Goal: Task Accomplishment & Management: Complete application form

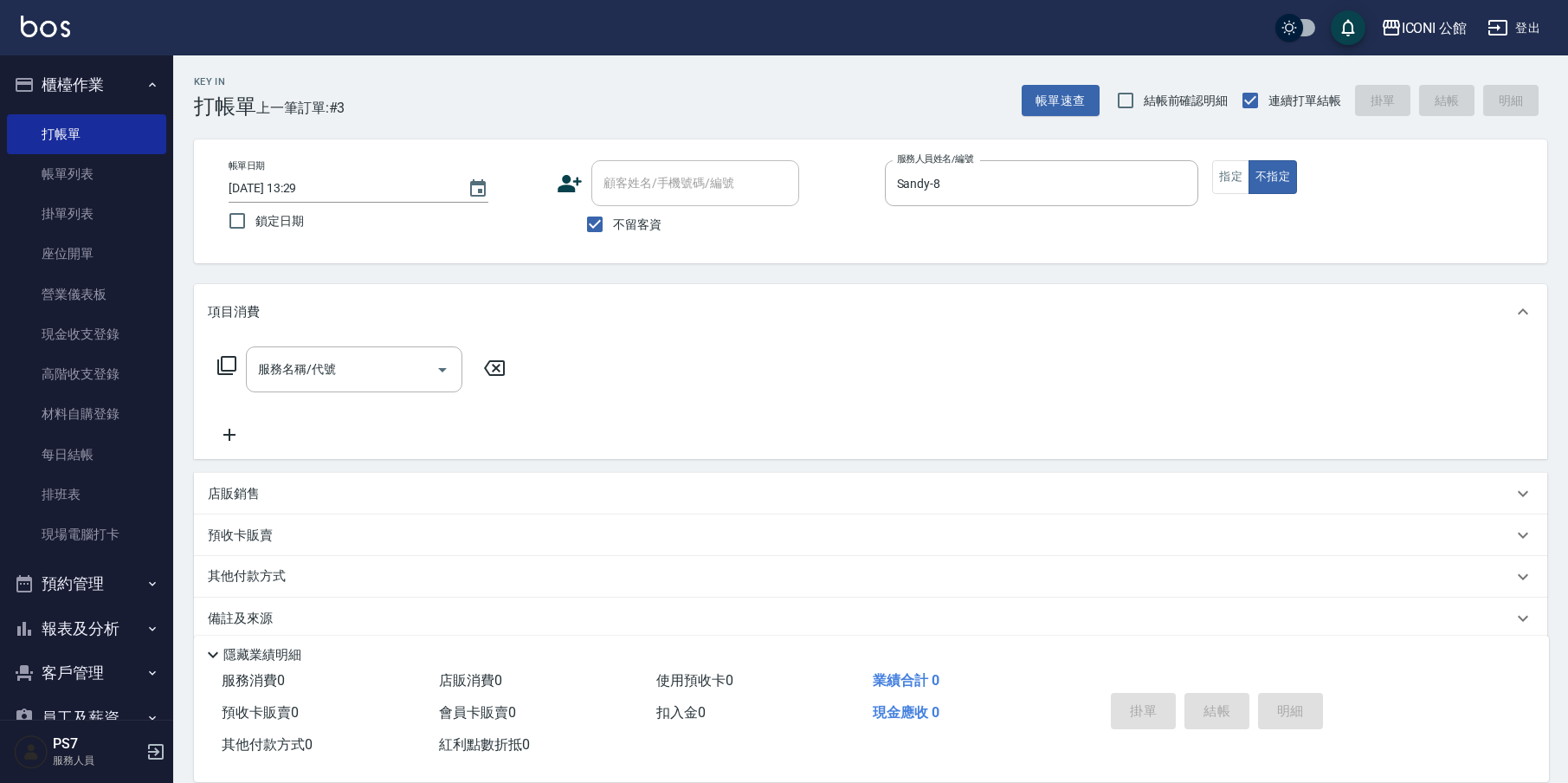
scroll to position [1, 0]
click at [1231, 184] on button "指定" at bounding box center [1231, 177] width 37 height 33
click at [95, 335] on link "現金收支登錄" at bounding box center [86, 334] width 159 height 40
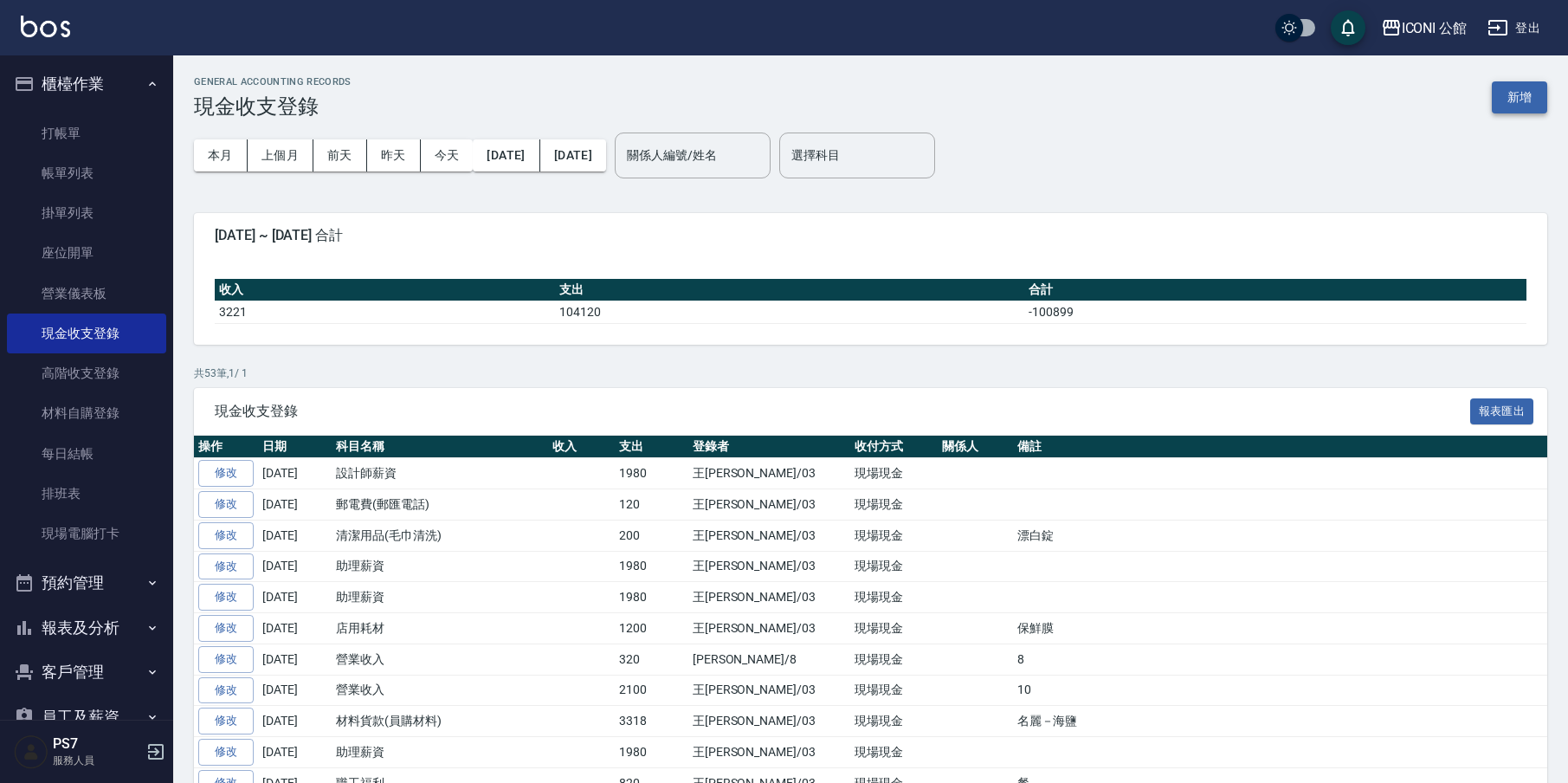
click at [1540, 99] on button "新增" at bounding box center [1519, 97] width 55 height 32
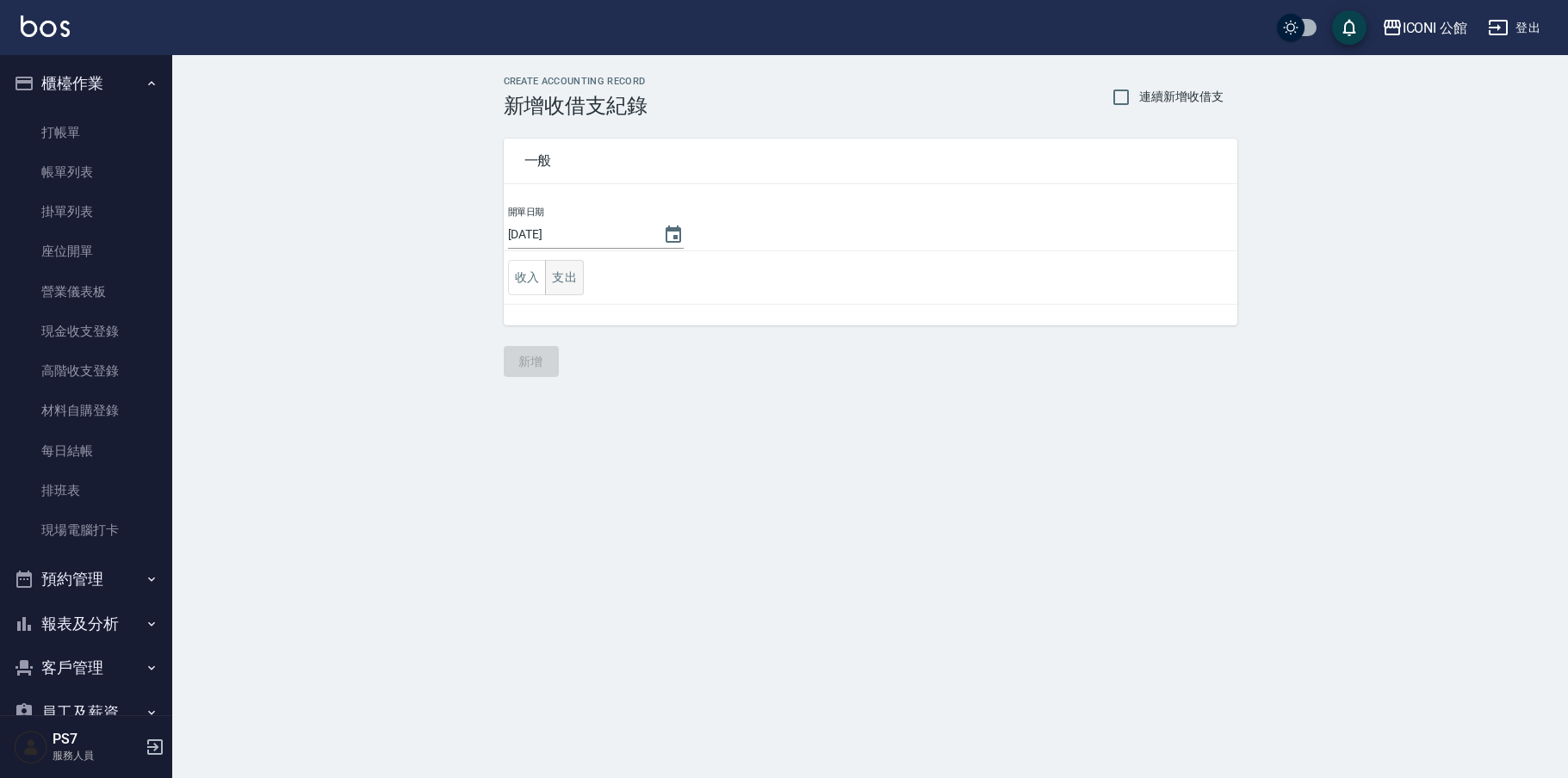
click at [563, 287] on button "支出" at bounding box center [565, 278] width 39 height 35
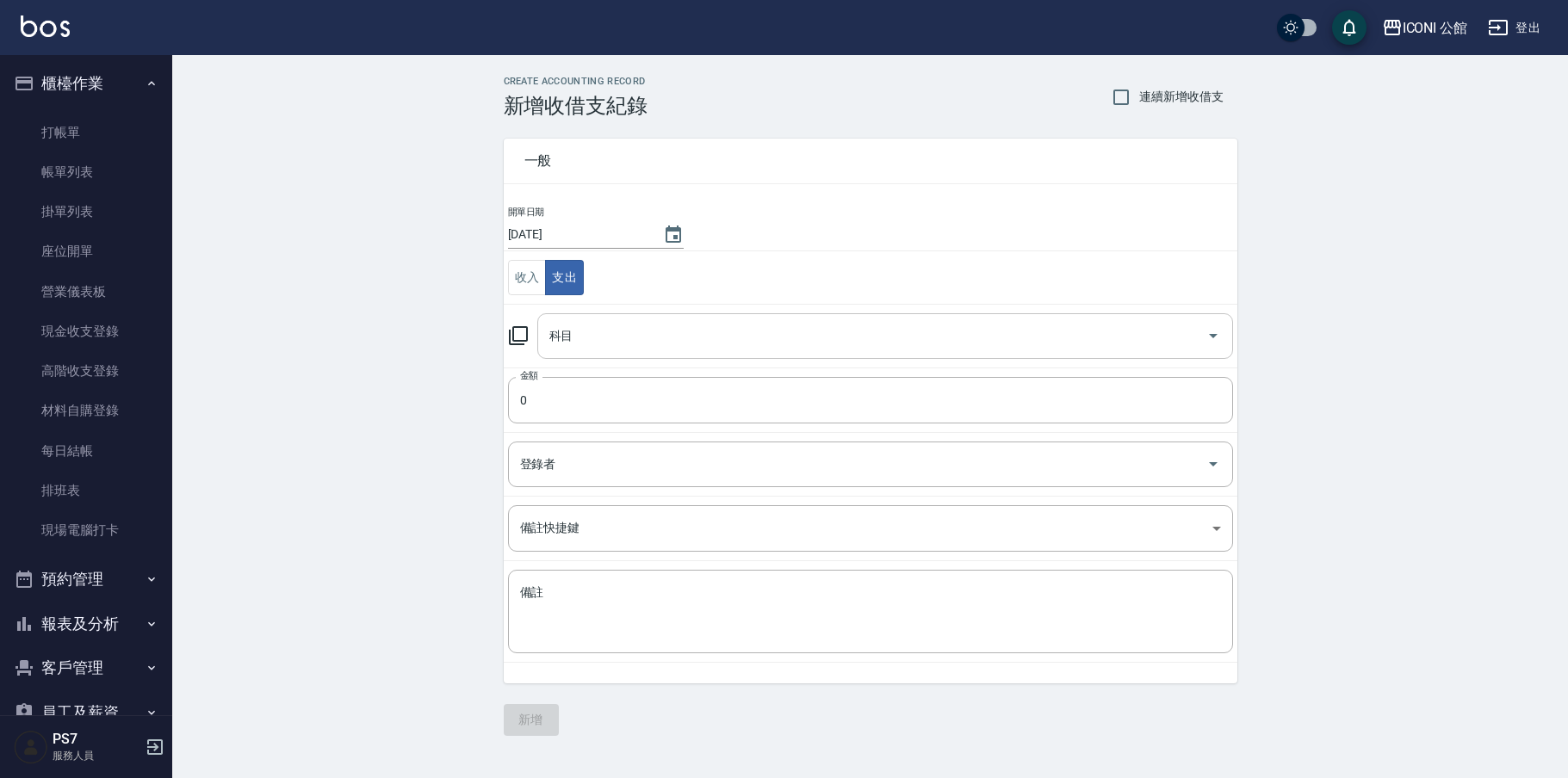
click at [625, 342] on input "科目" at bounding box center [872, 335] width 654 height 30
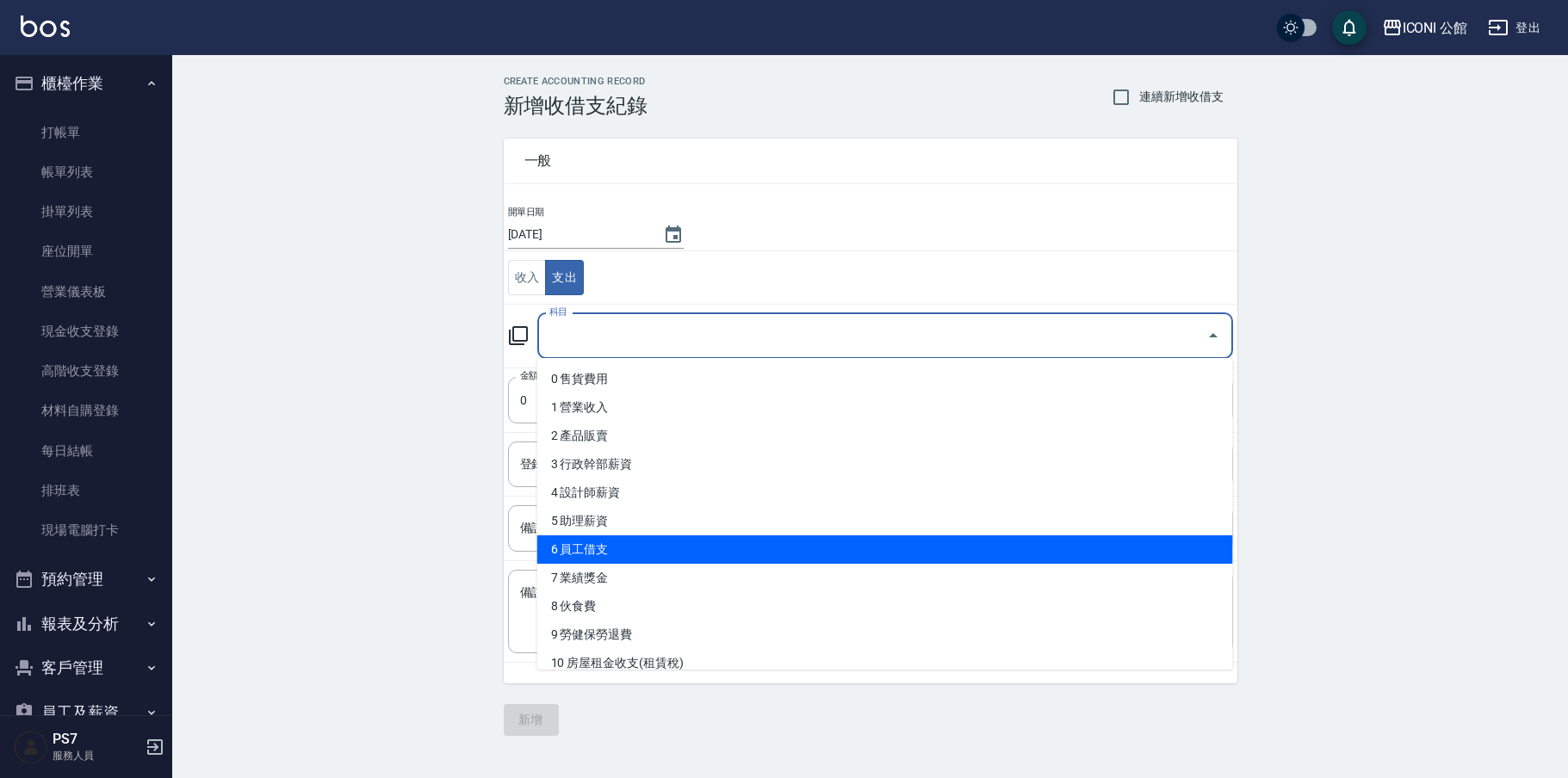
click at [630, 554] on li "6 員工借支" at bounding box center [884, 549] width 695 height 28
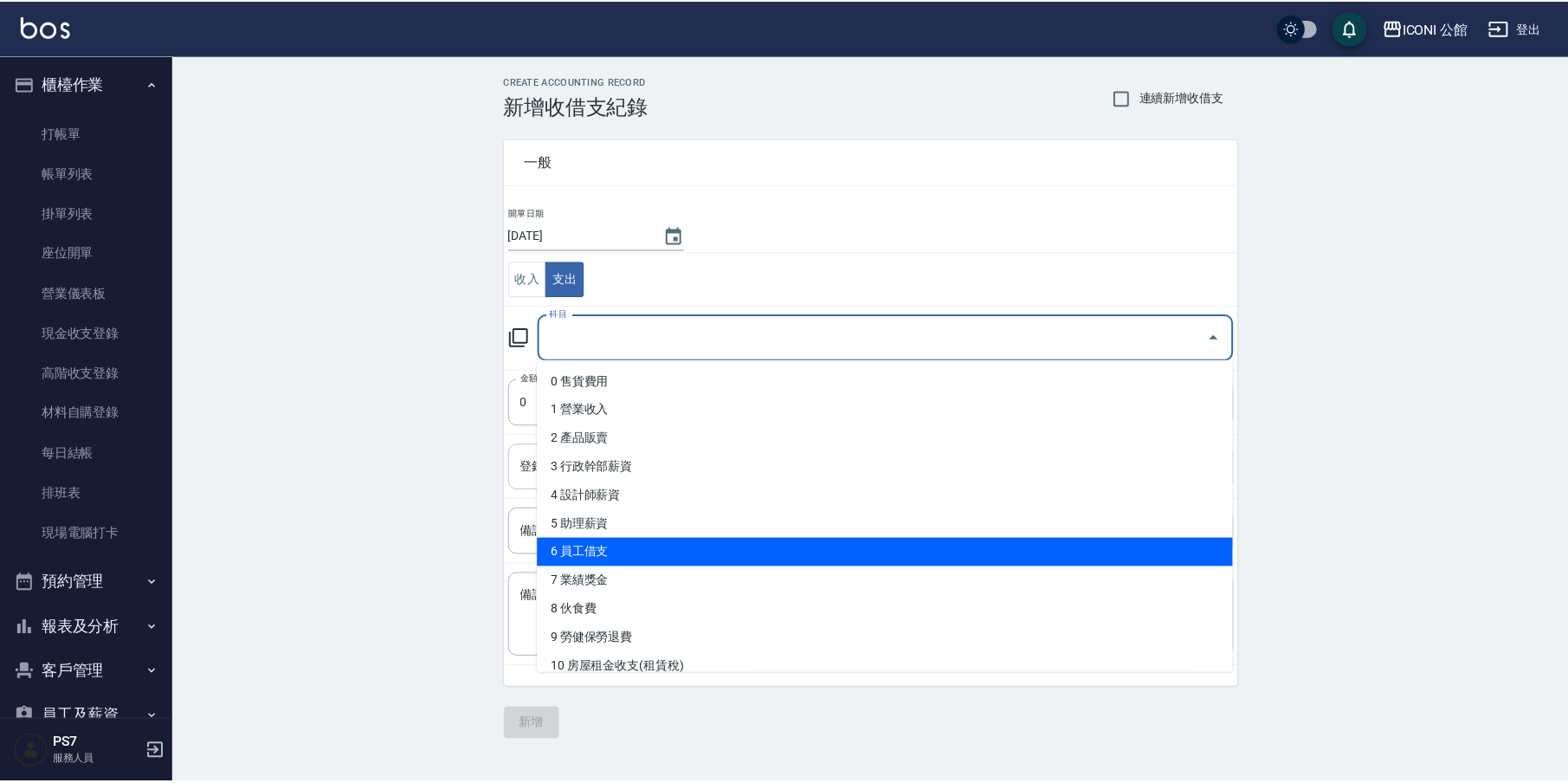
type input "6 員工借支"
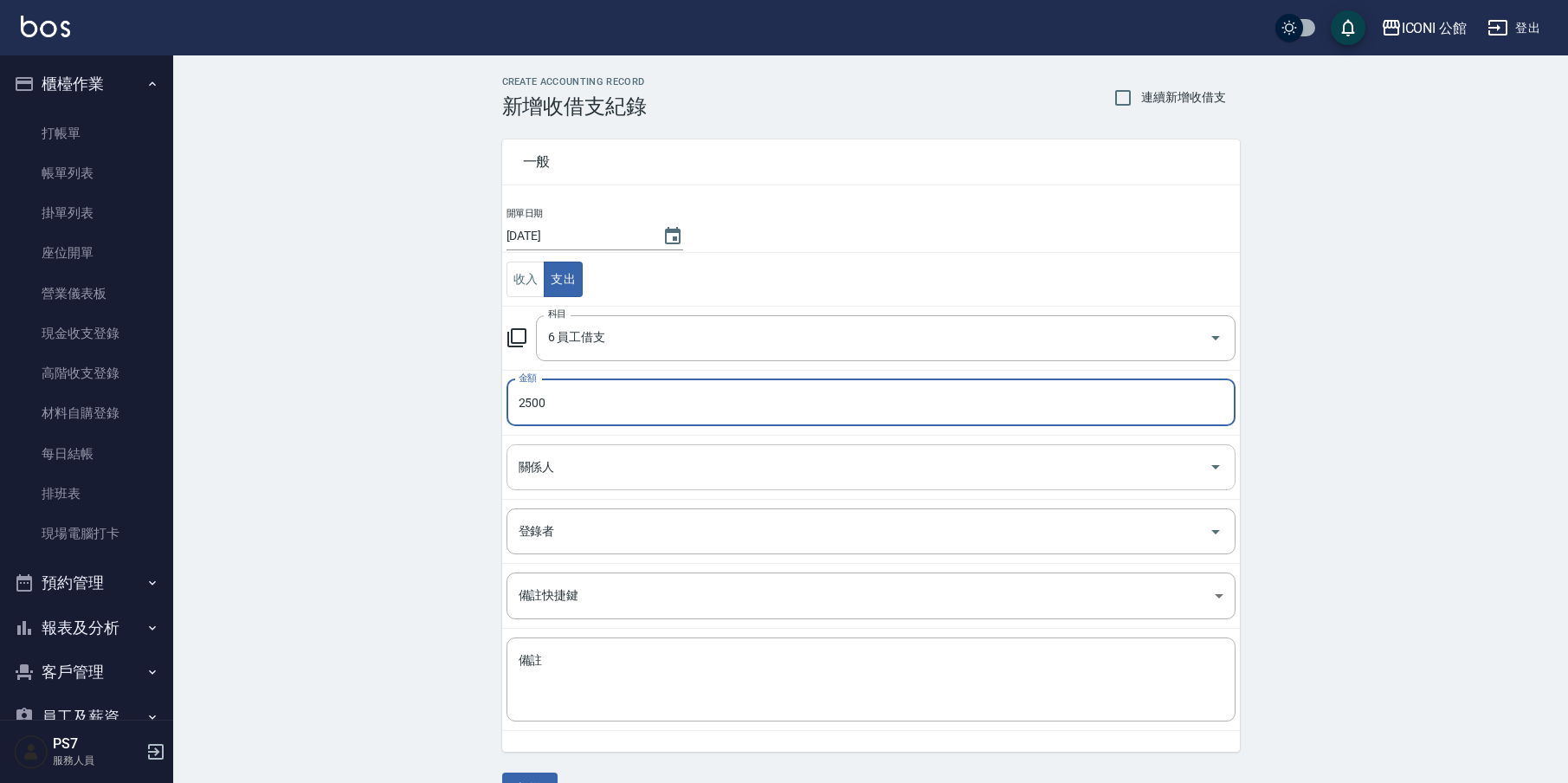
type input "2500"
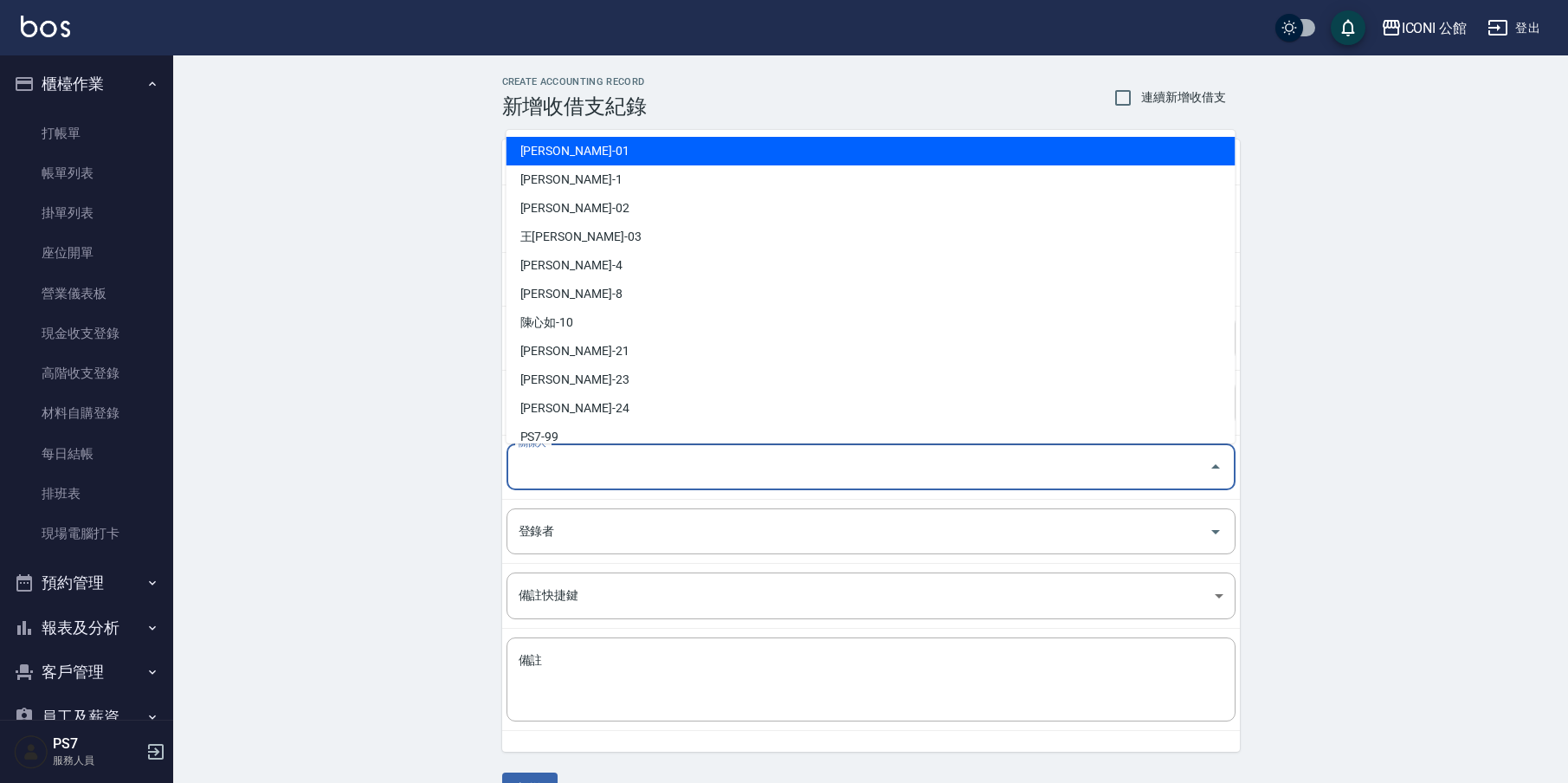
click at [586, 477] on input "關係人" at bounding box center [857, 467] width 687 height 30
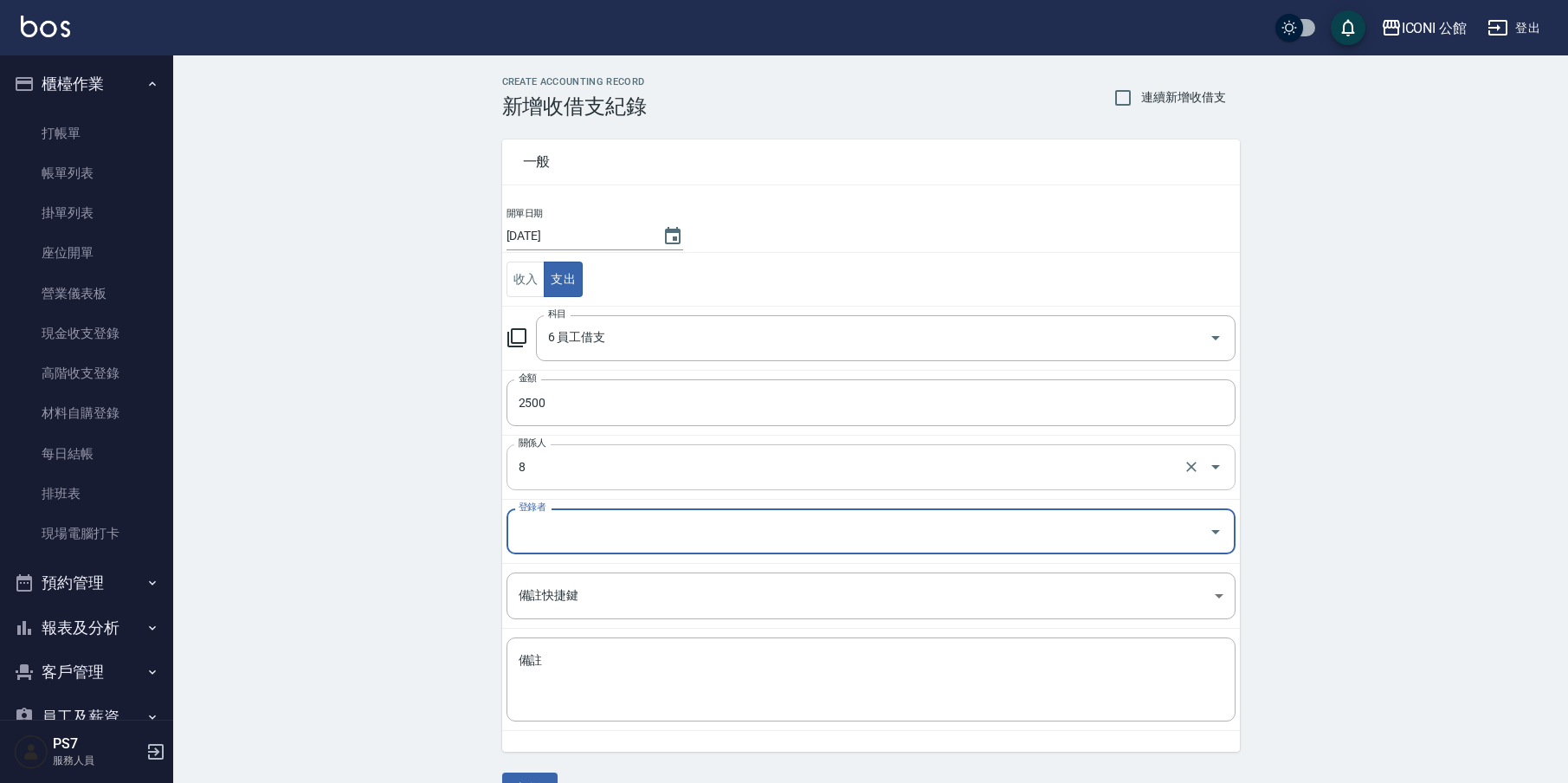
type input "[PERSON_NAME]-8"
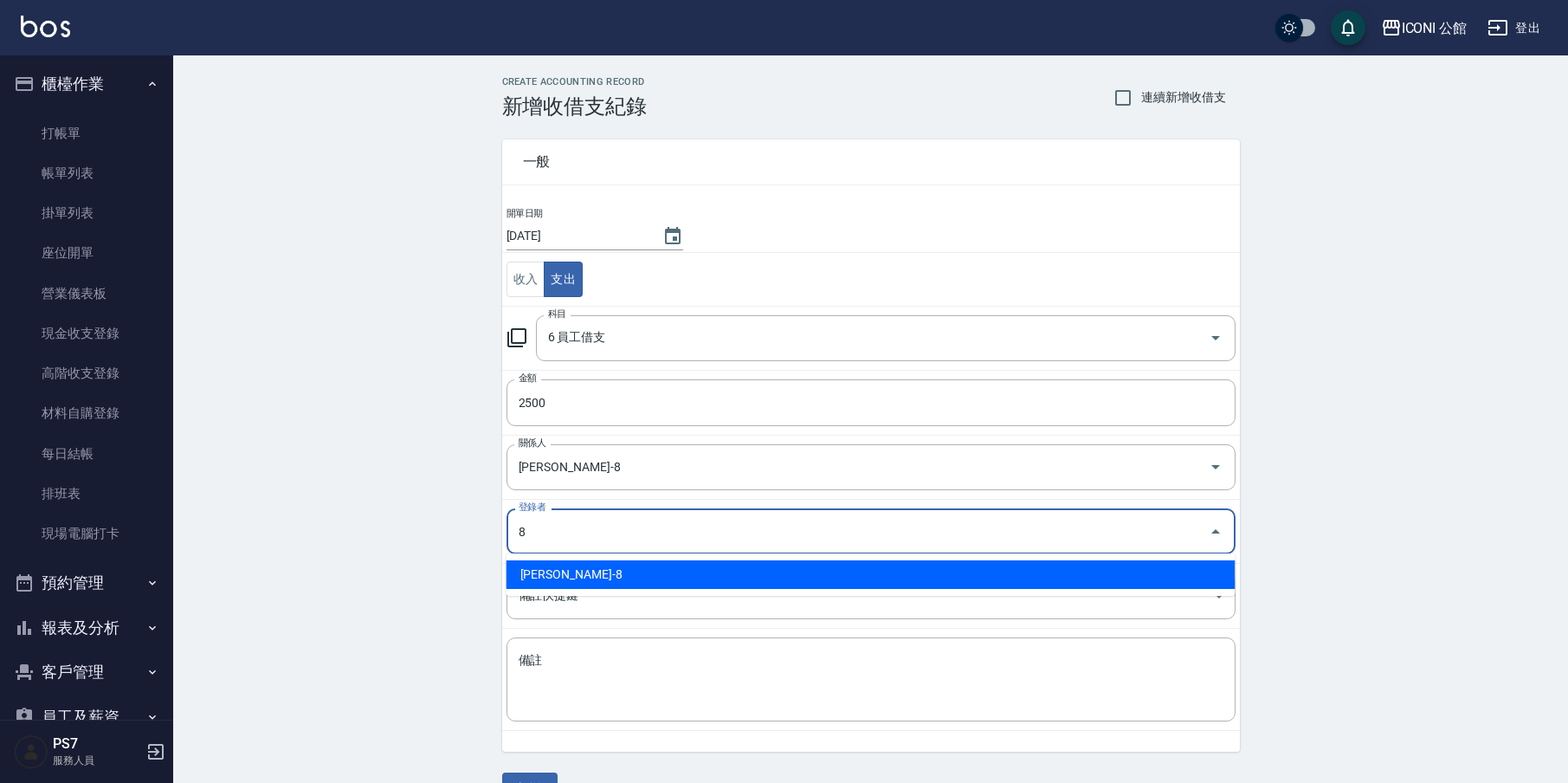
type input "[PERSON_NAME]-8"
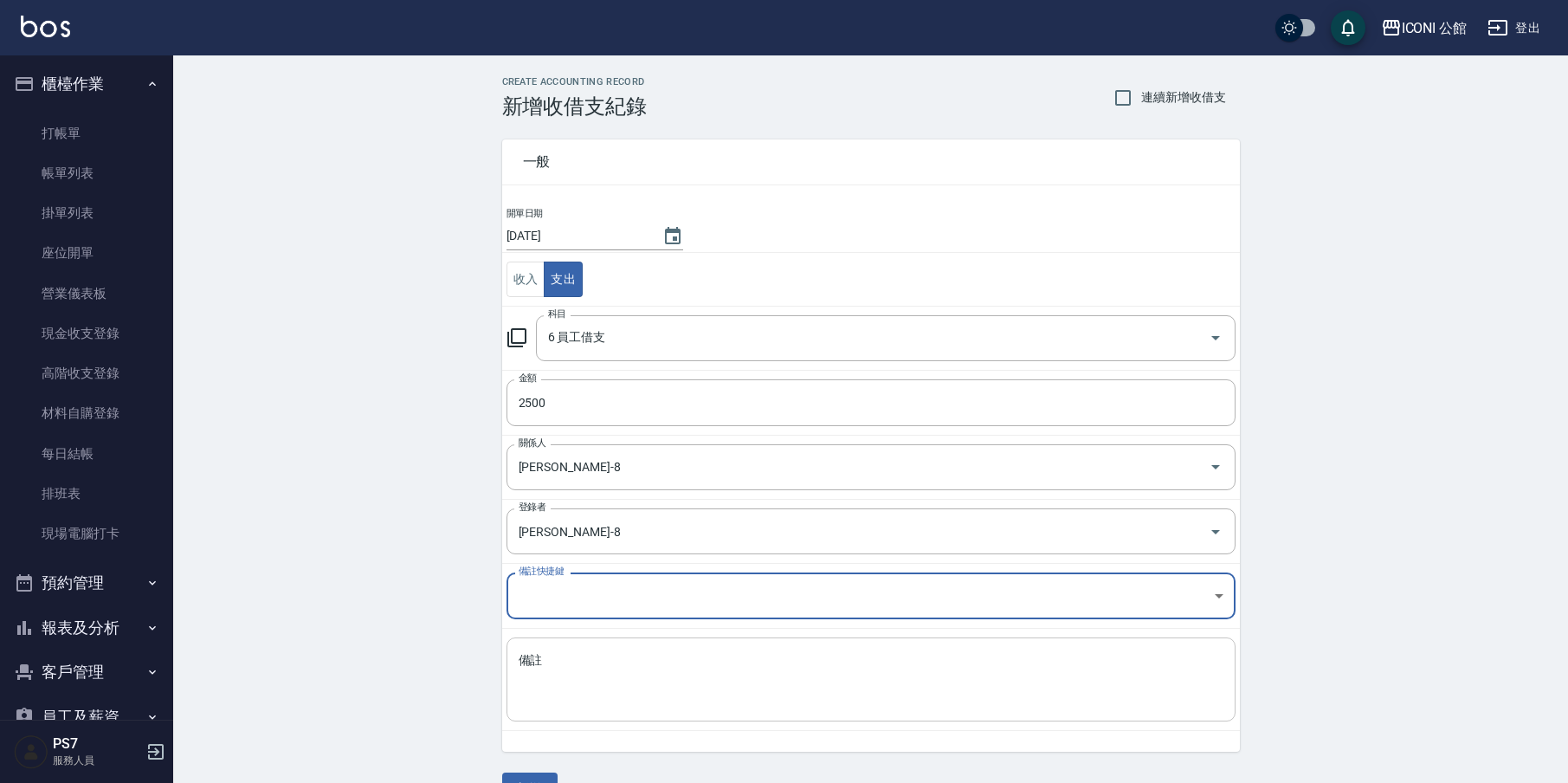
scroll to position [40, 0]
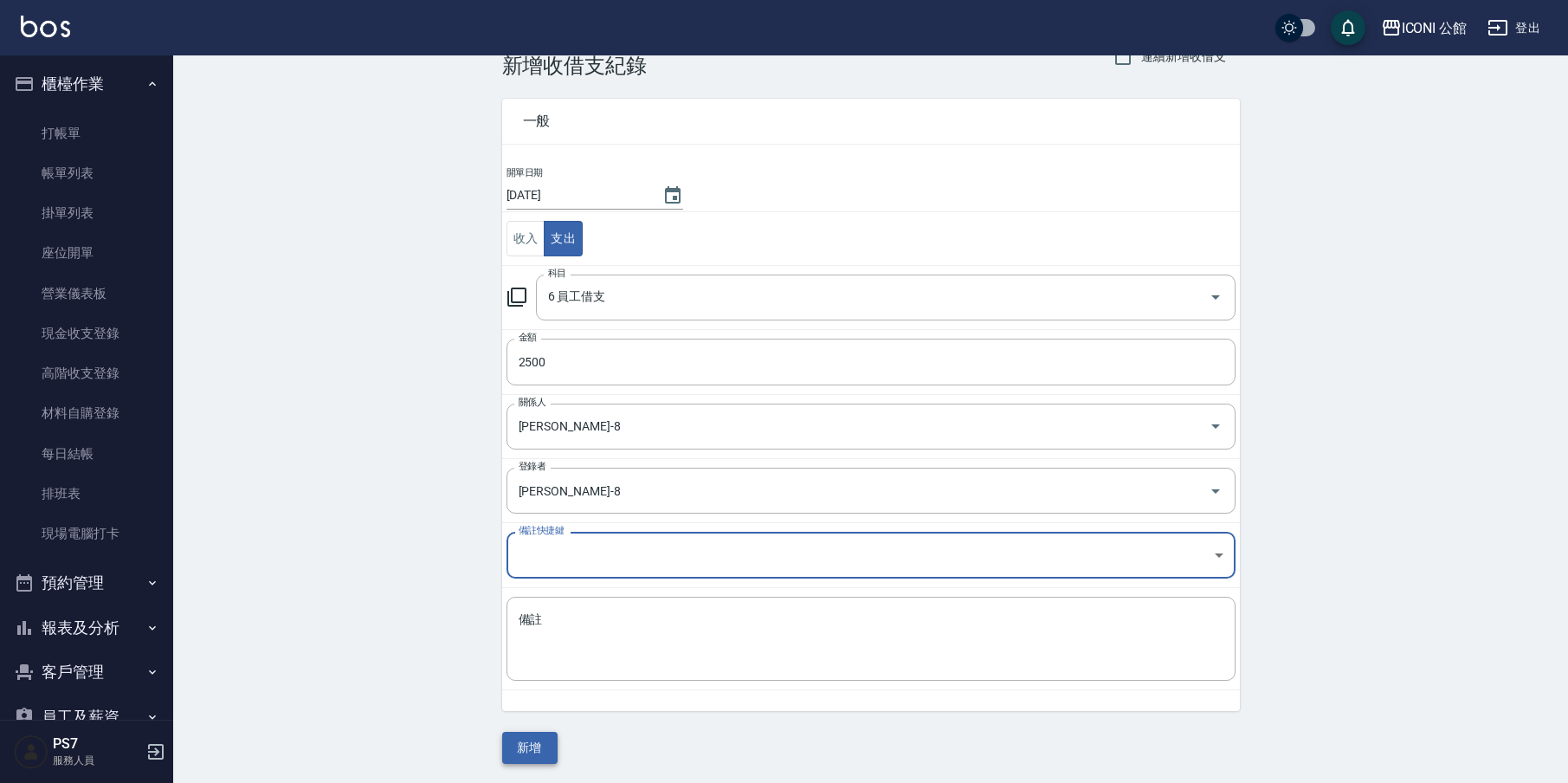
click at [516, 744] on button "新增" at bounding box center [530, 748] width 55 height 32
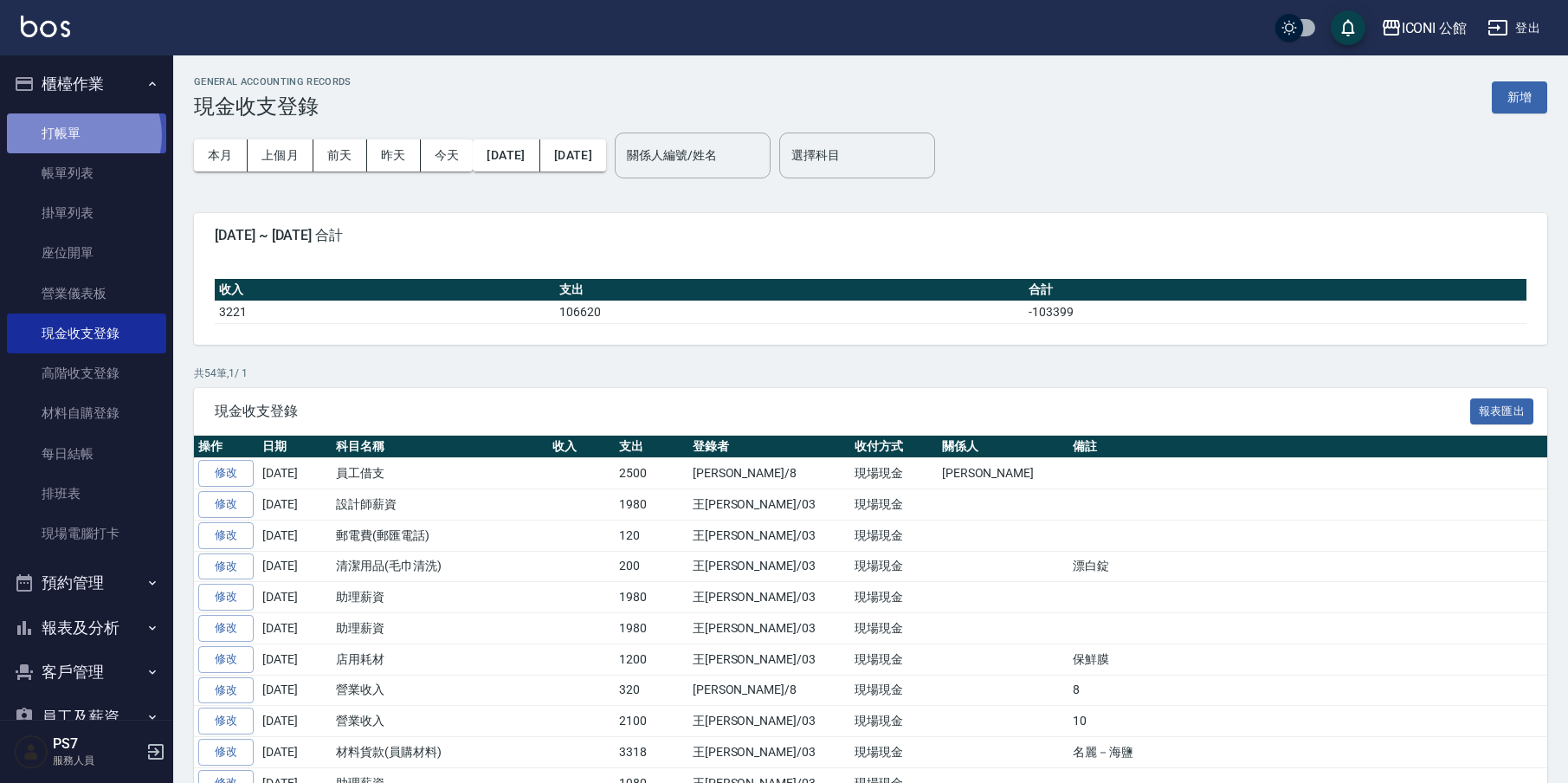
click at [79, 135] on link "打帳單" at bounding box center [86, 133] width 159 height 40
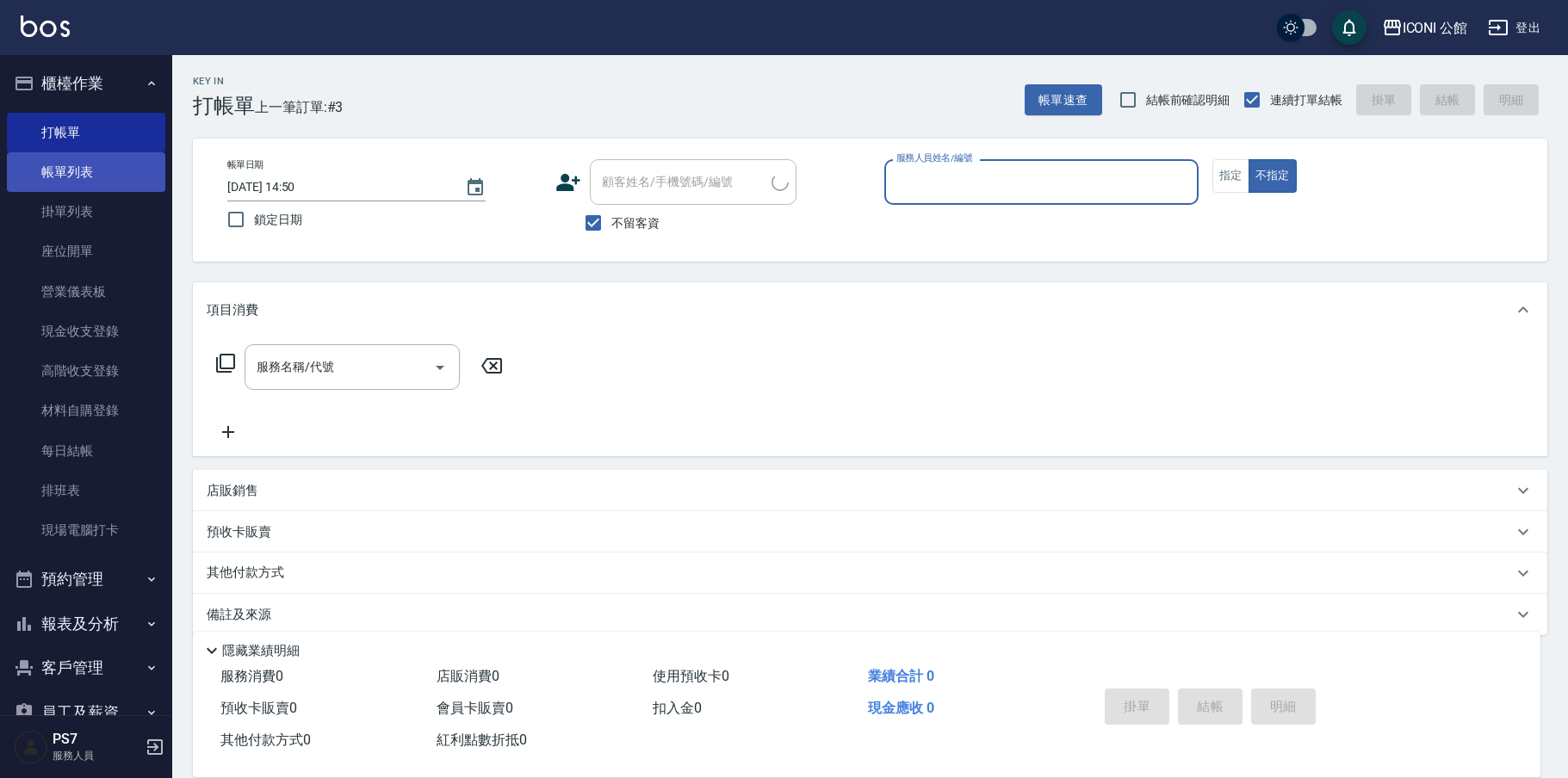
click at [99, 165] on link "帳單列表" at bounding box center [86, 172] width 158 height 40
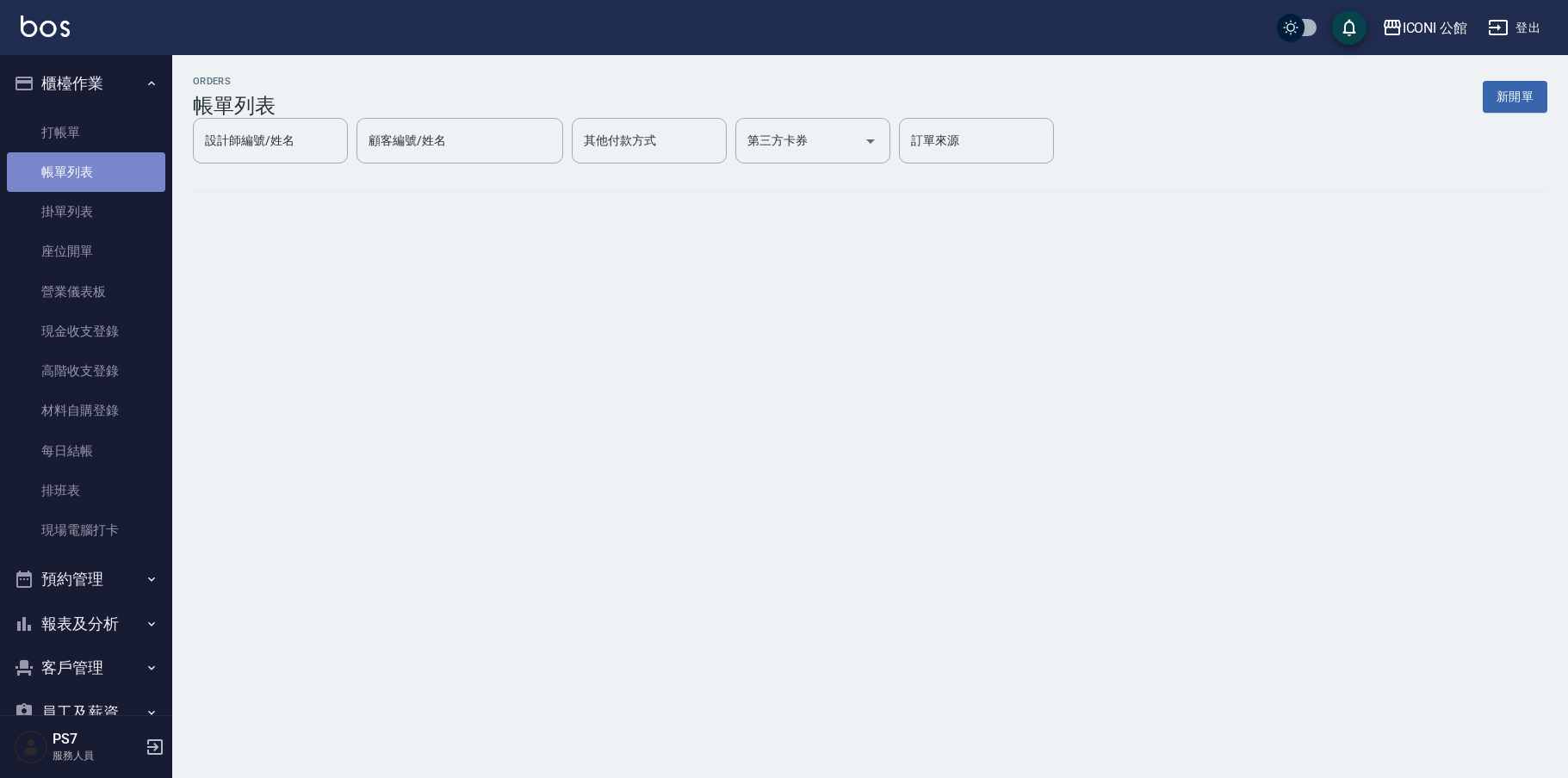
click at [99, 165] on link "帳單列表" at bounding box center [86, 172] width 158 height 40
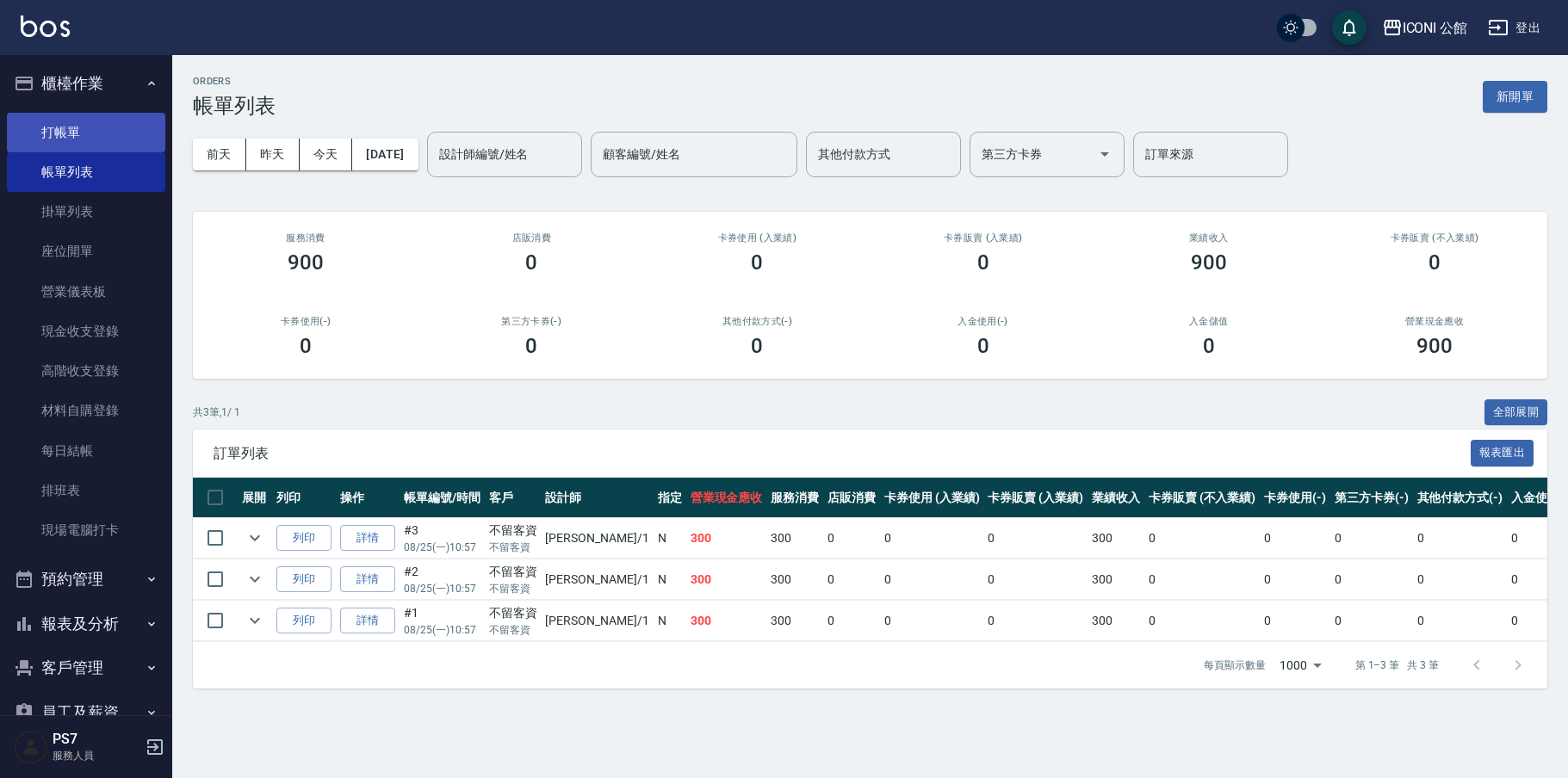
click at [81, 137] on link "打帳單" at bounding box center [86, 133] width 158 height 40
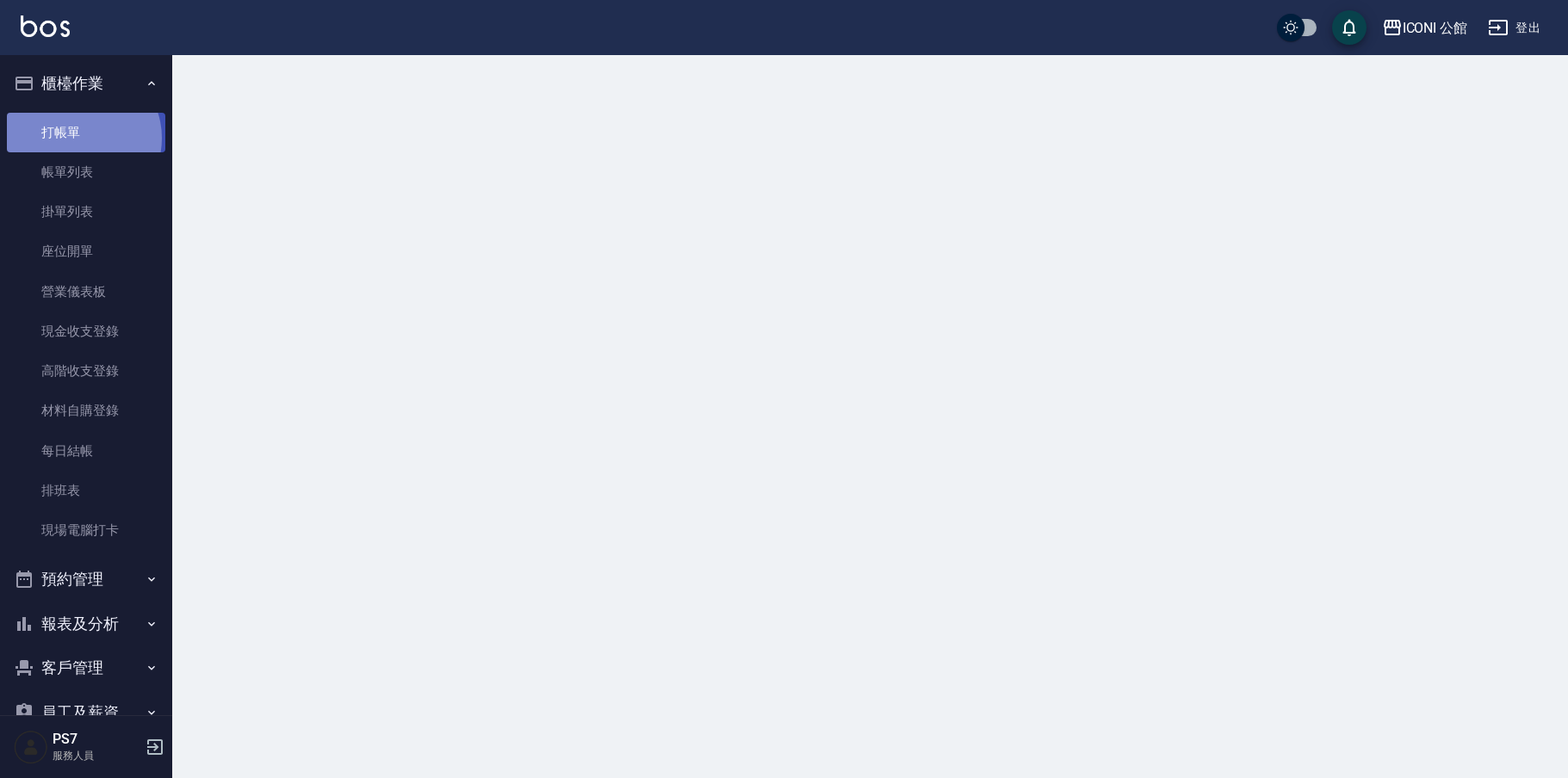
click at [81, 137] on link "打帳單" at bounding box center [86, 133] width 158 height 40
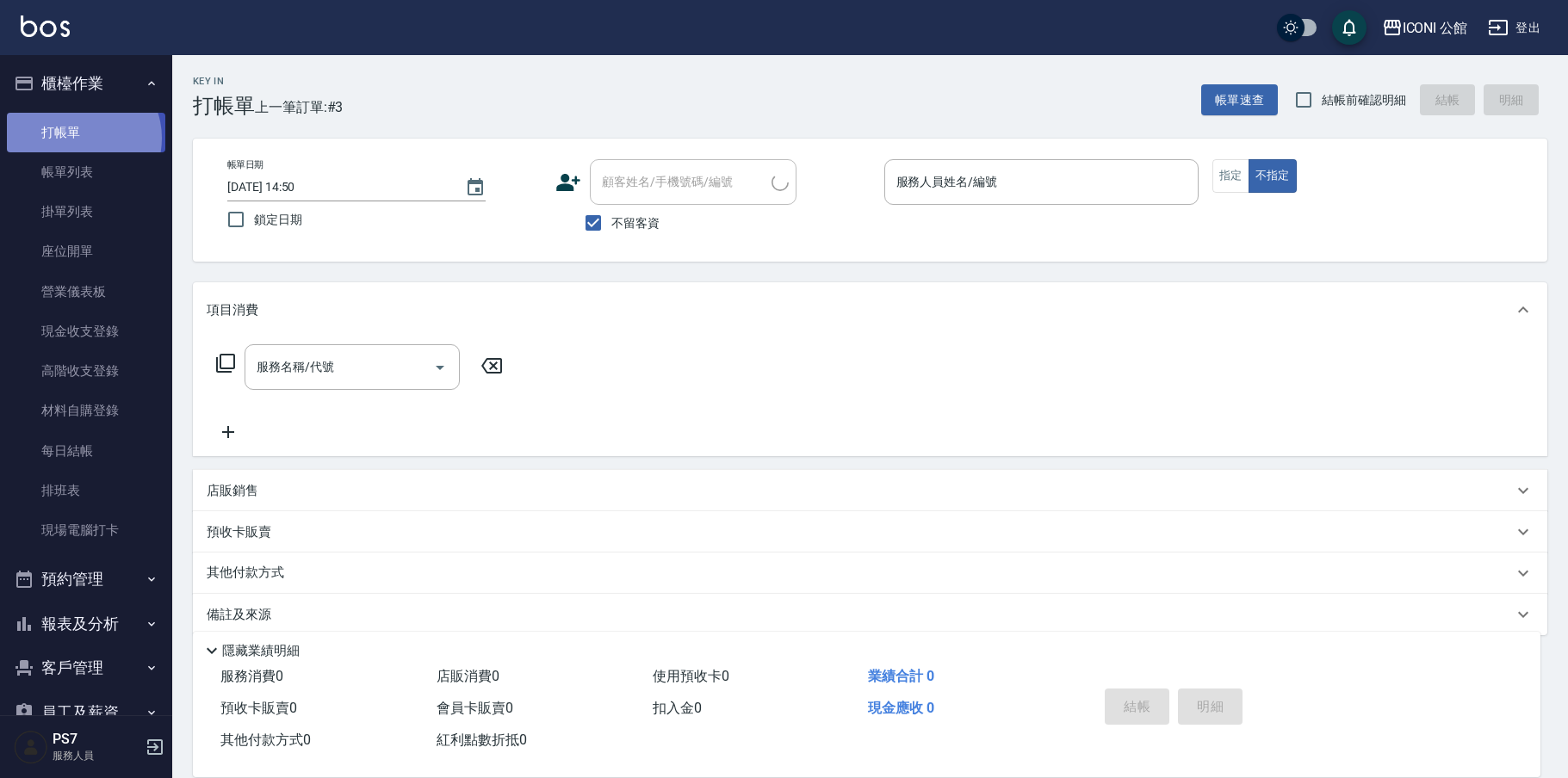
click at [83, 140] on link "打帳單" at bounding box center [86, 133] width 158 height 40
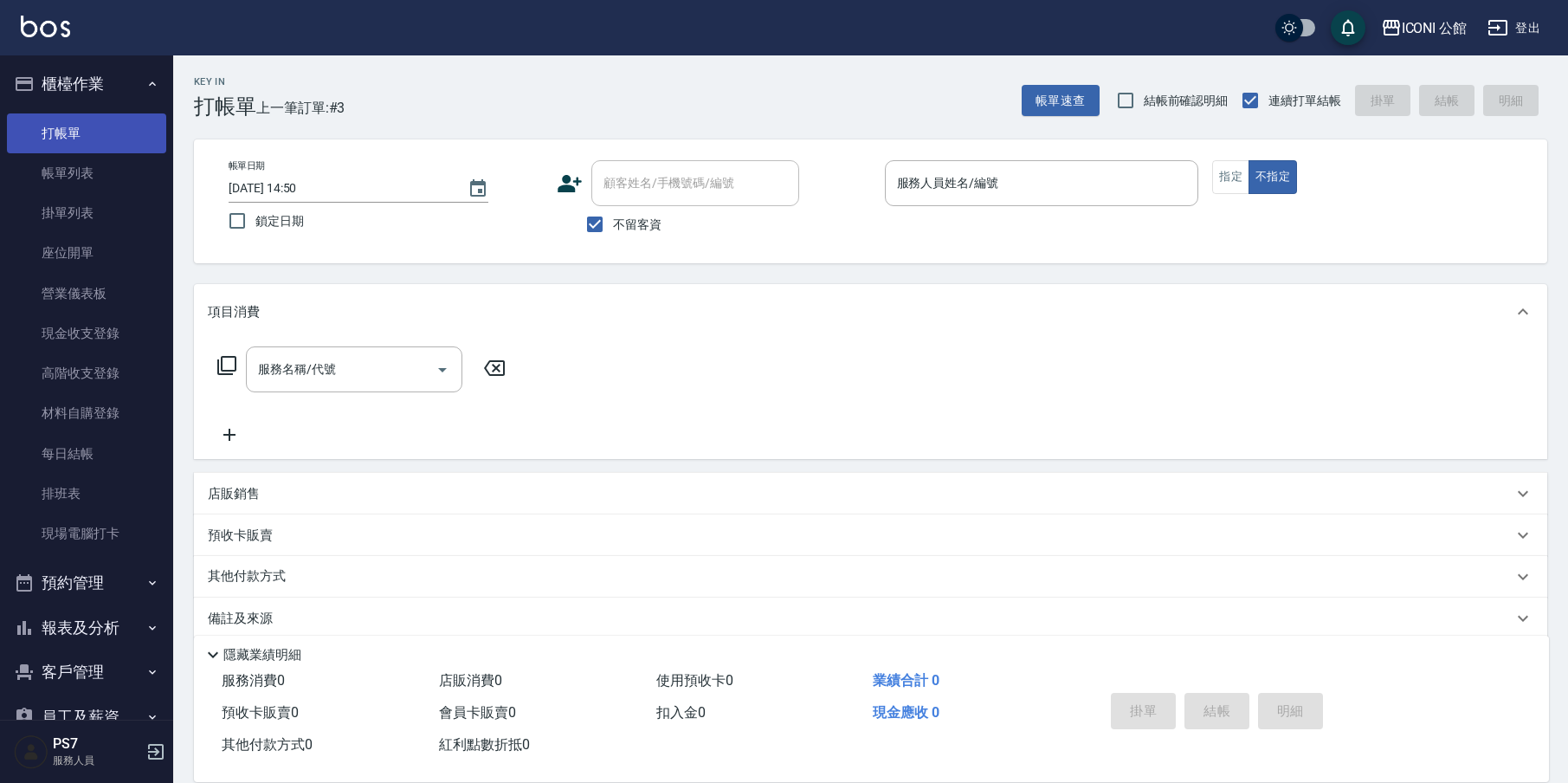
click at [82, 132] on link "打帳單" at bounding box center [86, 133] width 159 height 40
drag, startPoint x: 1096, startPoint y: 198, endPoint x: 1114, endPoint y: 199, distance: 18.0
click at [1103, 198] on input "服務人員姓名/編號" at bounding box center [1041, 183] width 299 height 30
click at [1237, 165] on button "指定" at bounding box center [1231, 177] width 37 height 33
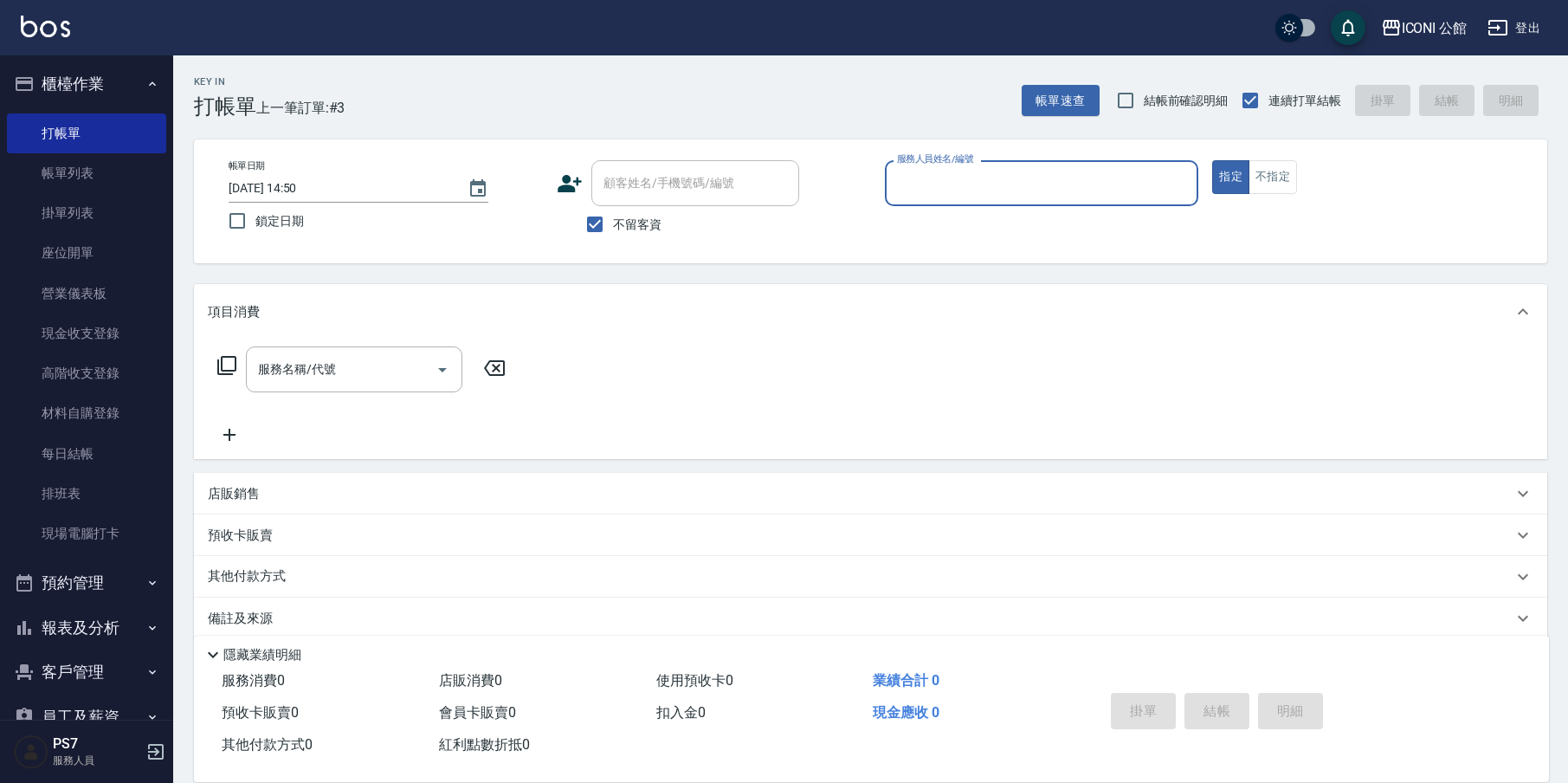
click at [1061, 178] on input "服務人員姓名/編號" at bounding box center [1041, 183] width 299 height 30
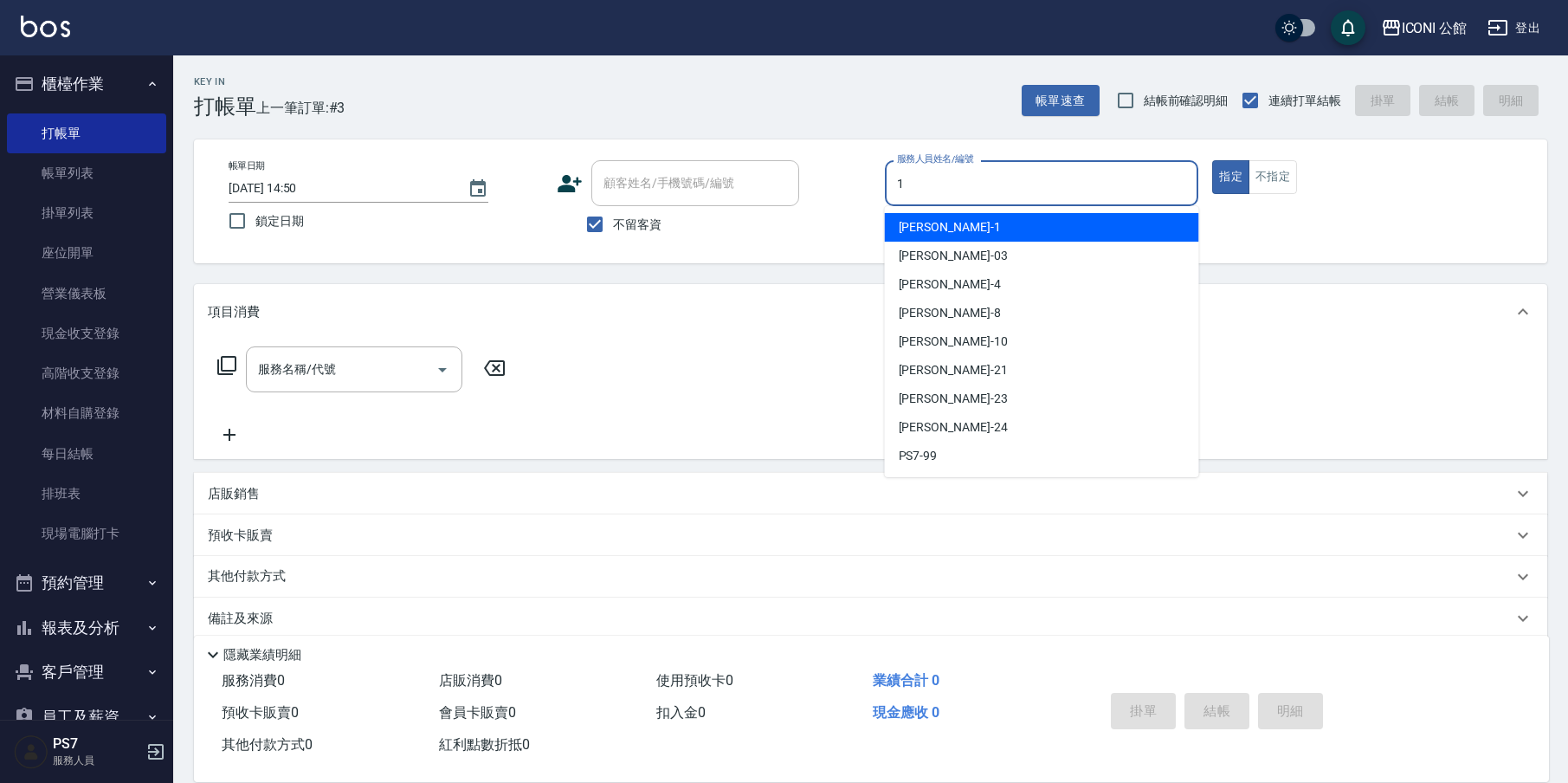
type input "[PERSON_NAME]-1"
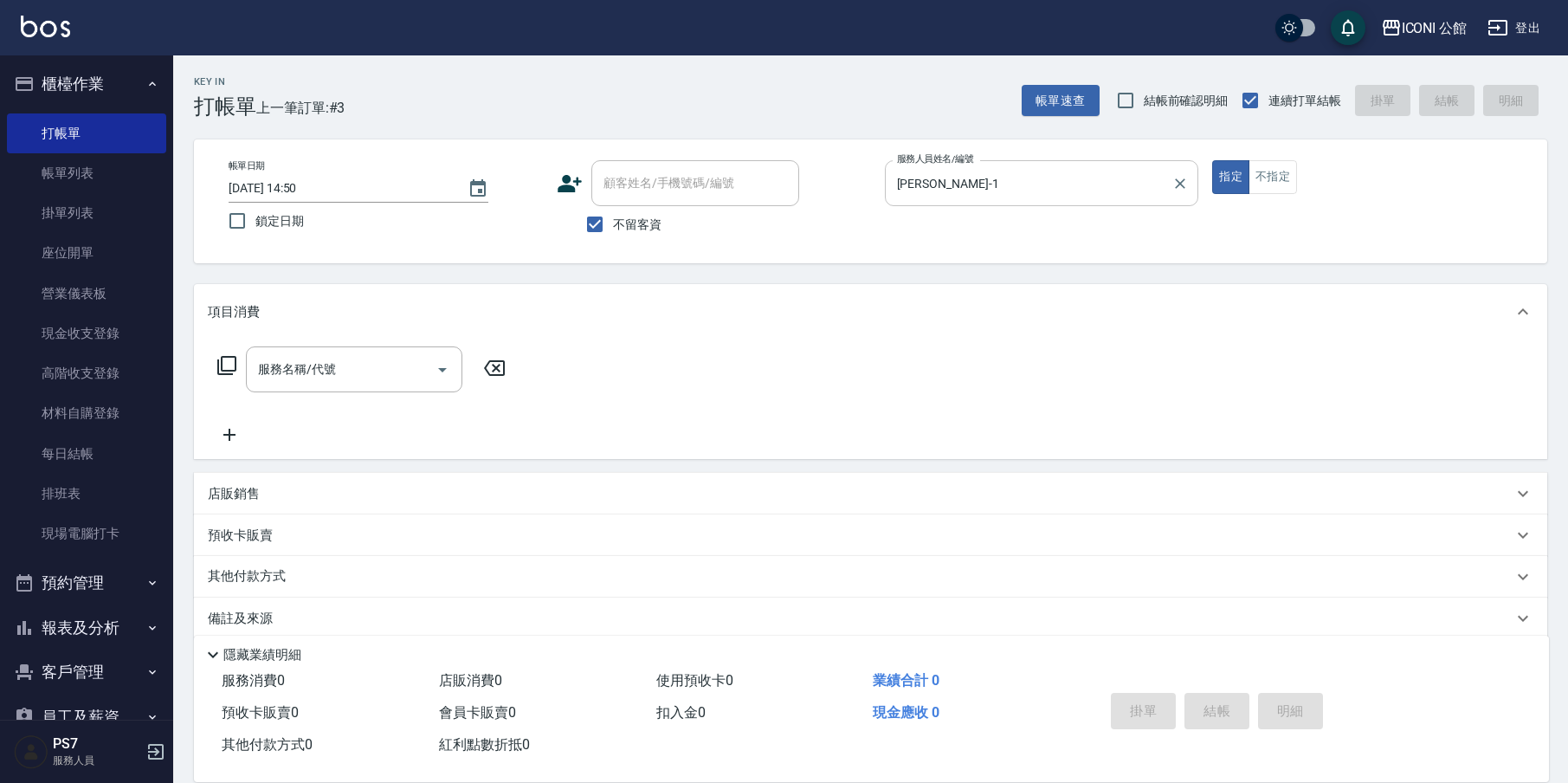
type button "true"
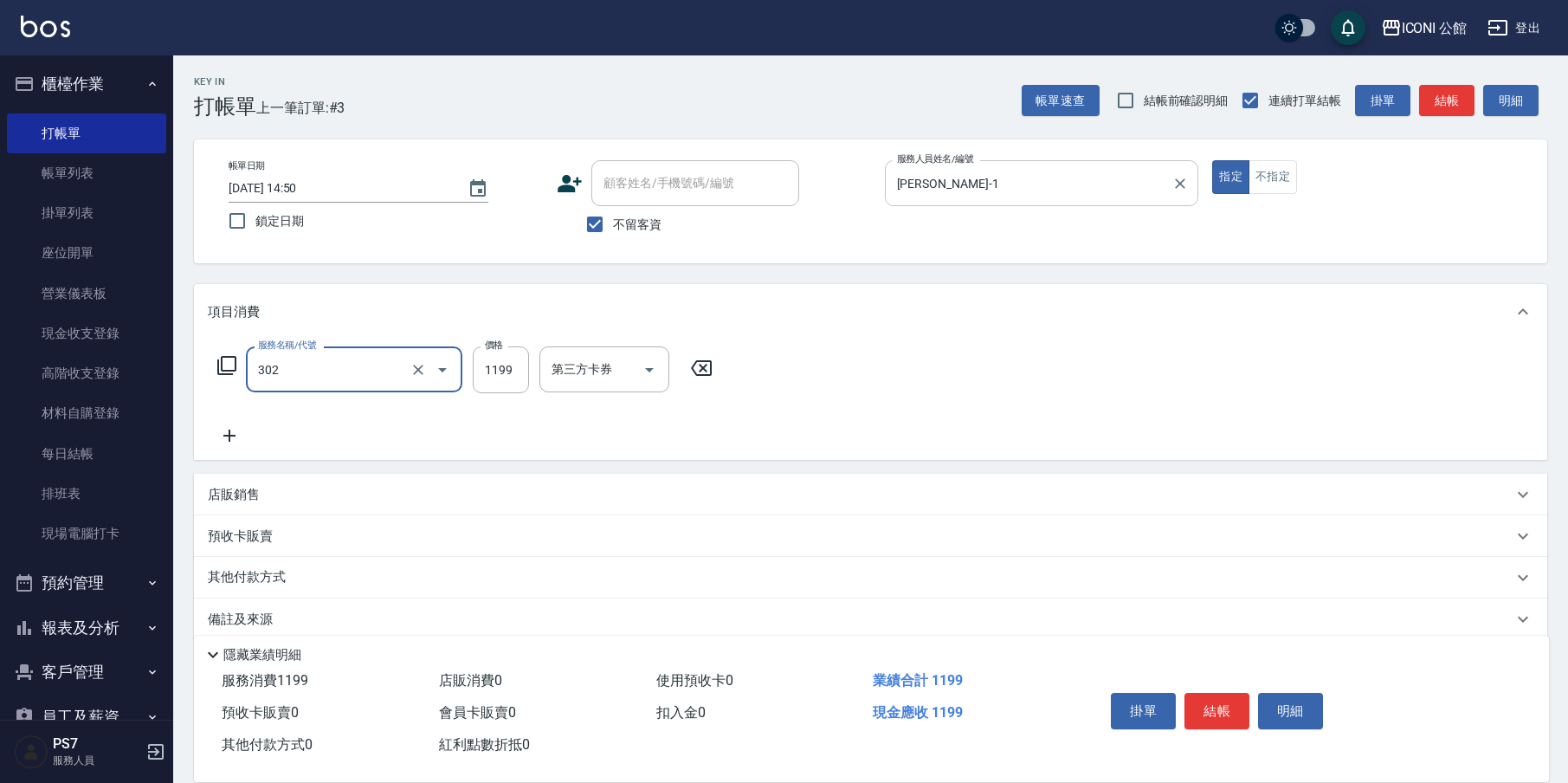
type input "設計燙髮(302)"
type input "1600"
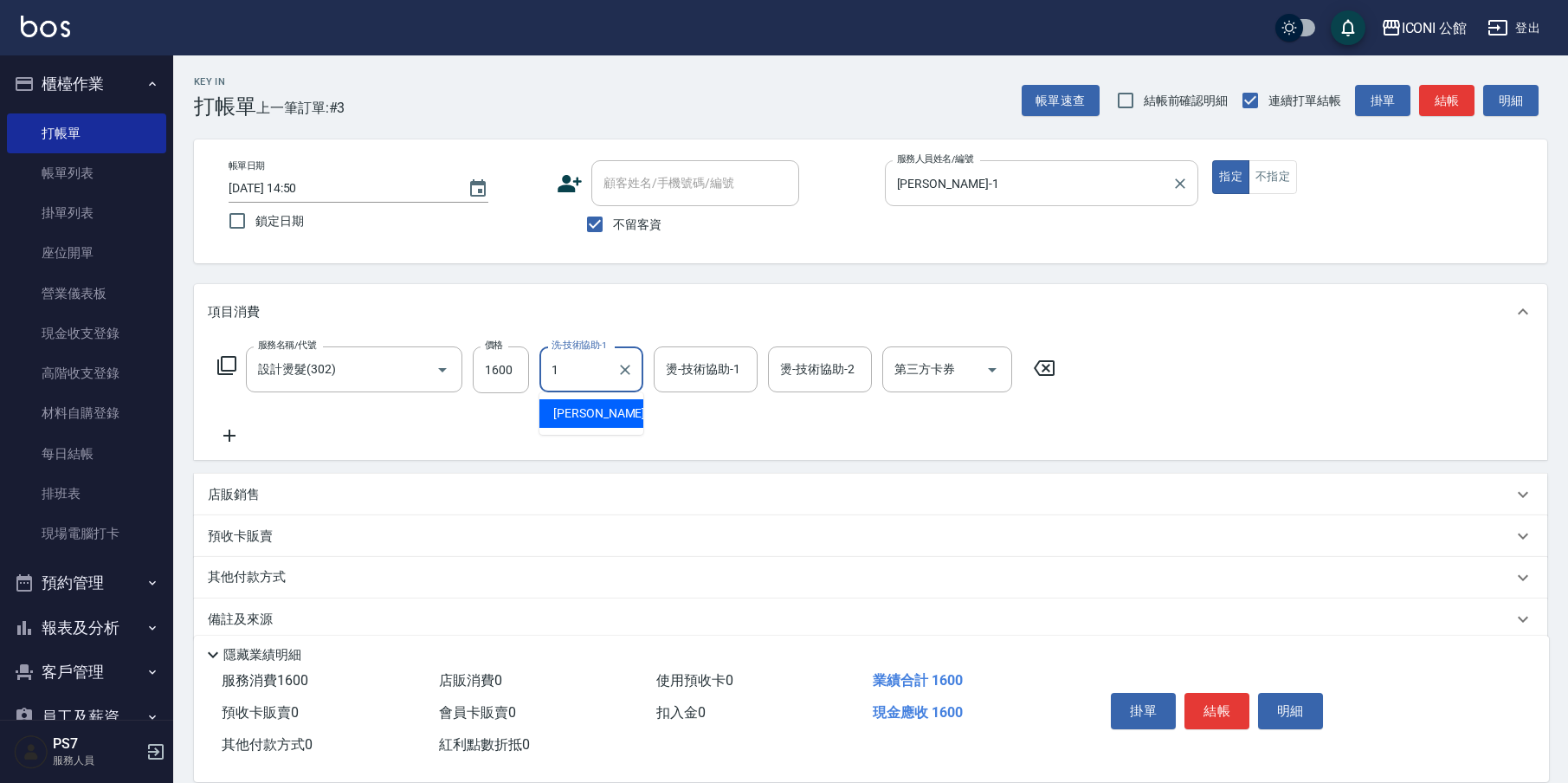
type input "[PERSON_NAME]-1"
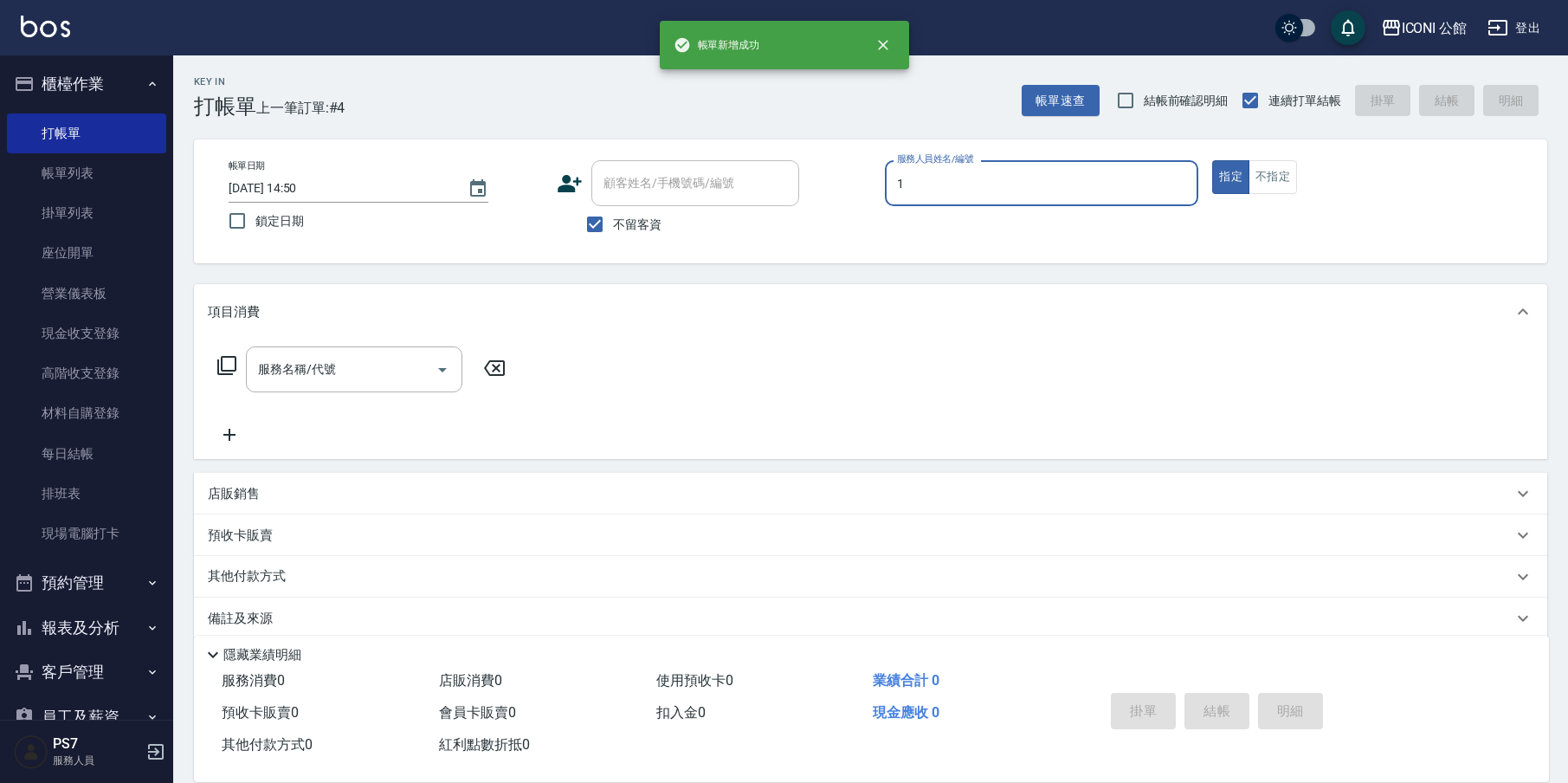
type input "[PERSON_NAME]-1"
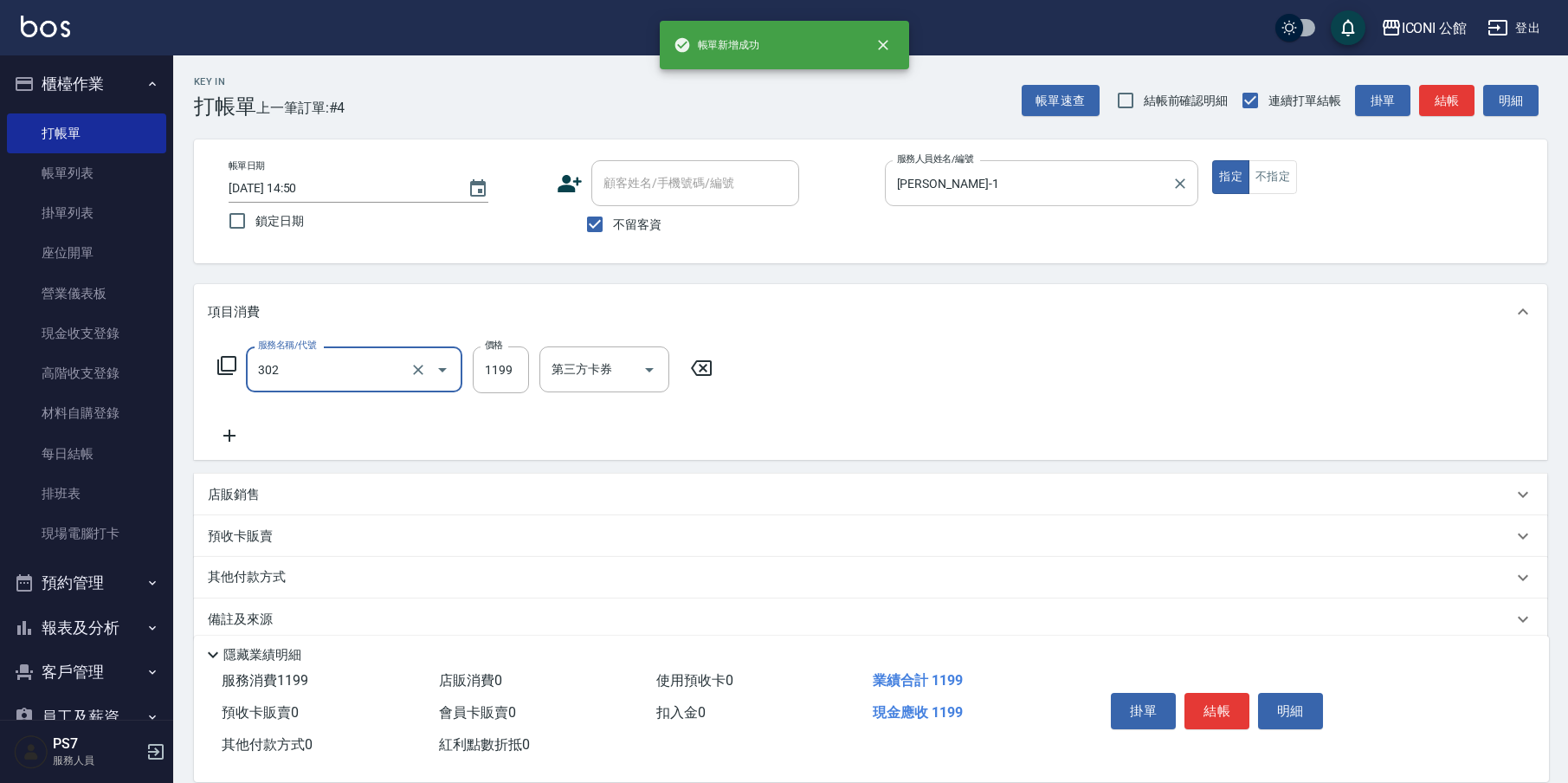
type input "設計燙髮(302)"
type input "1600"
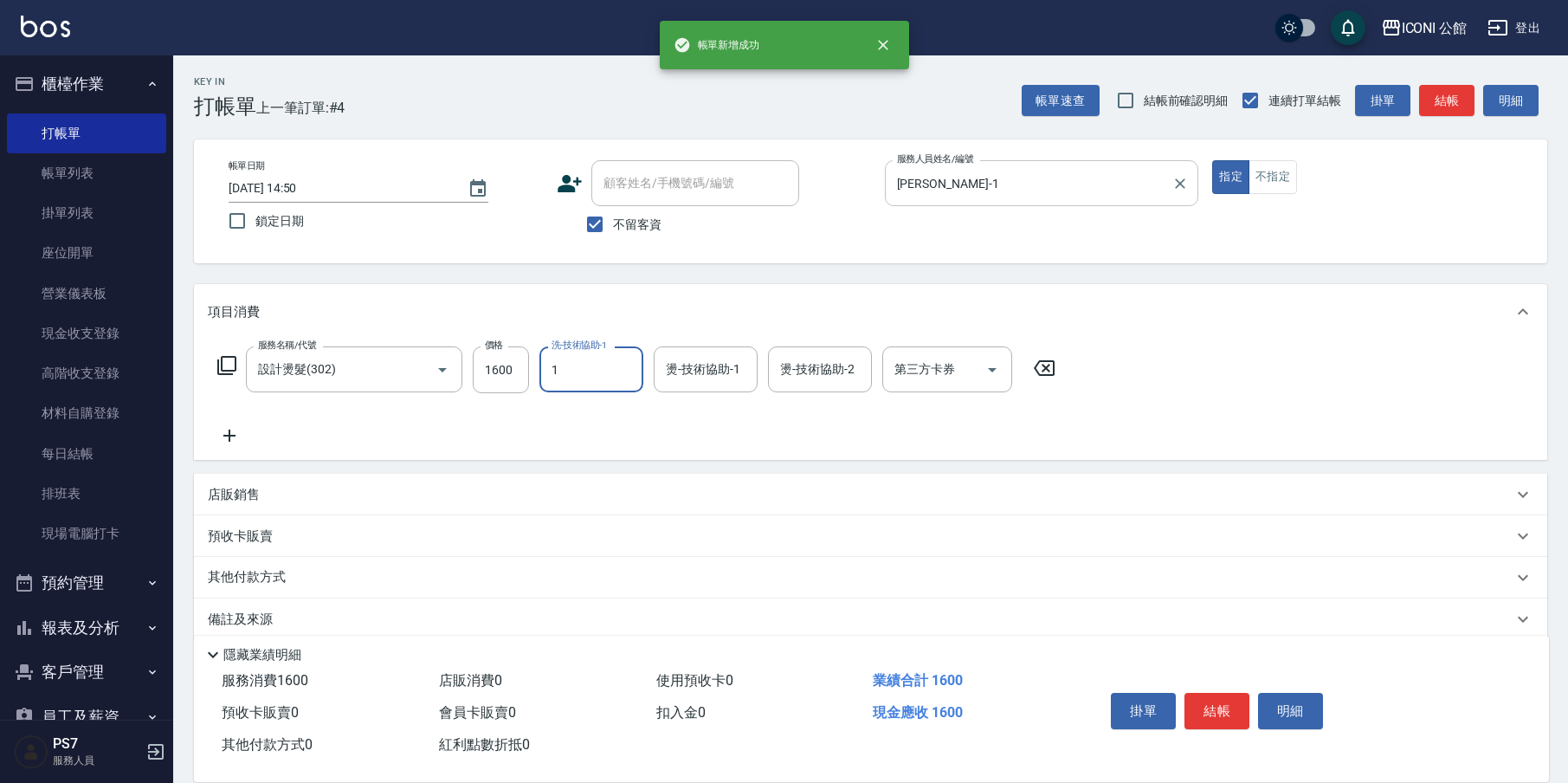
type input "[PERSON_NAME]-1"
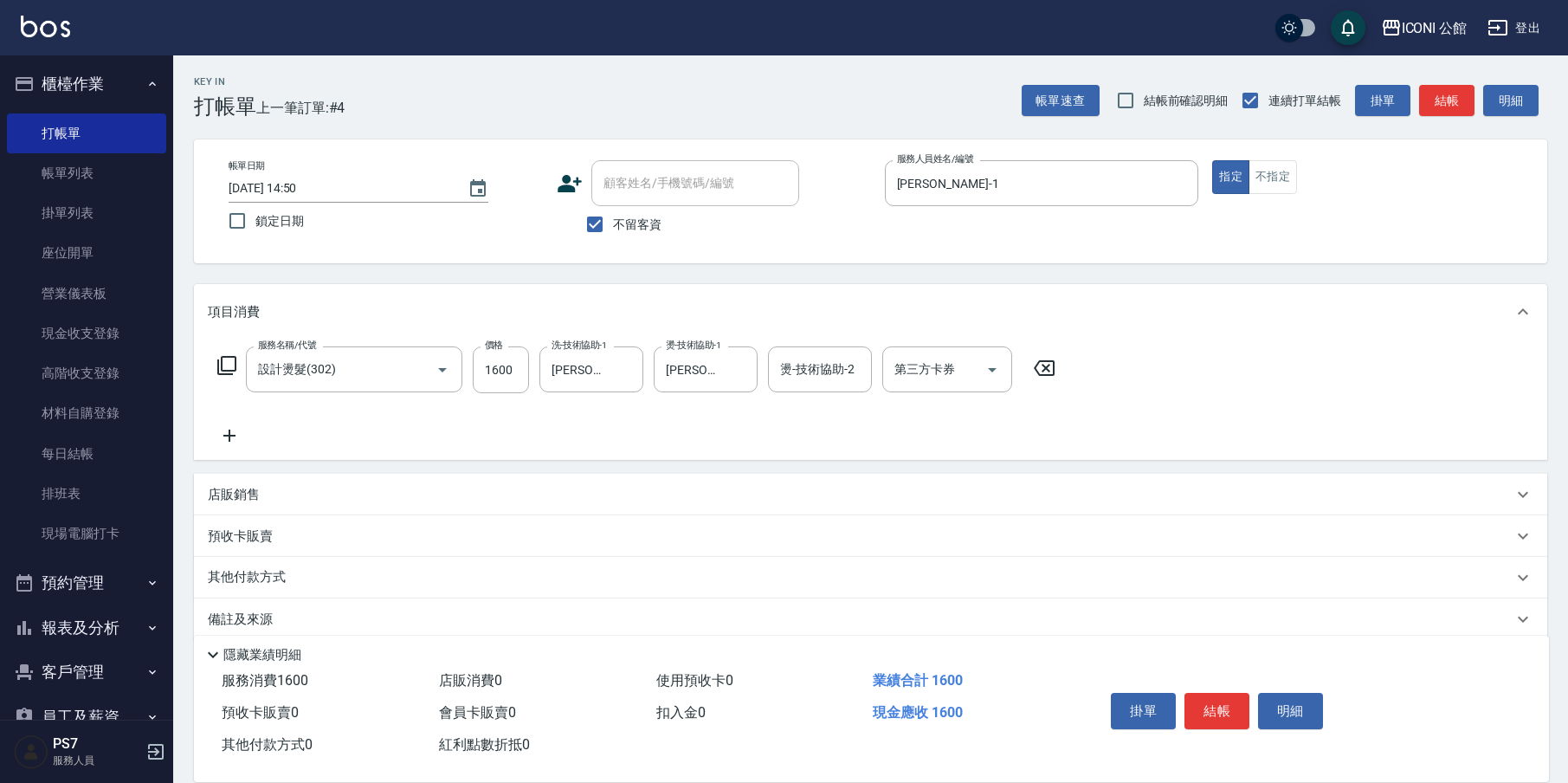
click at [281, 574] on p "其他付款方式" at bounding box center [251, 577] width 86 height 19
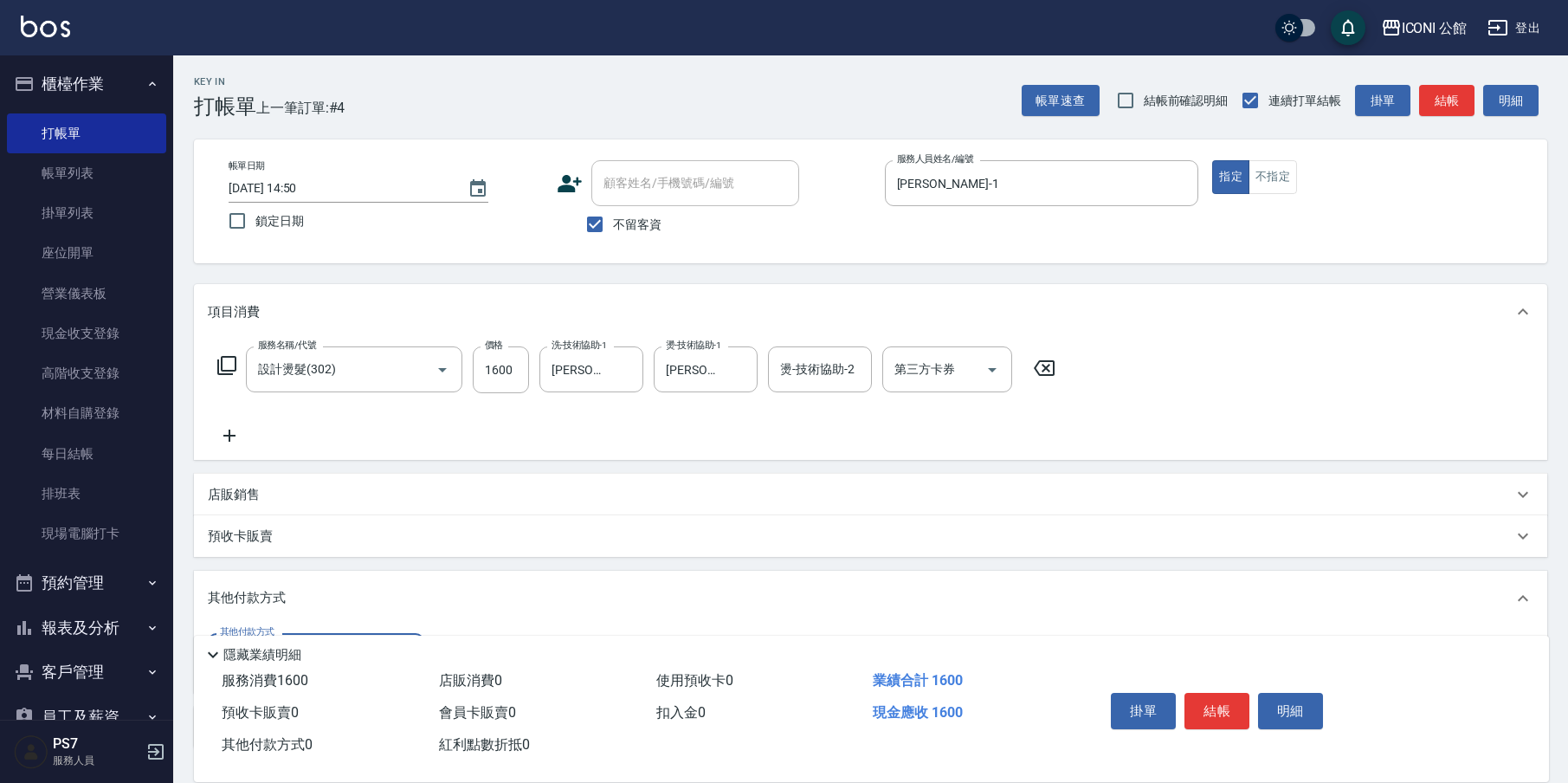
scroll to position [130, 0]
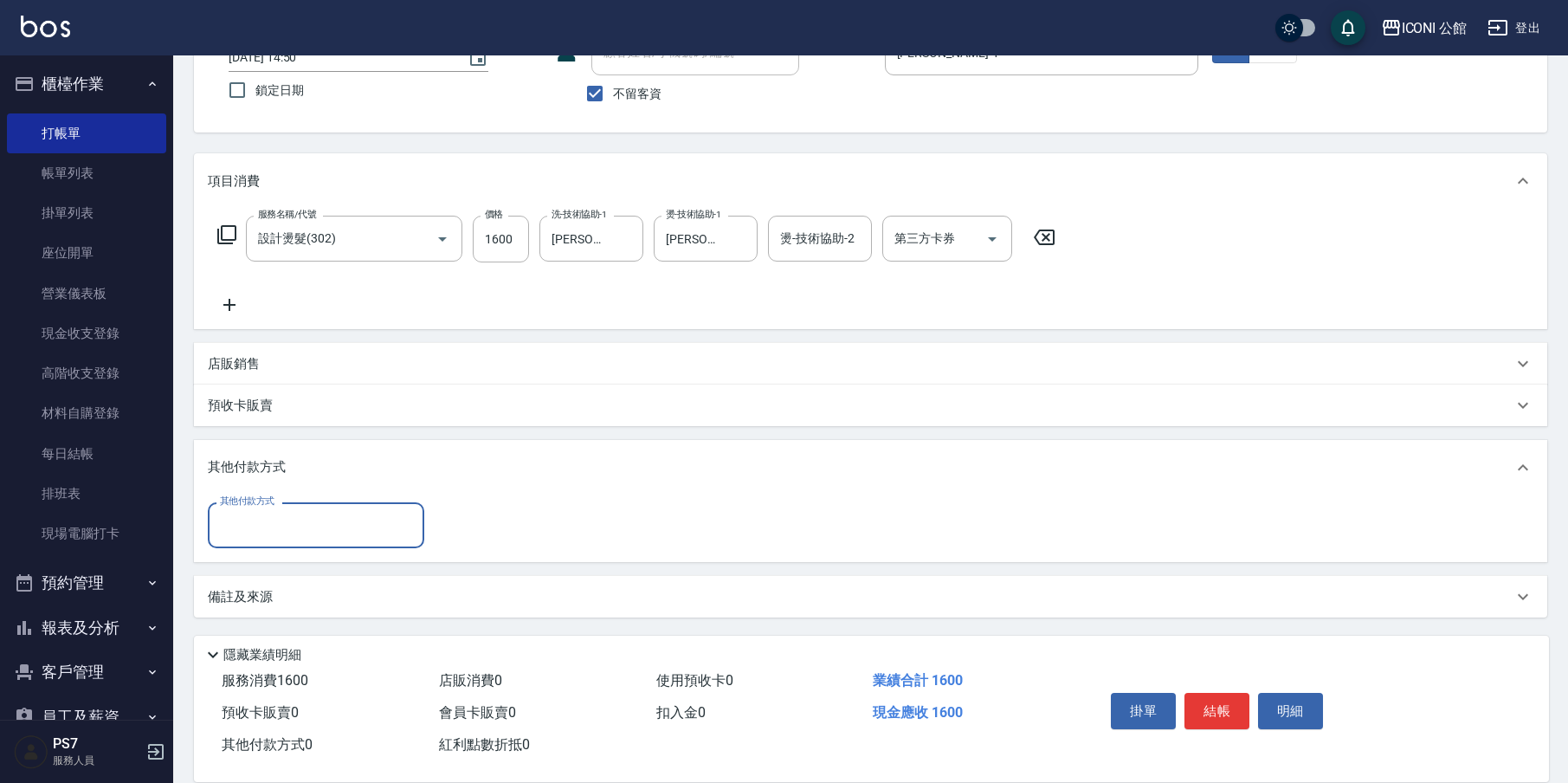
click at [262, 535] on input "其他付款方式" at bounding box center [316, 525] width 201 height 30
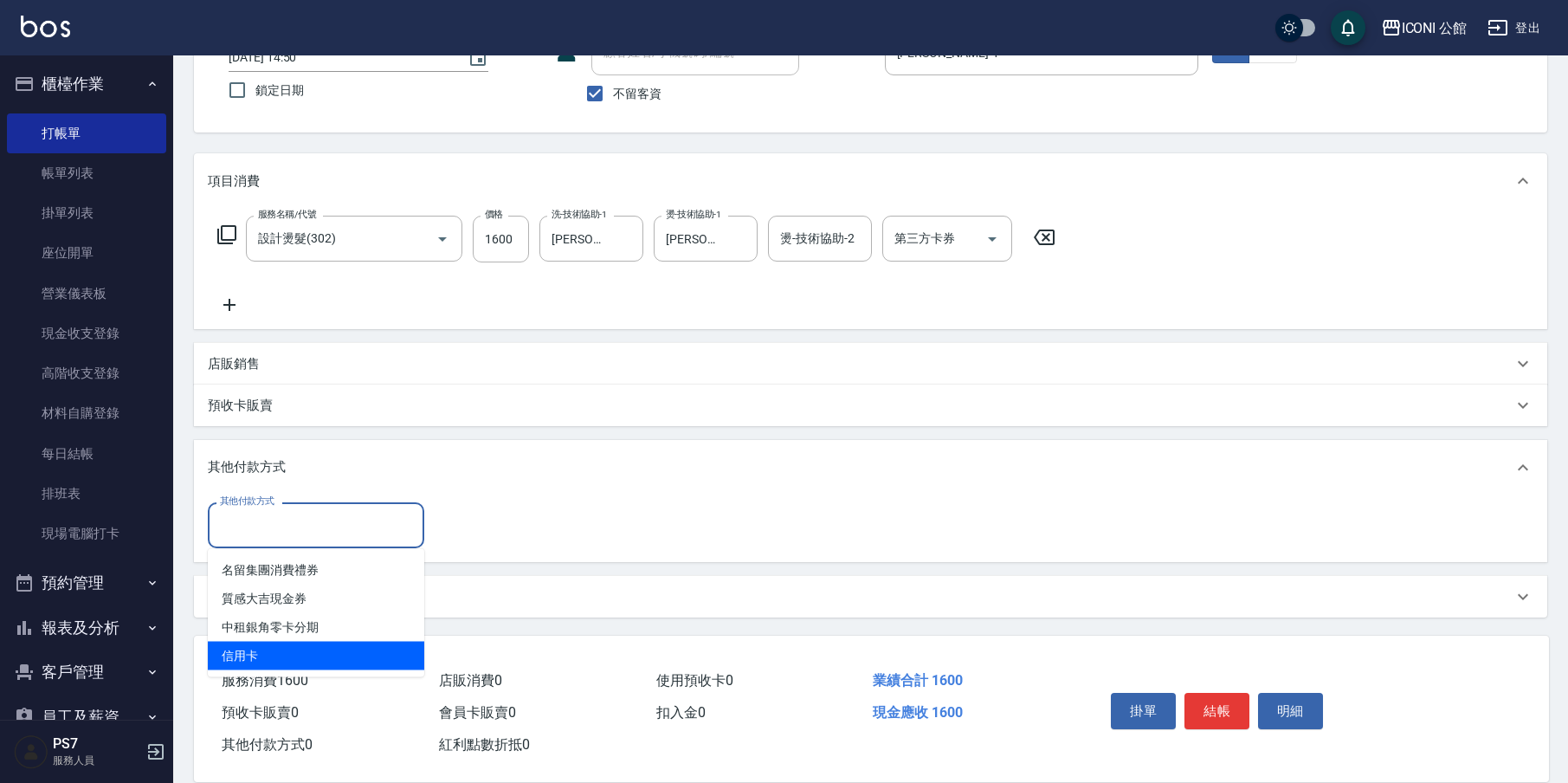
click at [221, 653] on span "信用卡" at bounding box center [316, 655] width 217 height 28
type input "信用卡"
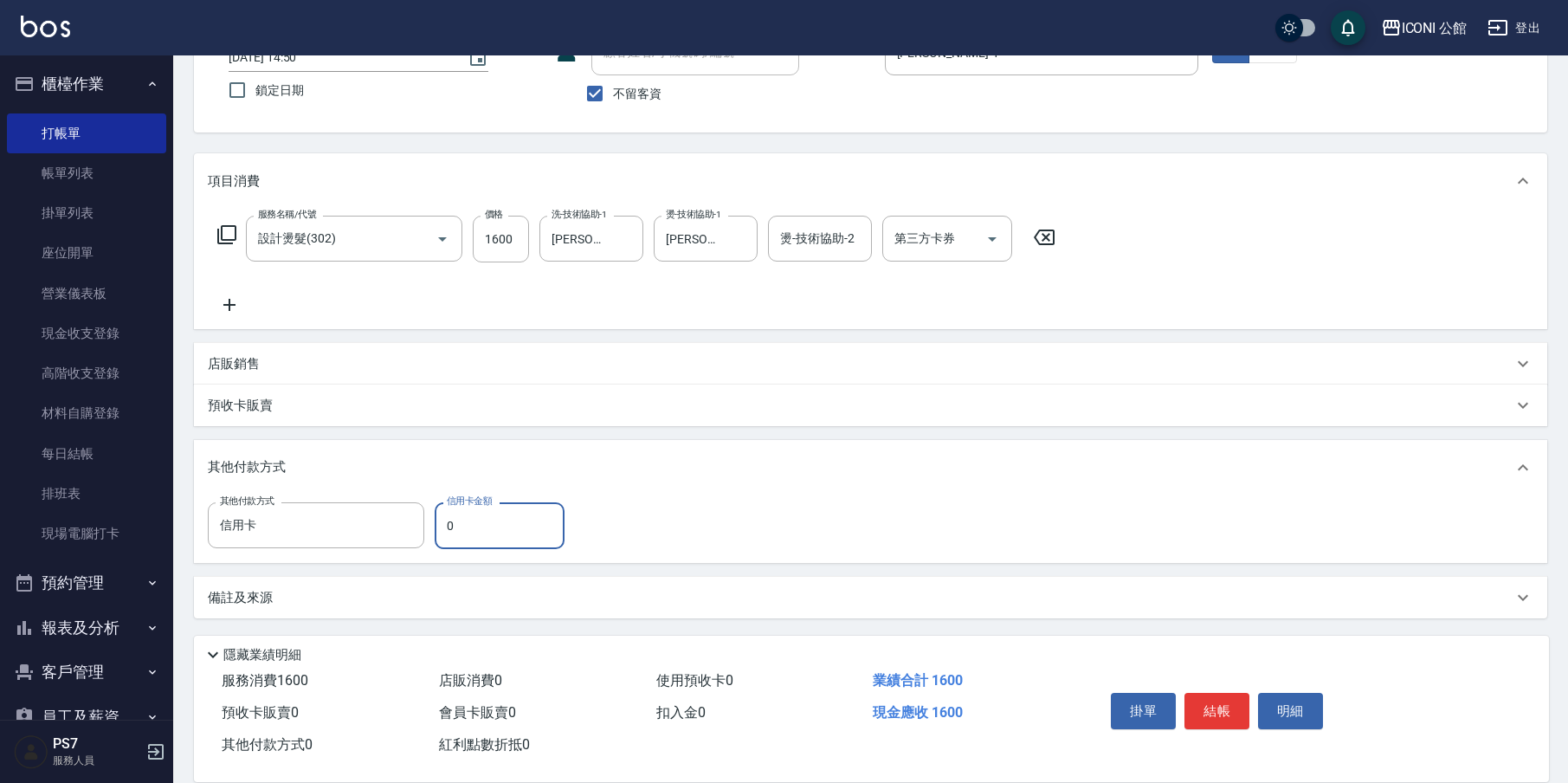
click at [457, 538] on input "0" at bounding box center [499, 526] width 129 height 47
type input "1600"
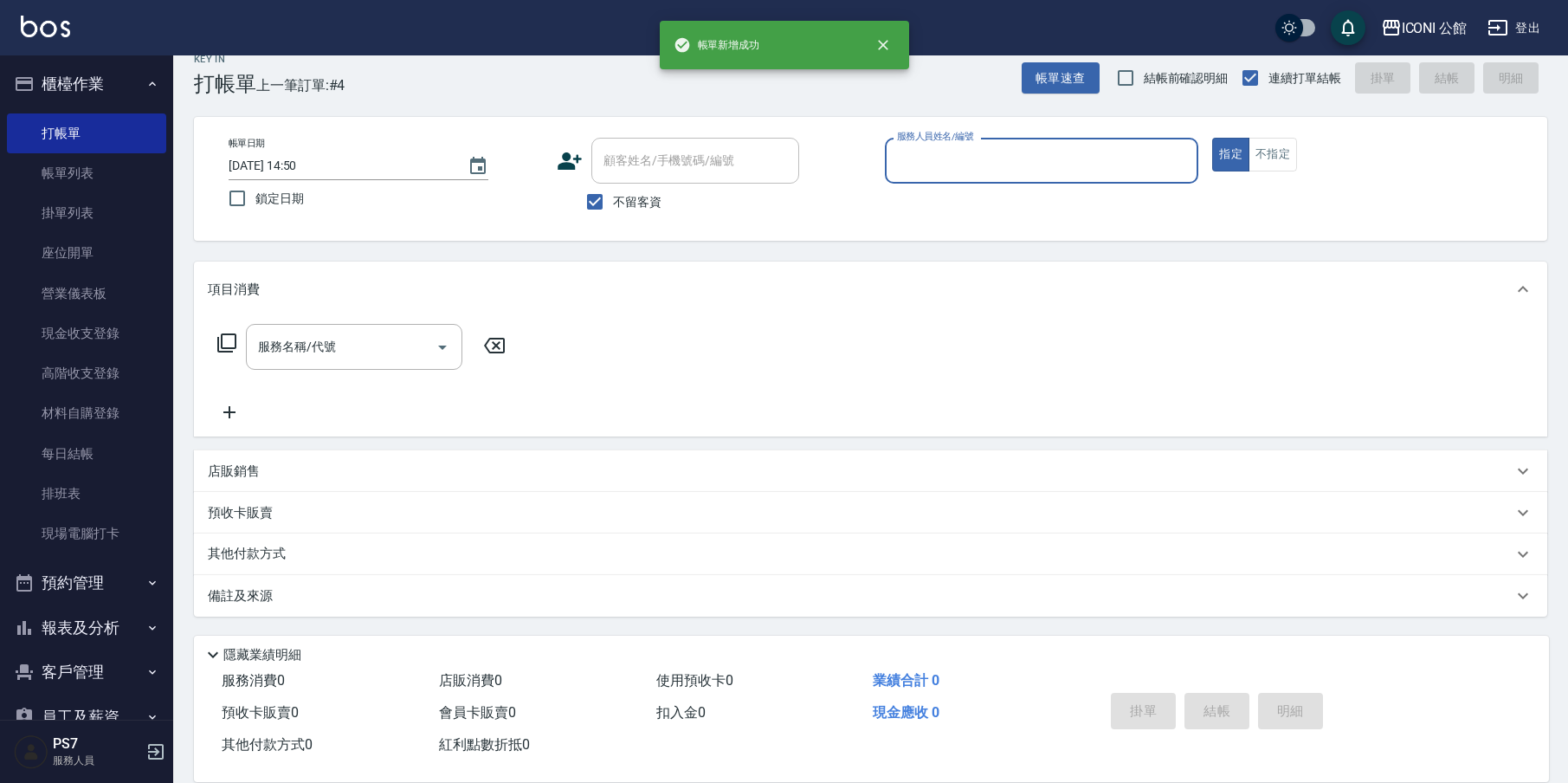
scroll to position [23, 0]
type input "[PERSON_NAME]-1"
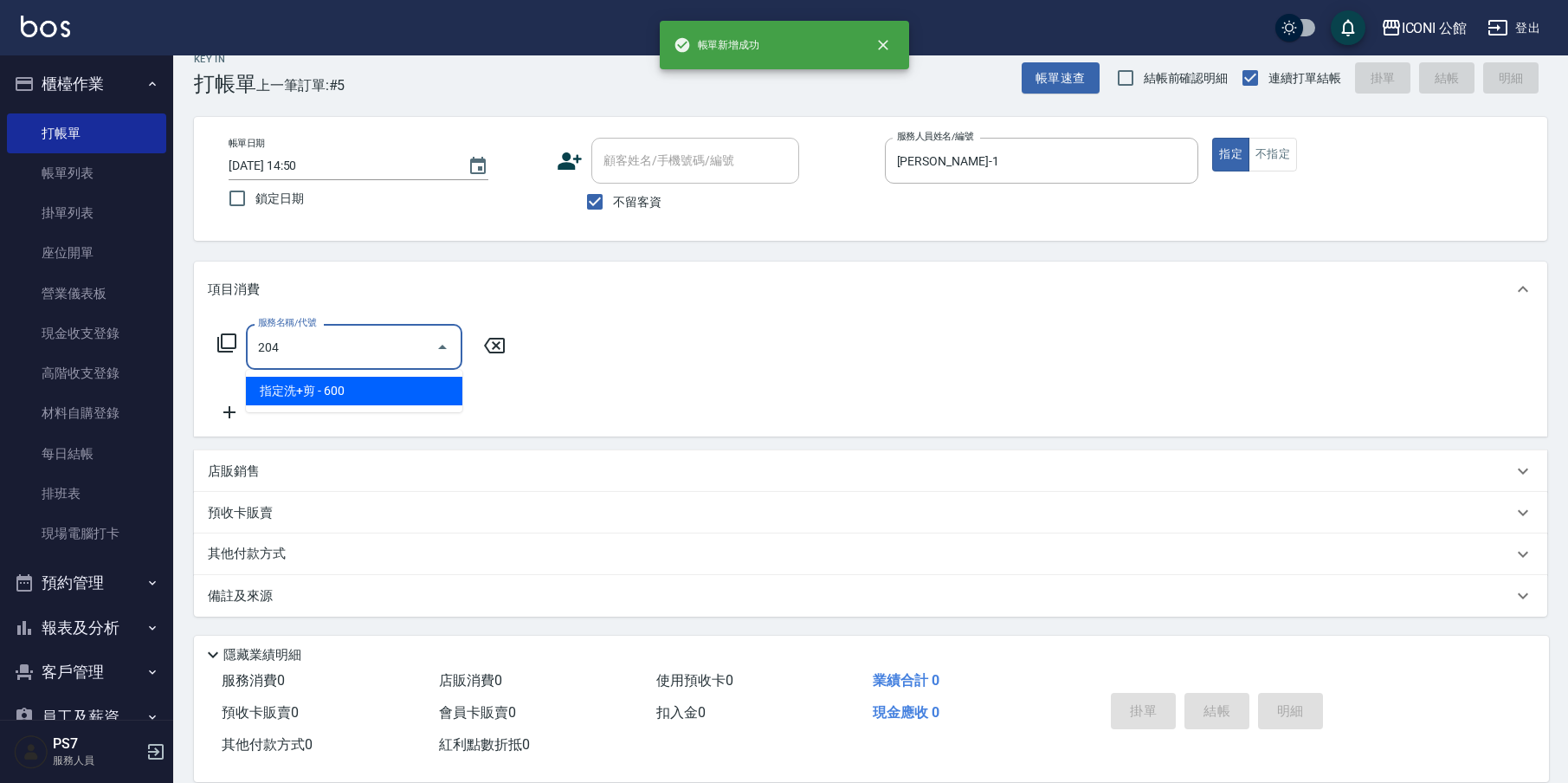
type input "指定洗+剪(204)"
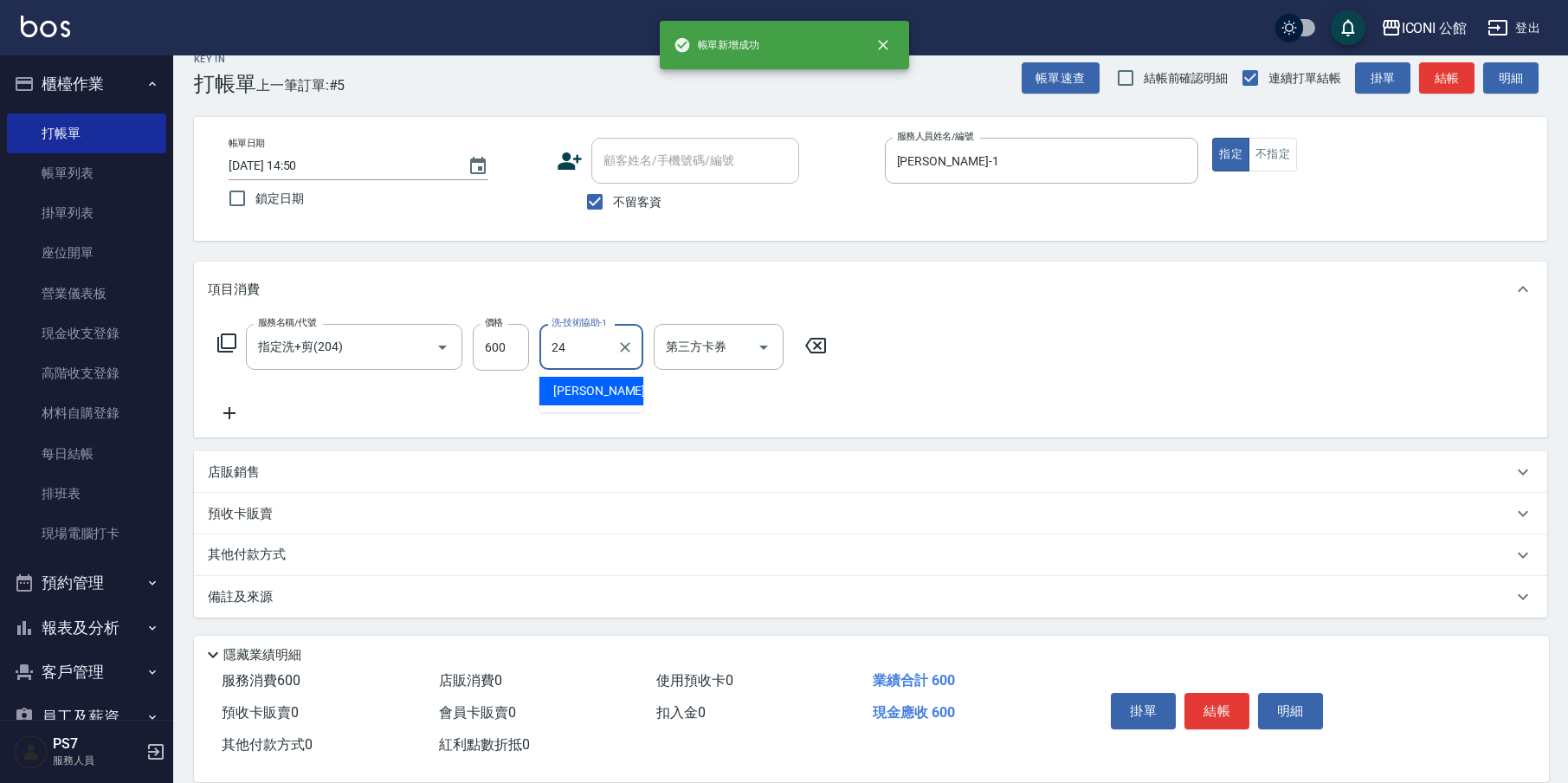
type input "[PERSON_NAME]-24"
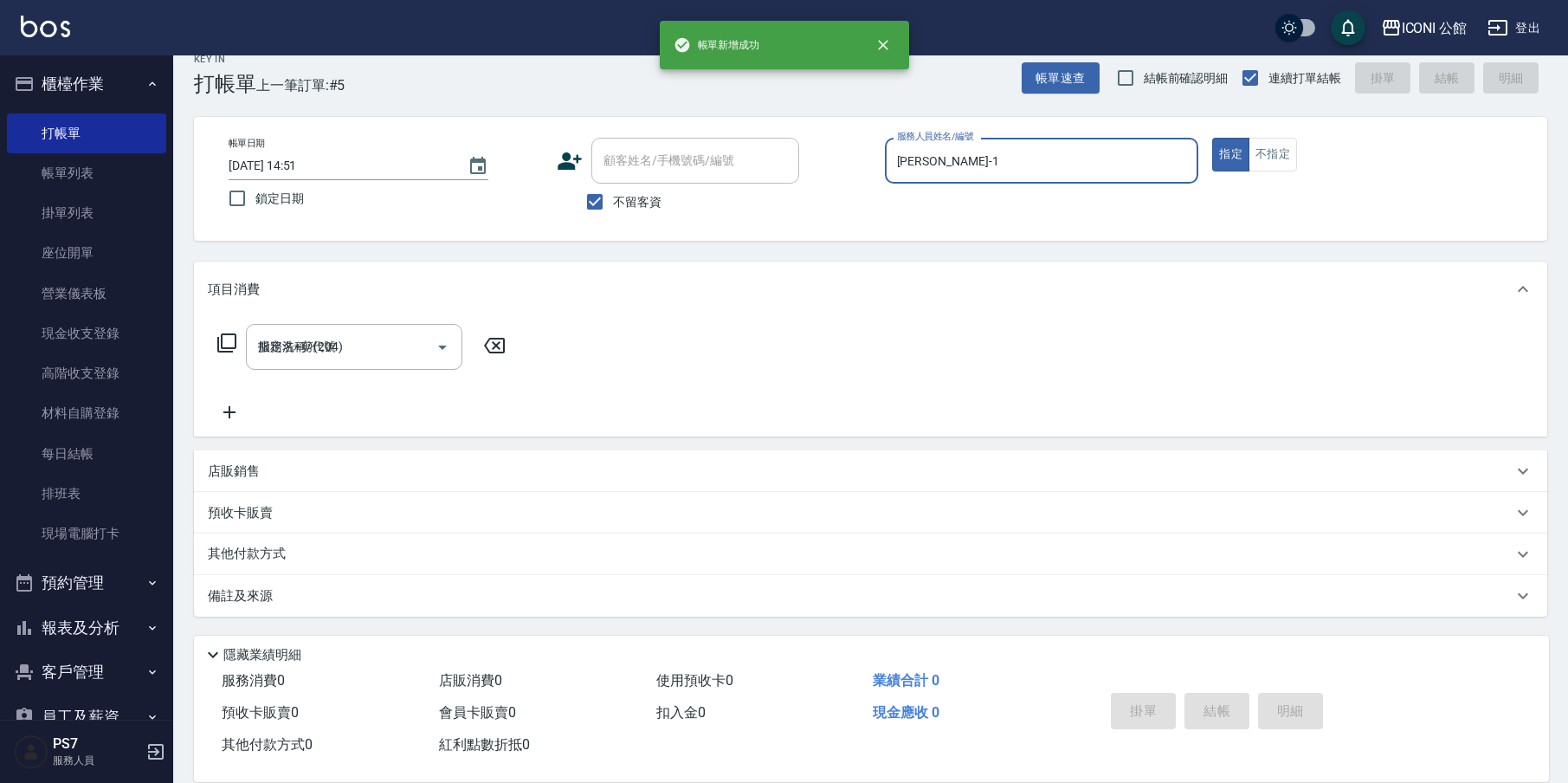
type input "[DATE] 14:51"
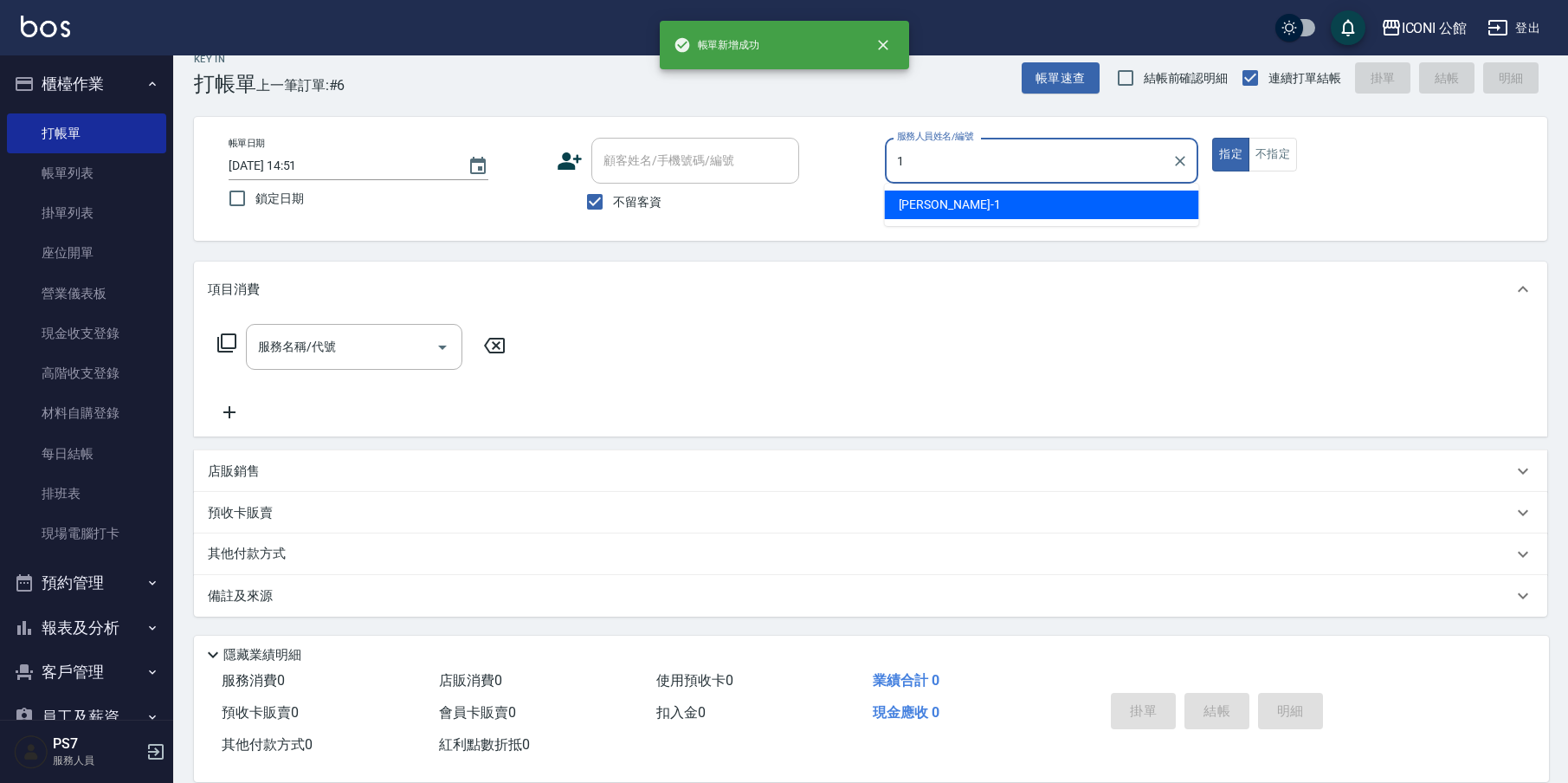
type input "[PERSON_NAME]-1"
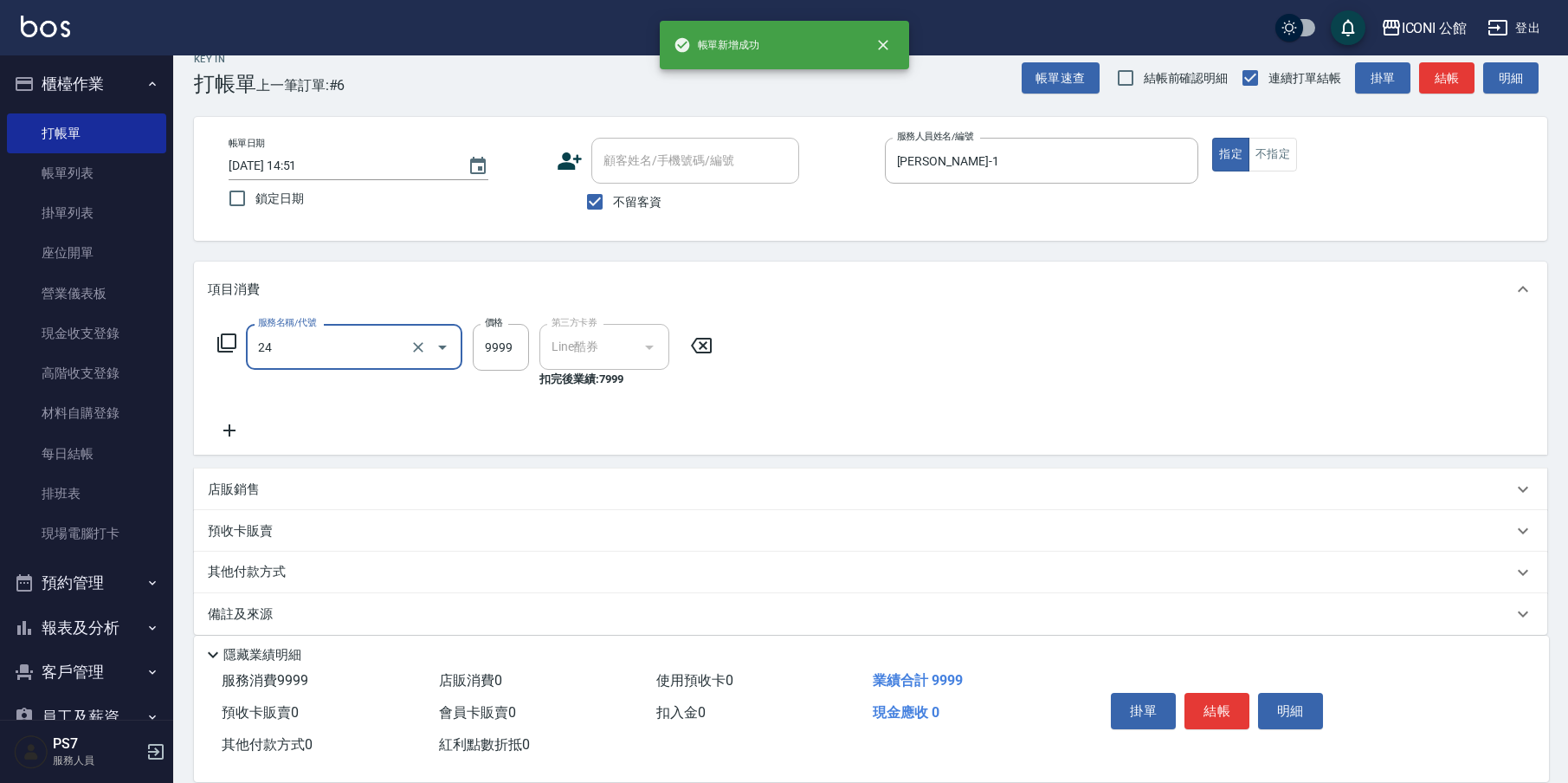
type input "女神接髮/18-24吋(818)"
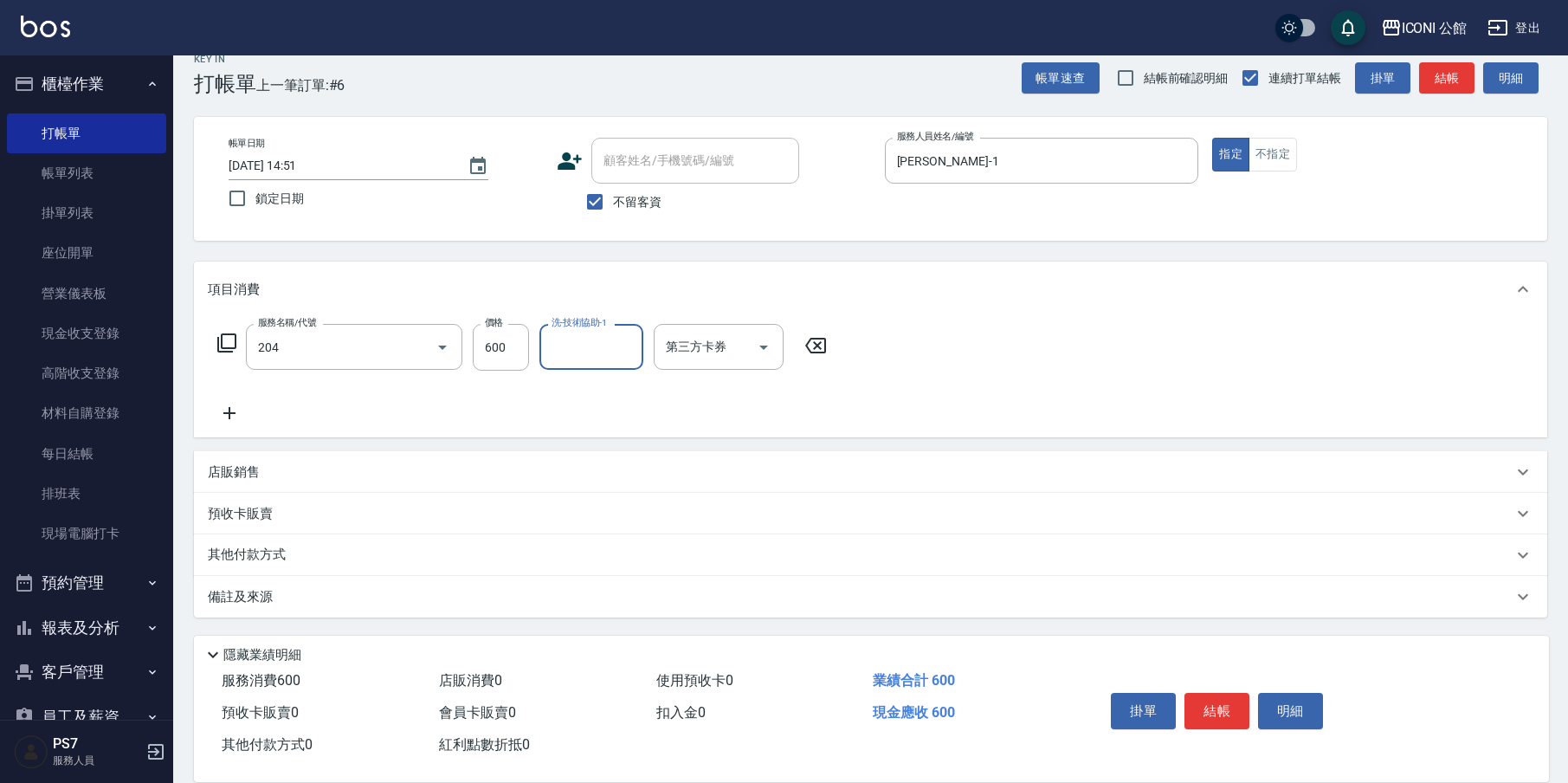
type input "指定洗+剪(204)"
type input "Sandy-8"
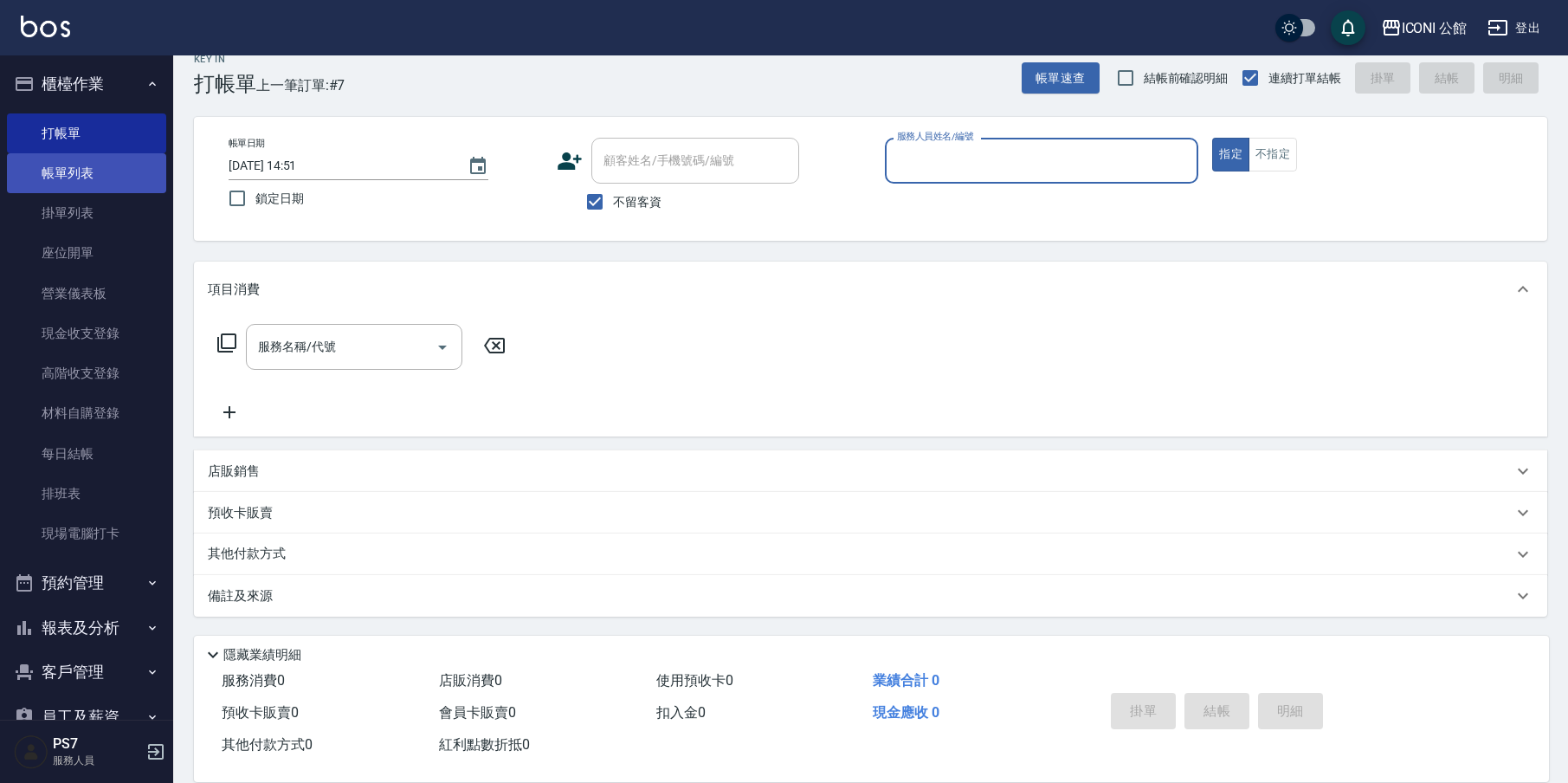
click at [23, 174] on link "帳單列表" at bounding box center [86, 173] width 159 height 40
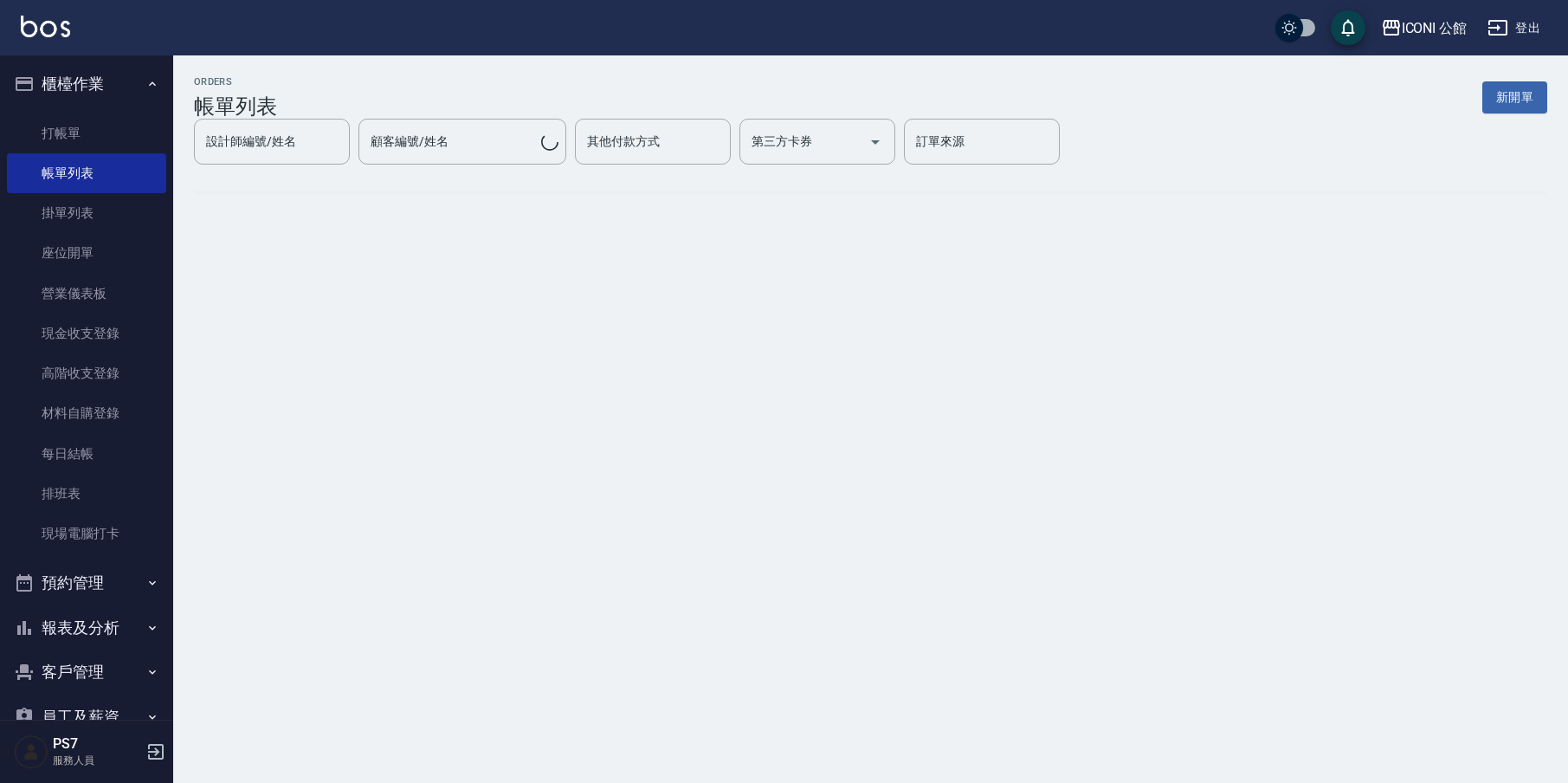
click at [23, 174] on link "帳單列表" at bounding box center [86, 173] width 159 height 40
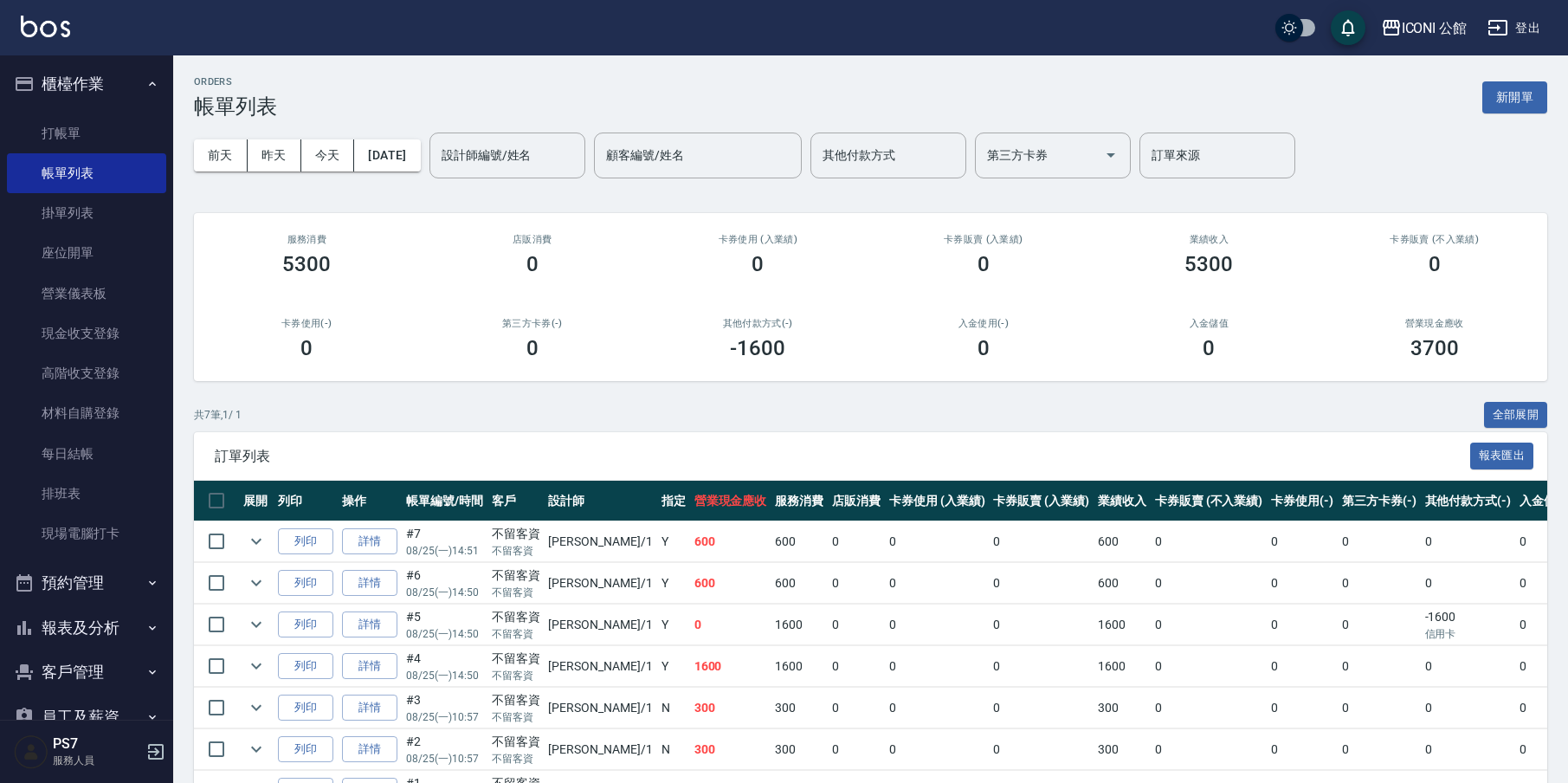
click at [514, 151] on input "設計師編號/姓名" at bounding box center [507, 155] width 140 height 30
type input "[PERSON_NAME]-1"
click at [100, 134] on link "打帳單" at bounding box center [86, 133] width 159 height 40
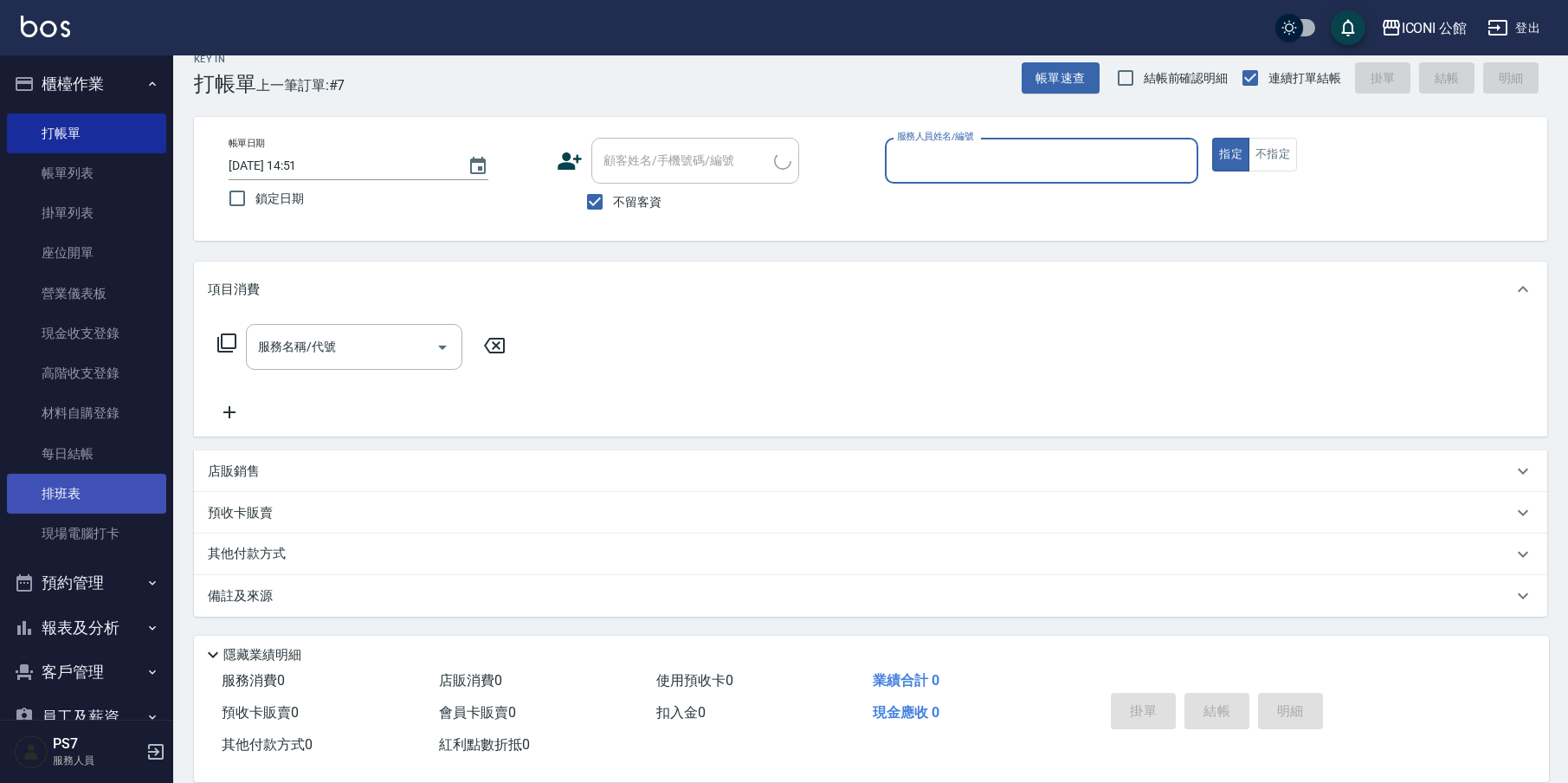
scroll to position [36, 0]
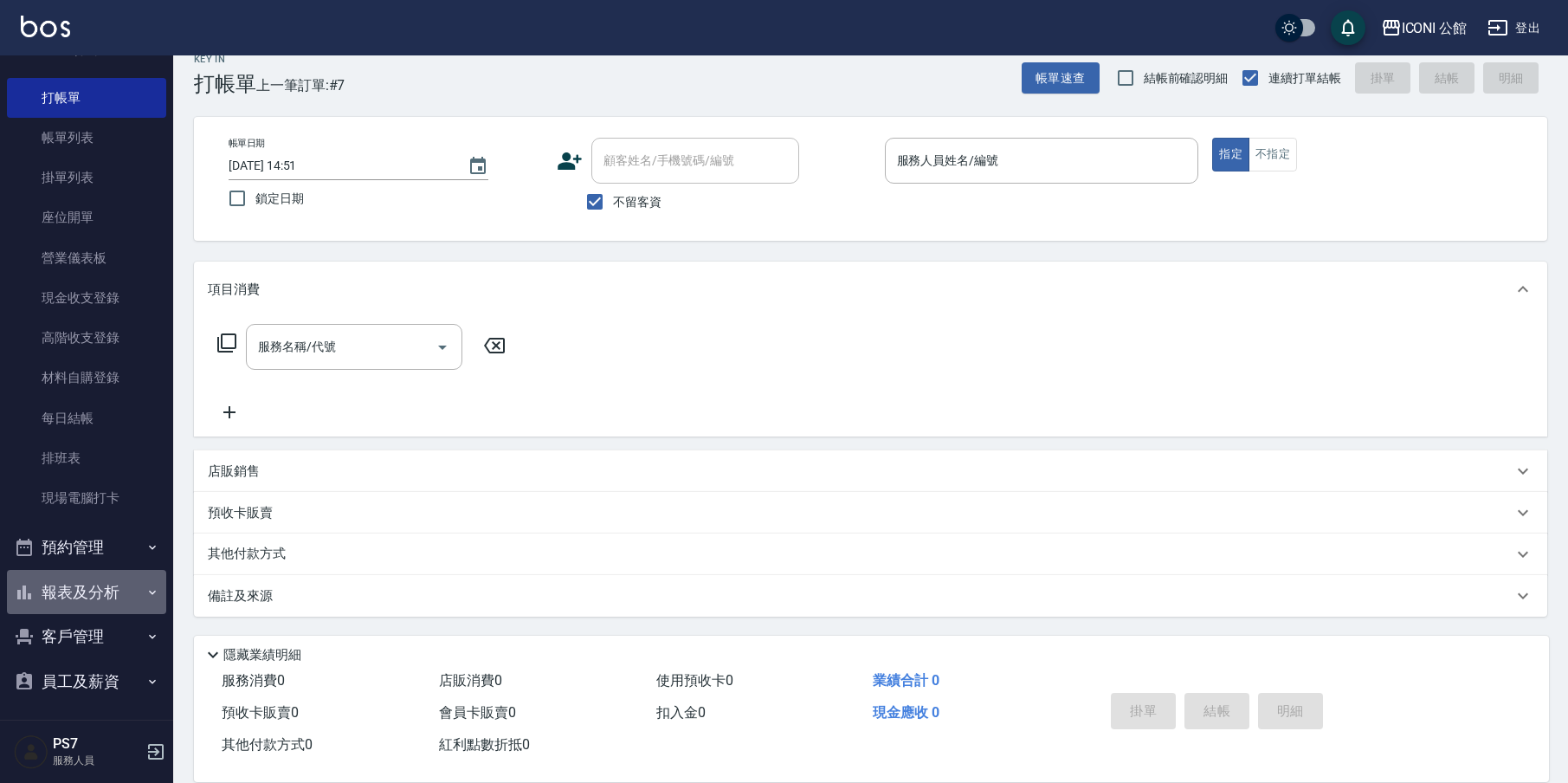
click at [128, 595] on button "報表及分析" at bounding box center [86, 593] width 159 height 45
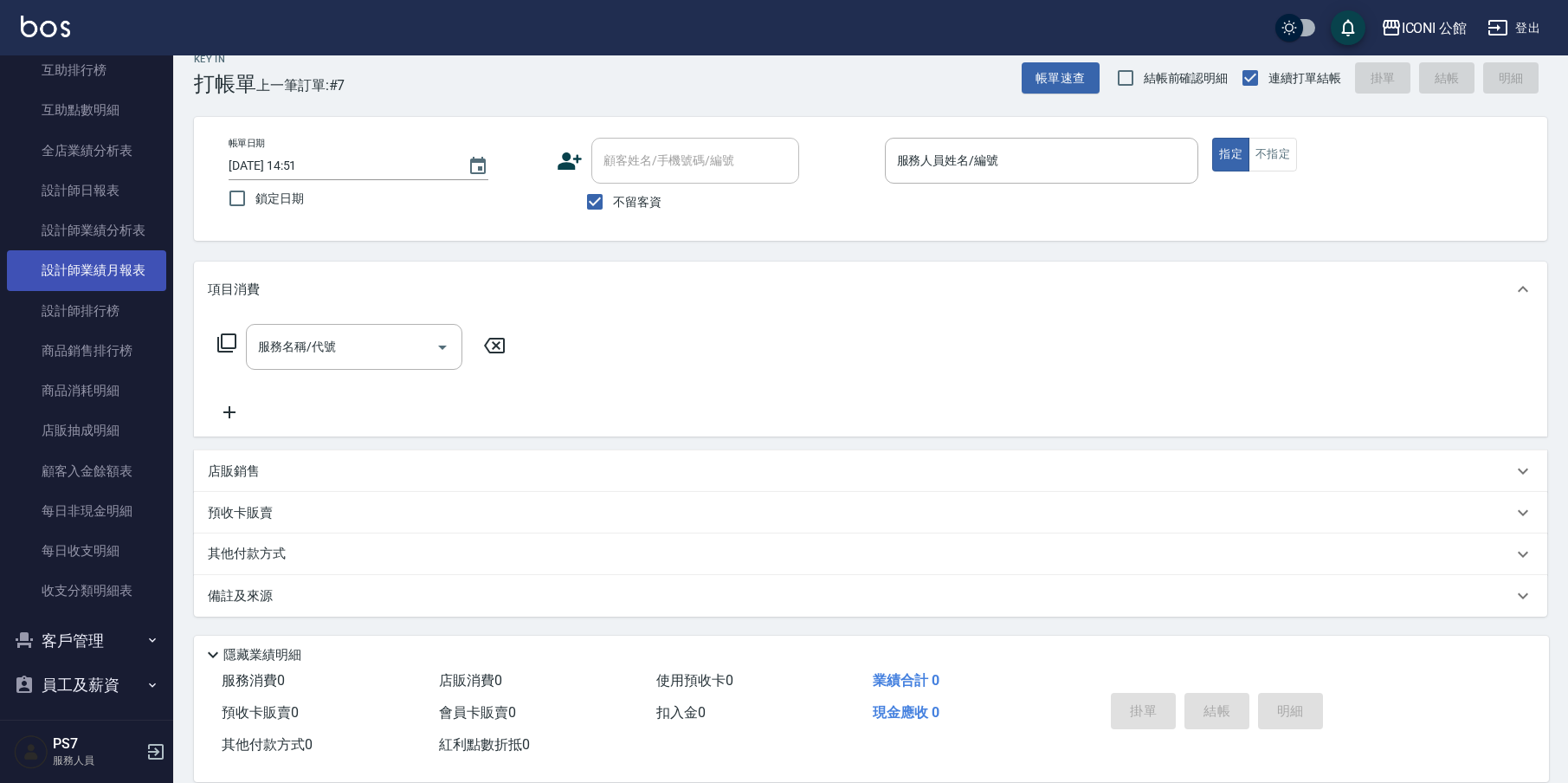
click at [100, 277] on link "設計師業績月報表" at bounding box center [86, 270] width 159 height 40
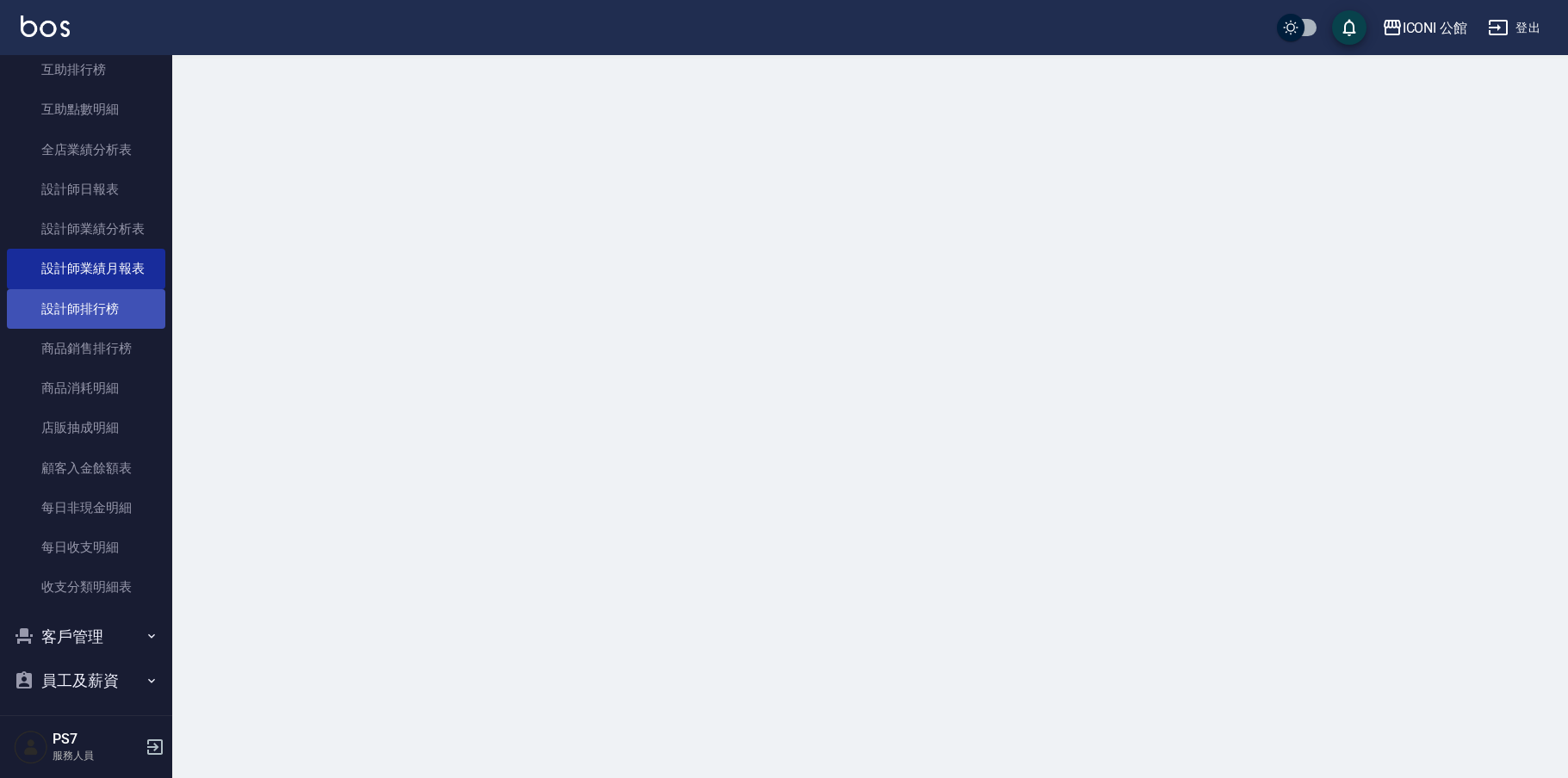
click at [106, 290] on link "設計師排行榜" at bounding box center [86, 309] width 158 height 40
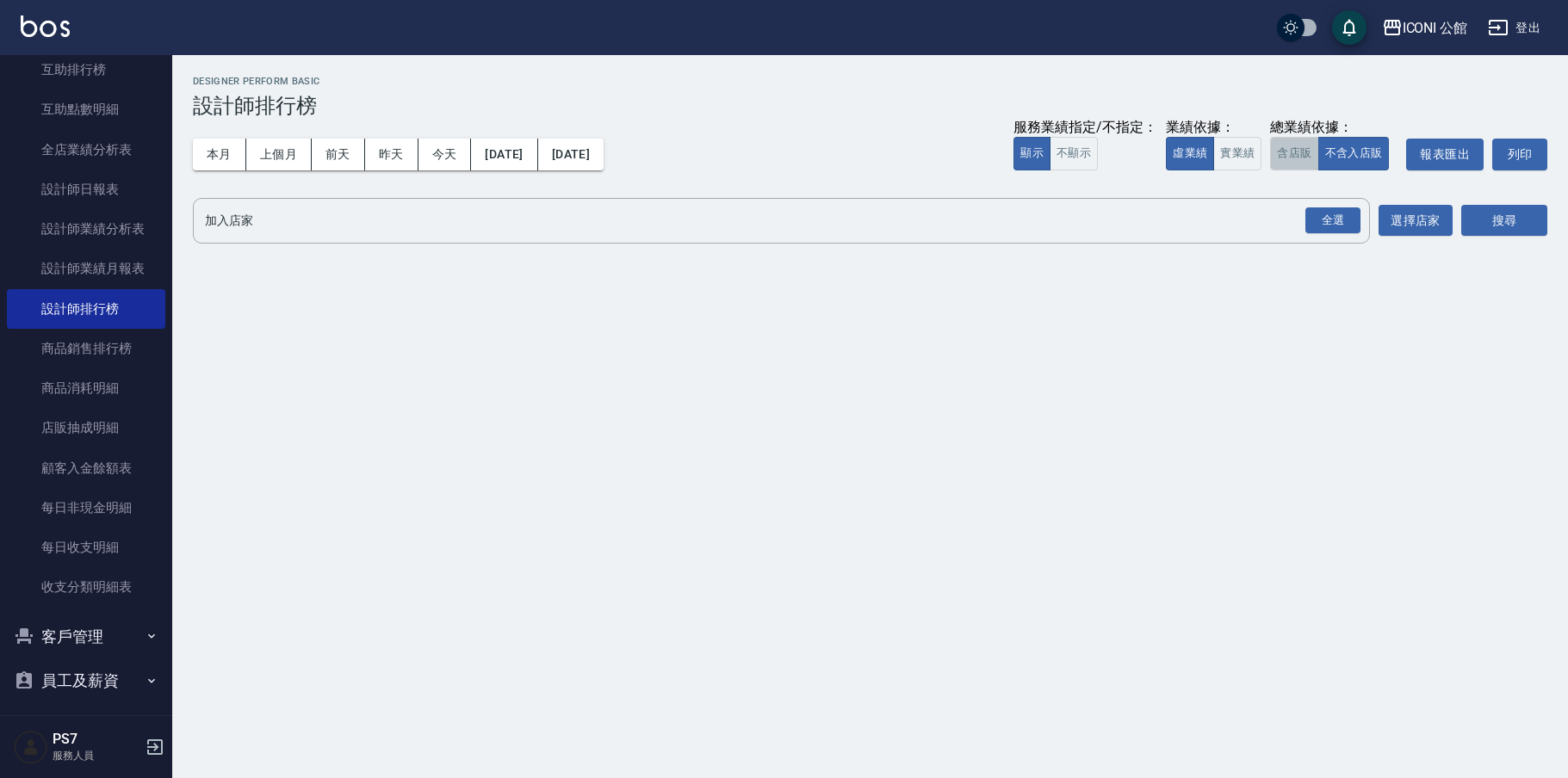
click at [1296, 163] on button "含店販" at bounding box center [1293, 153] width 48 height 33
click at [1333, 217] on div "全選" at bounding box center [1332, 220] width 55 height 26
click at [1525, 217] on button "搜尋" at bounding box center [1504, 221] width 86 height 32
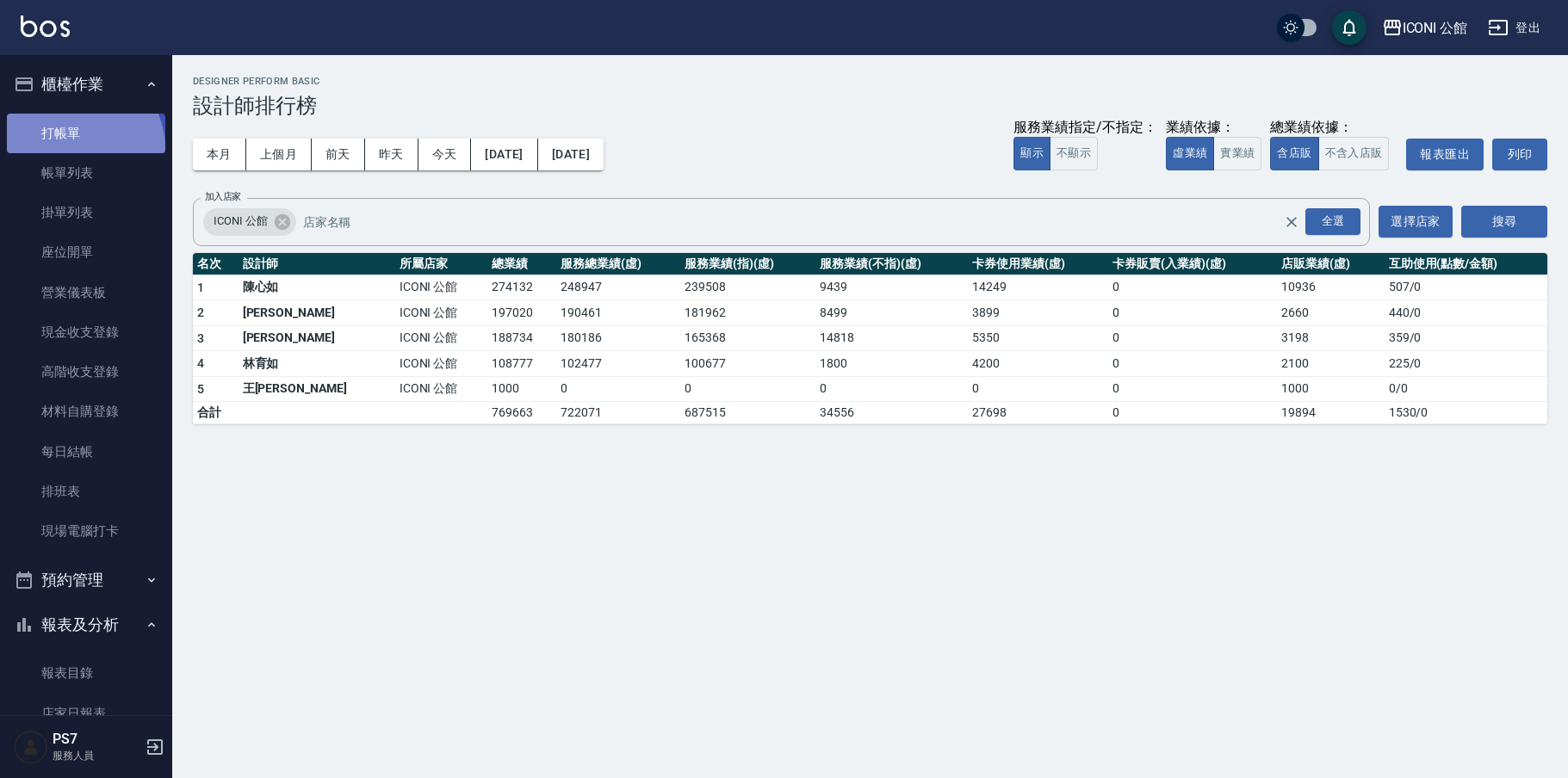
click at [79, 147] on link "打帳單" at bounding box center [86, 134] width 158 height 40
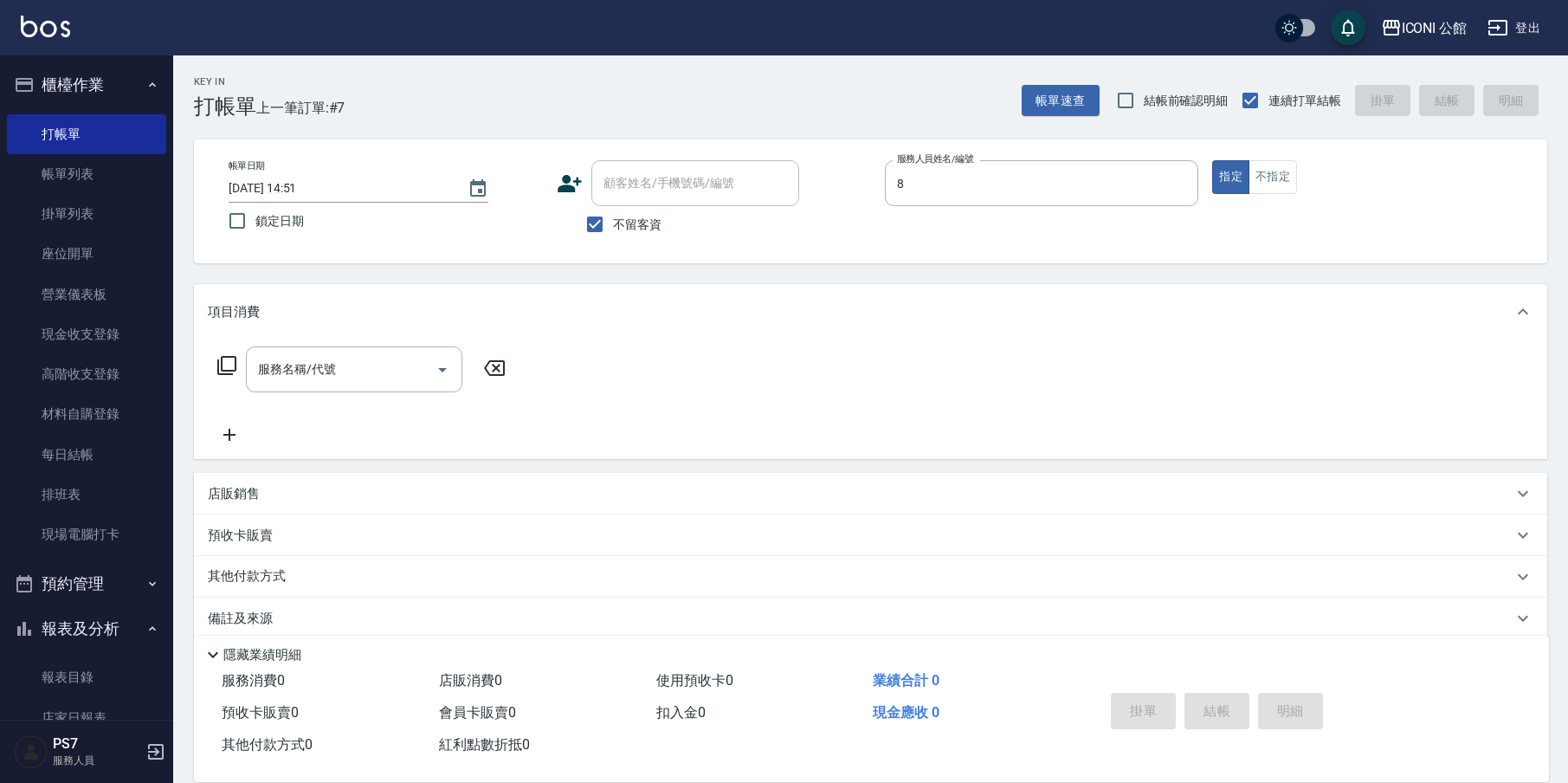
type input "Sandy-8"
type button "true"
click at [375, 391] on div "服務名稱/代號" at bounding box center [354, 369] width 217 height 46
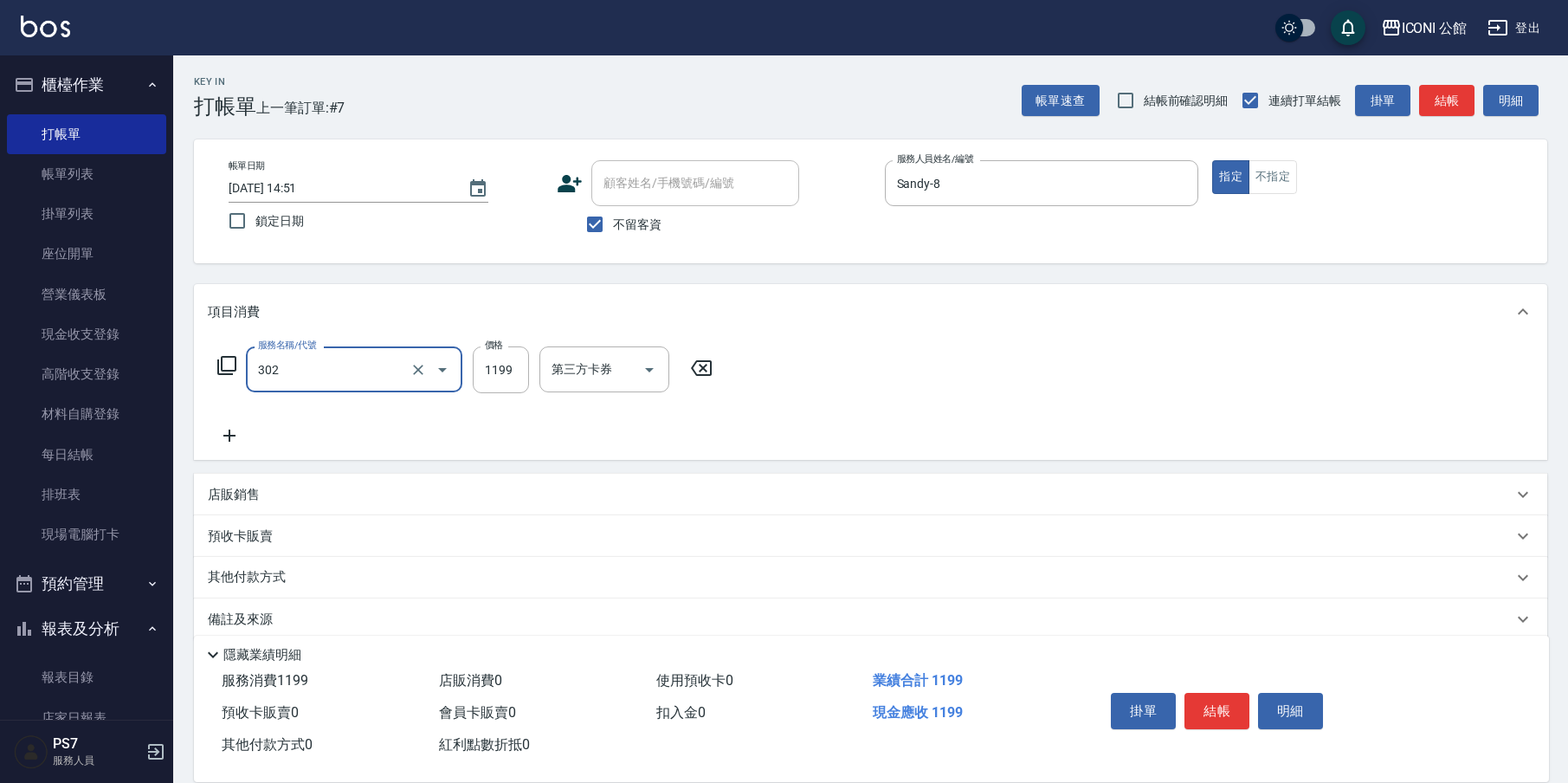
type input "設計燙髮(302)"
type input "1380"
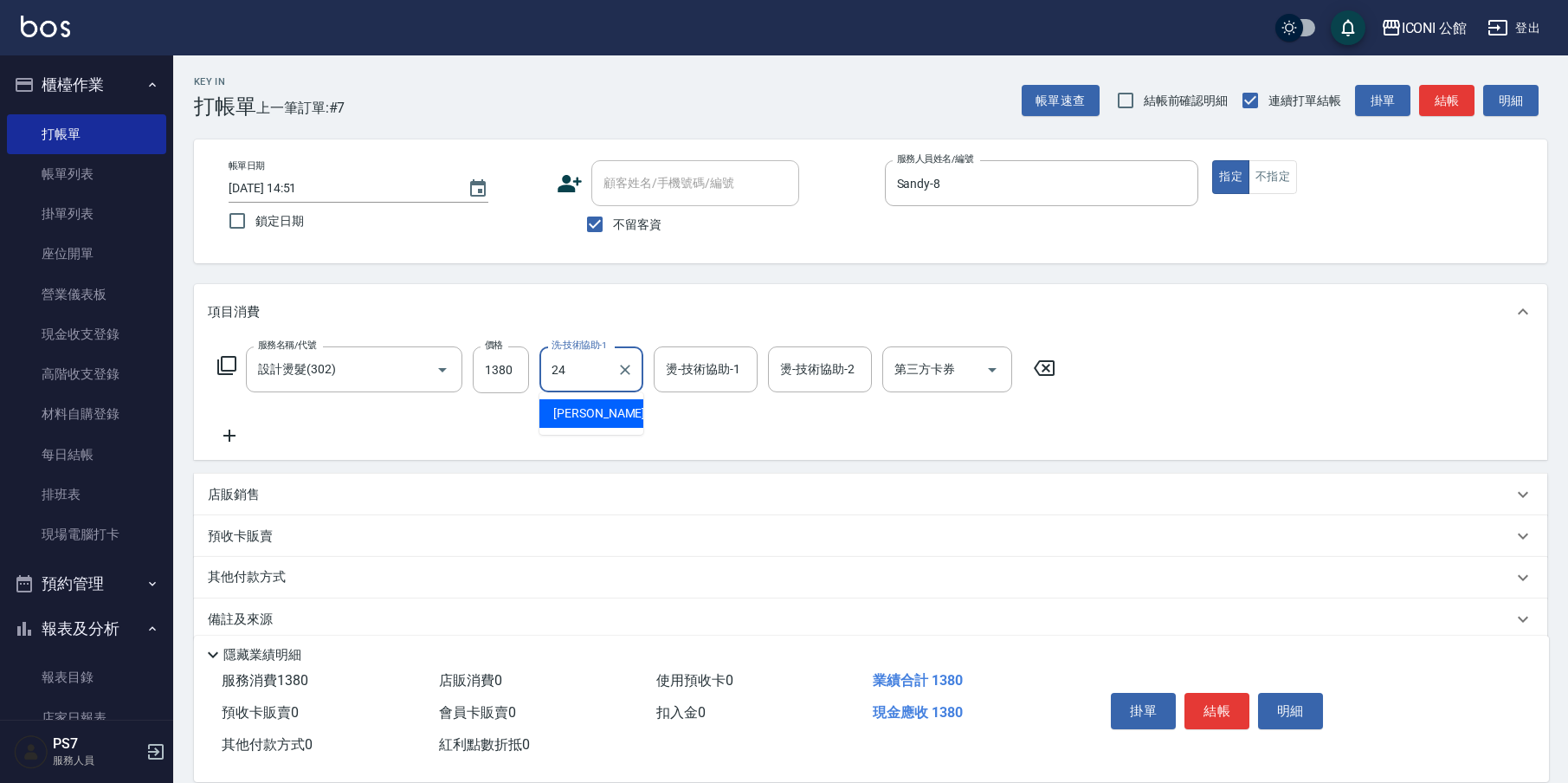
type input "[PERSON_NAME]-24"
type input "Sandy-8"
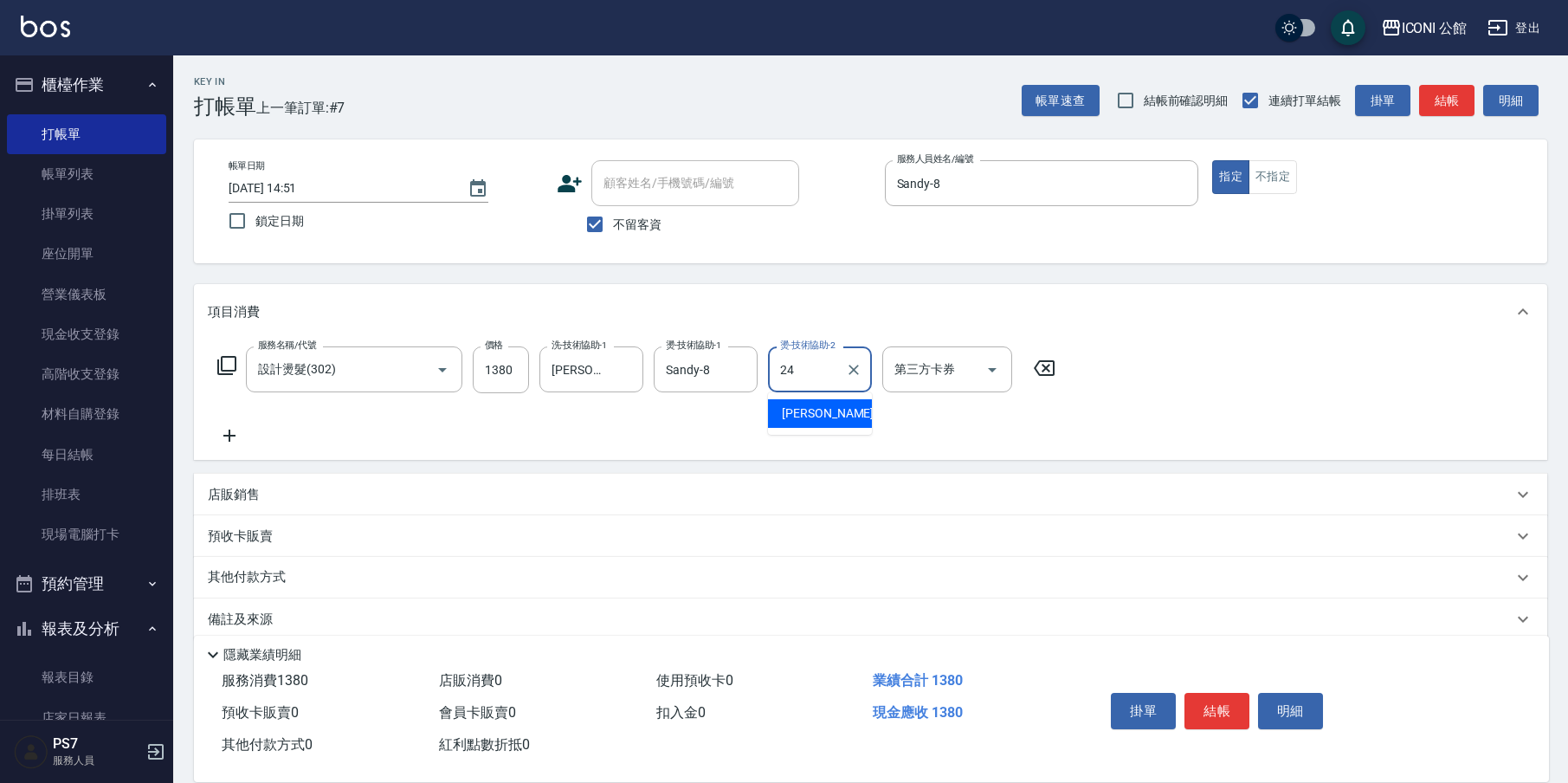
type input "[PERSON_NAME]-24"
click at [234, 360] on icon at bounding box center [227, 365] width 19 height 19
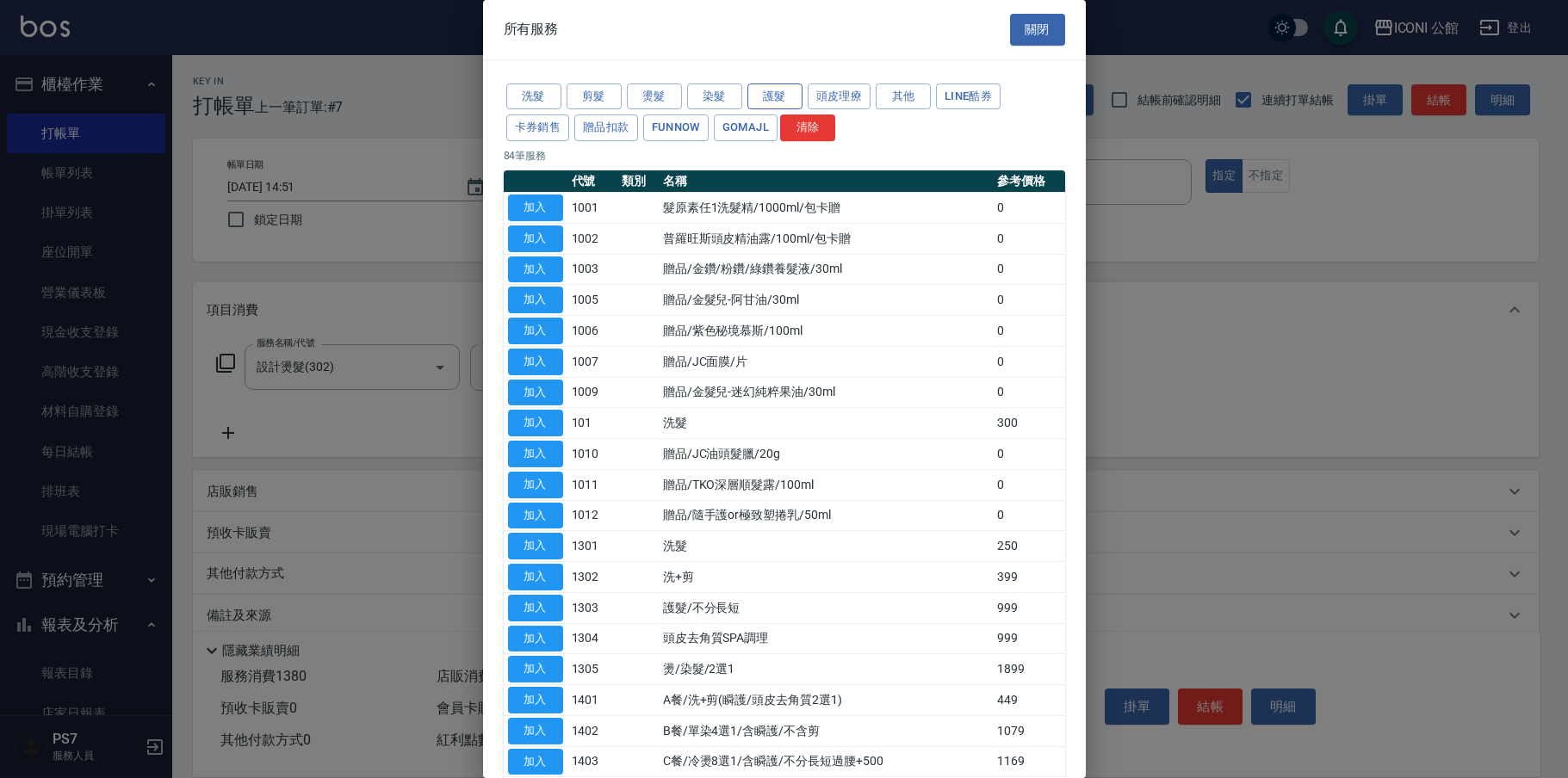
click at [758, 97] on button "護髮" at bounding box center [774, 97] width 55 height 26
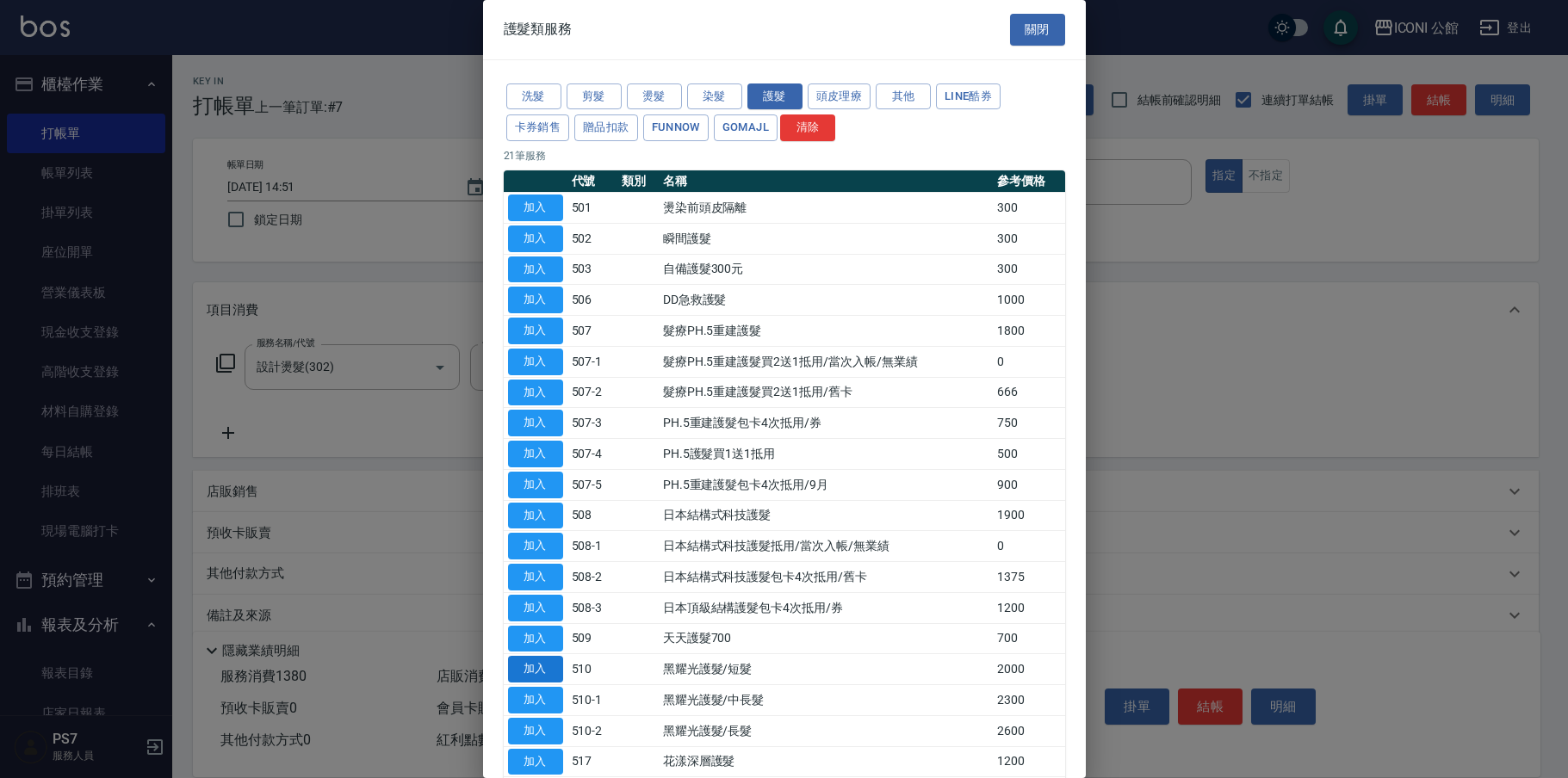
click at [547, 657] on button "加入" at bounding box center [535, 669] width 55 height 26
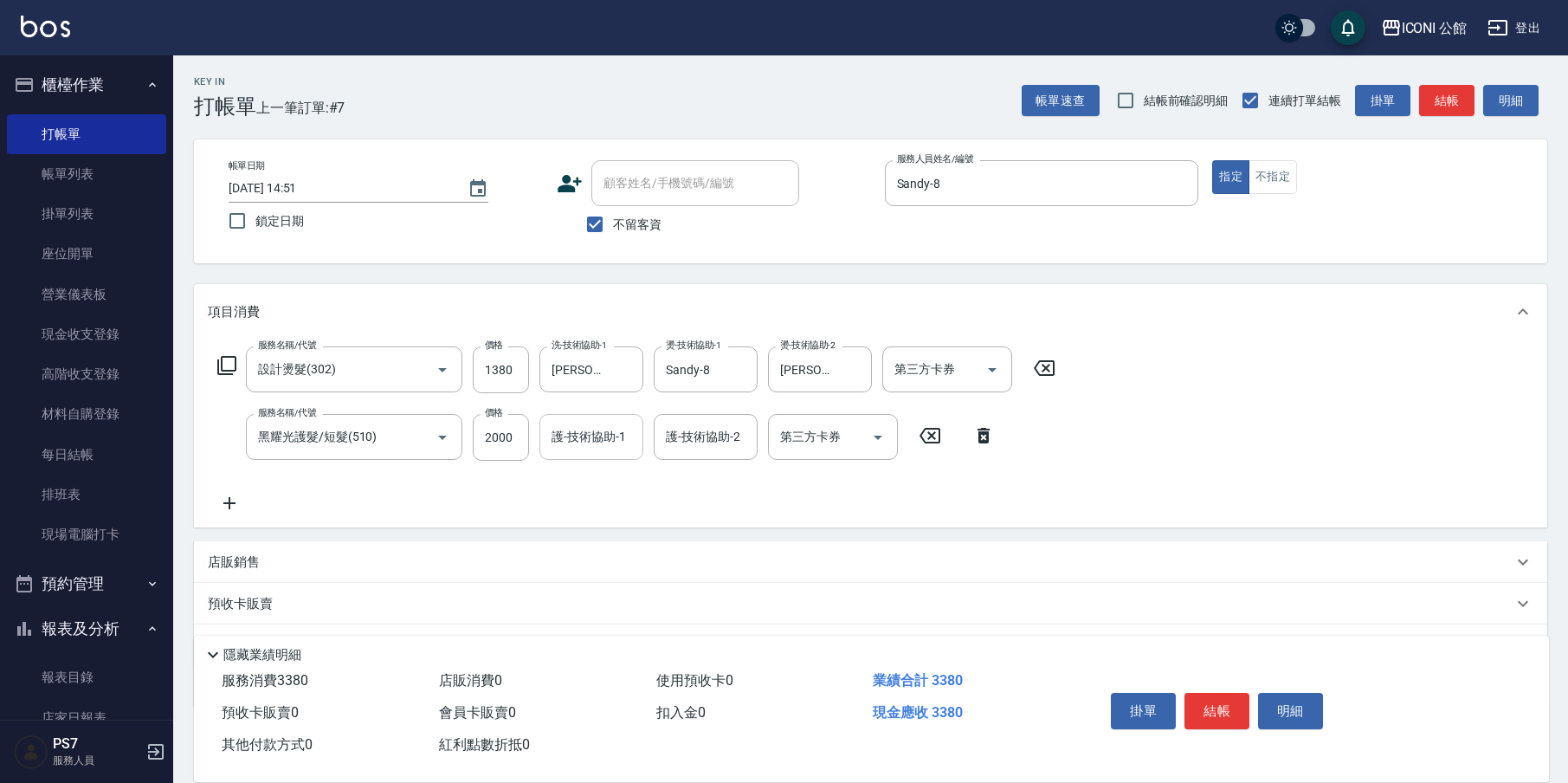
click at [574, 456] on div "護-技術協助-1" at bounding box center [591, 437] width 104 height 46
type input "[PERSON_NAME]-24"
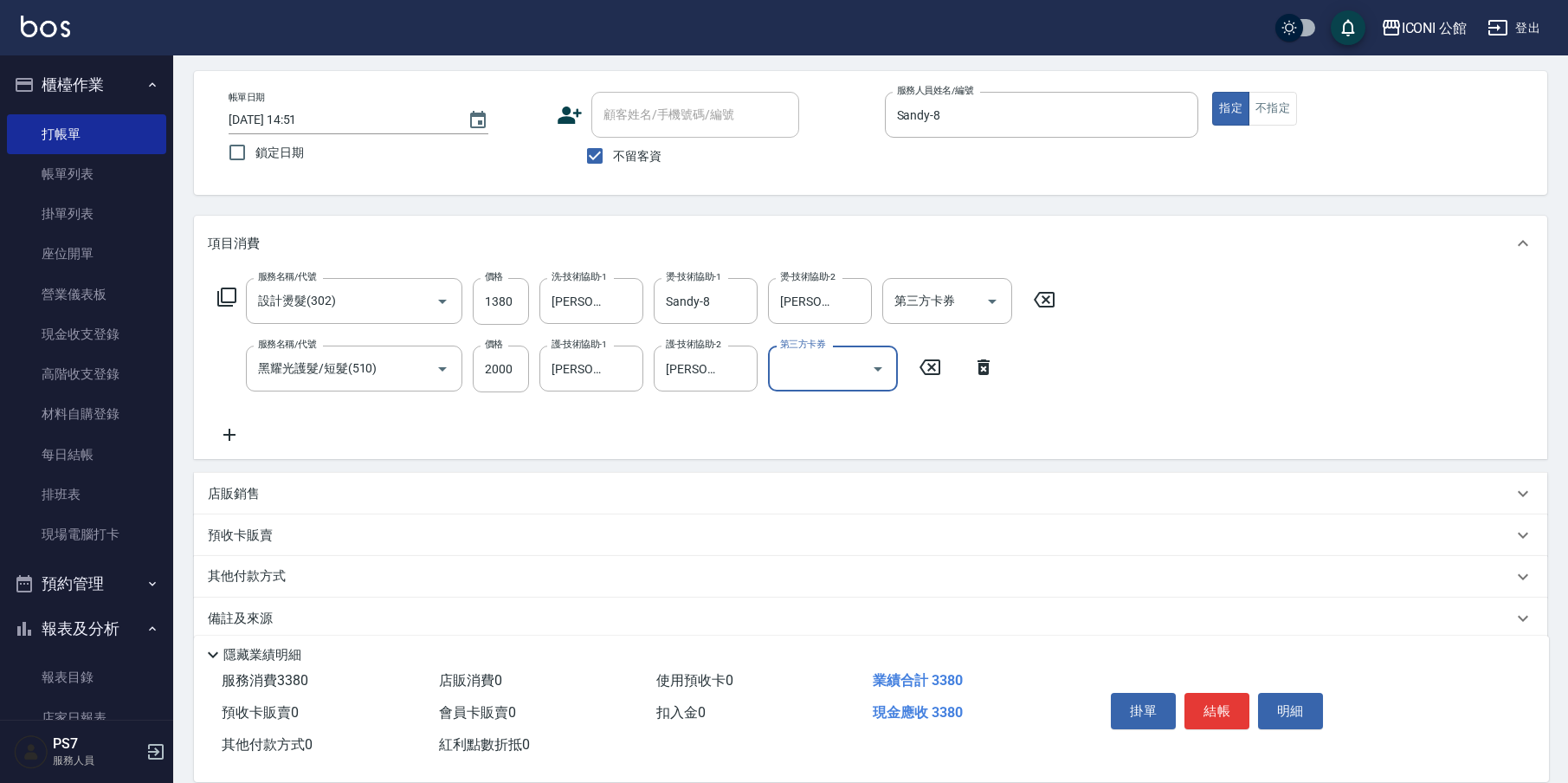
scroll to position [91, 0]
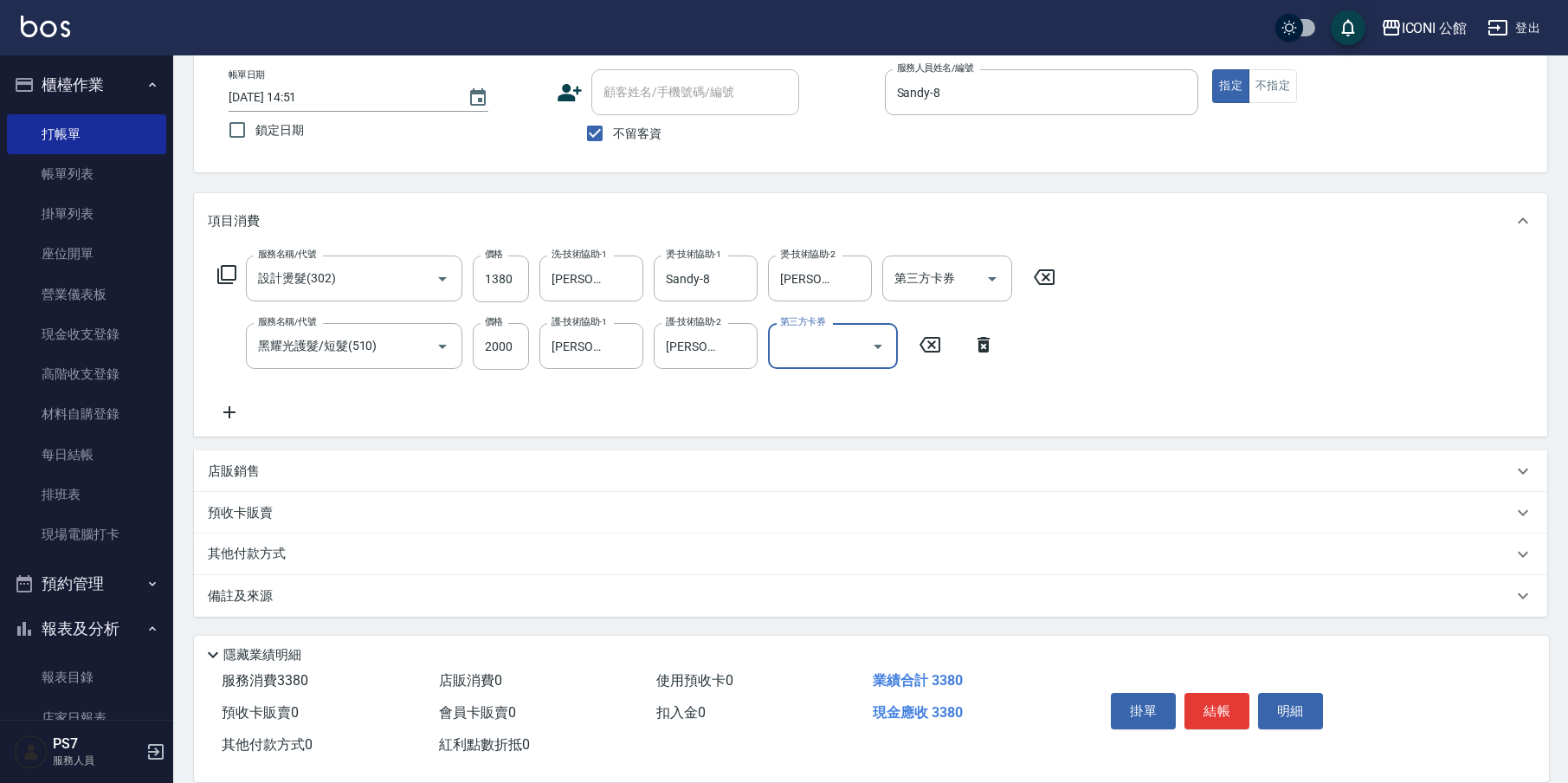
click at [283, 565] on div "其他付款方式" at bounding box center [871, 554] width 1353 height 41
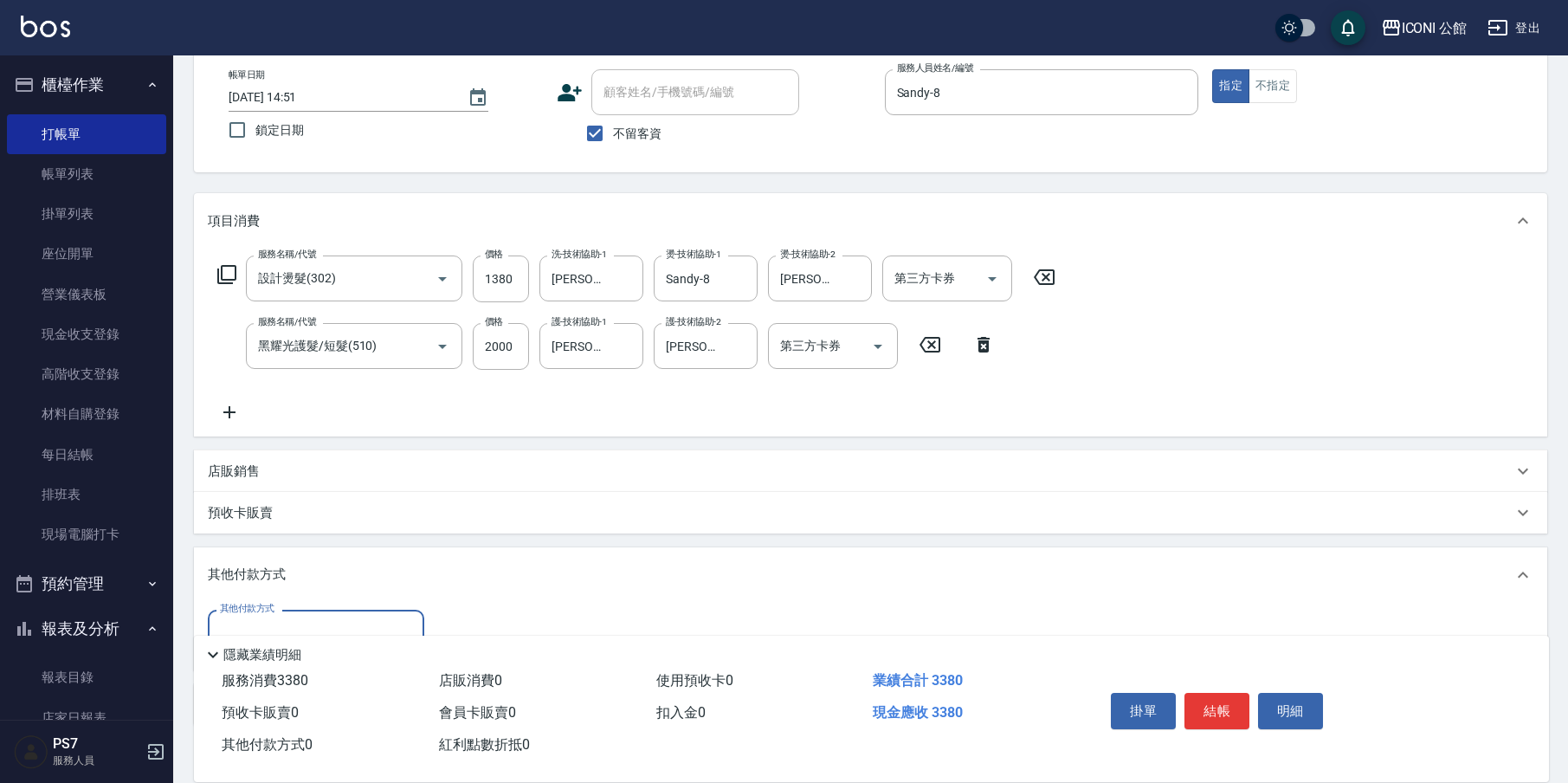
scroll to position [0, 0]
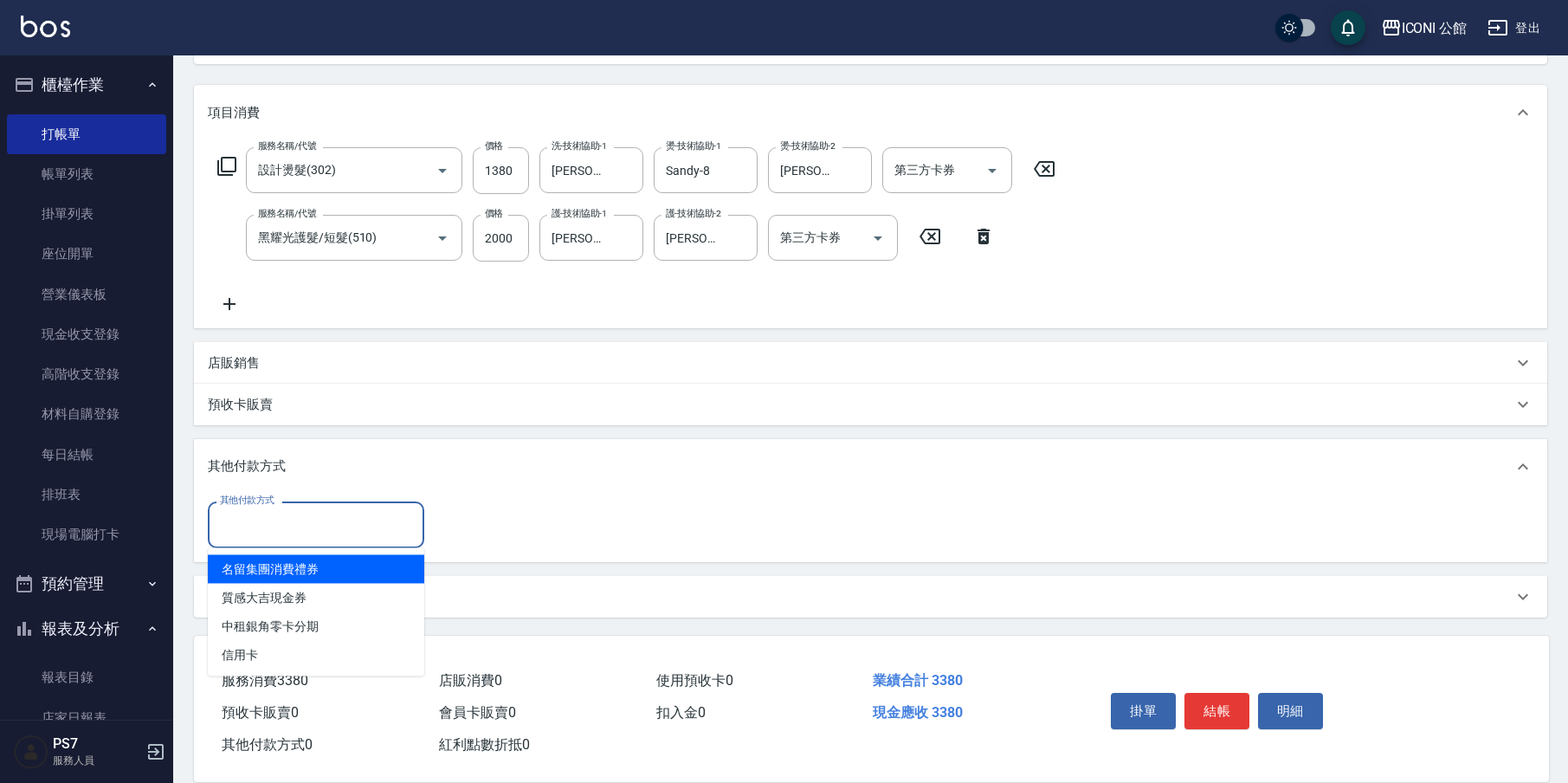
drag, startPoint x: 278, startPoint y: 515, endPoint x: 272, endPoint y: 548, distance: 33.5
click at [278, 515] on input "其他付款方式" at bounding box center [316, 524] width 201 height 30
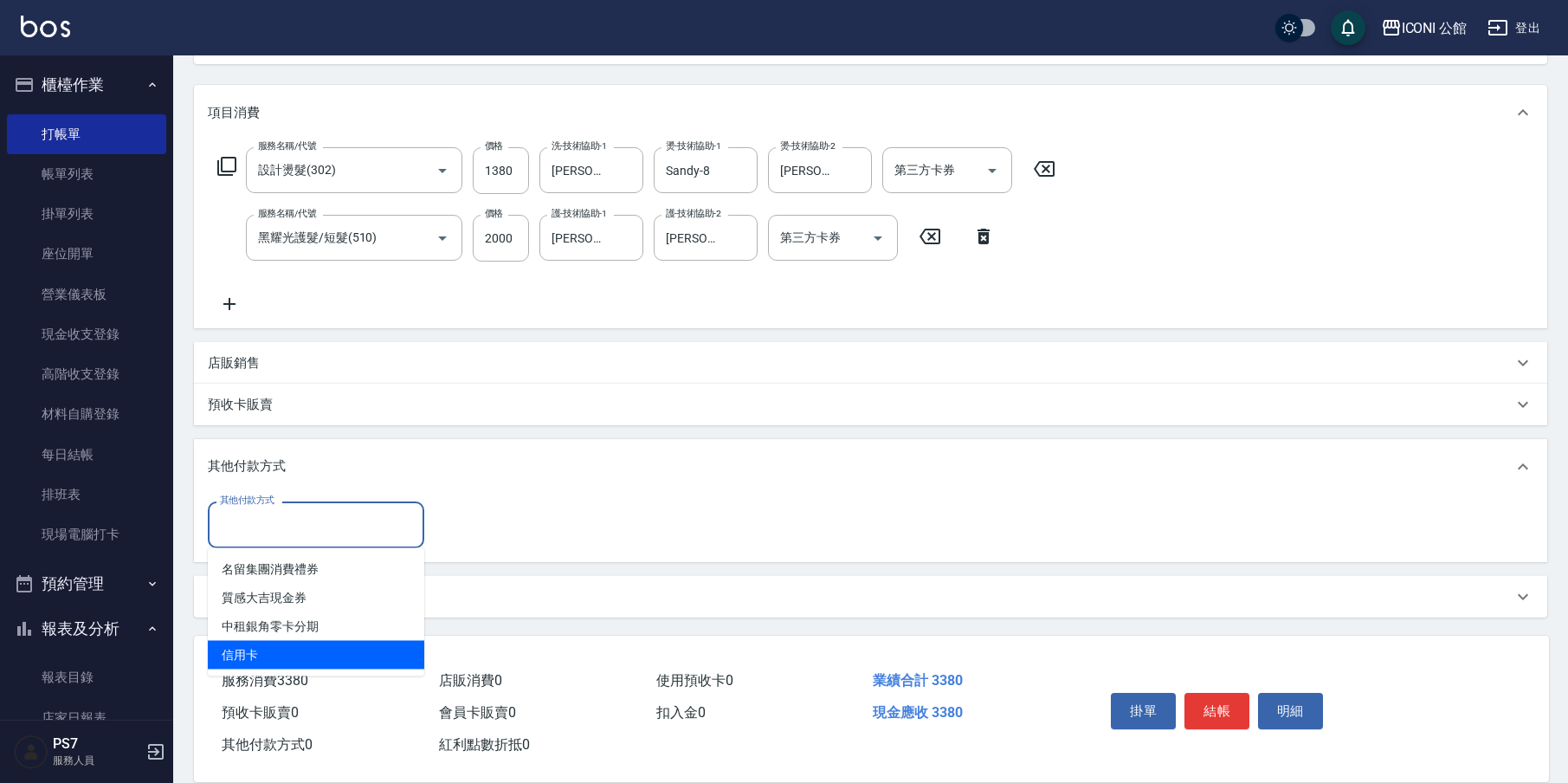
click at [271, 659] on span "信用卡" at bounding box center [316, 654] width 217 height 28
type input "信用卡"
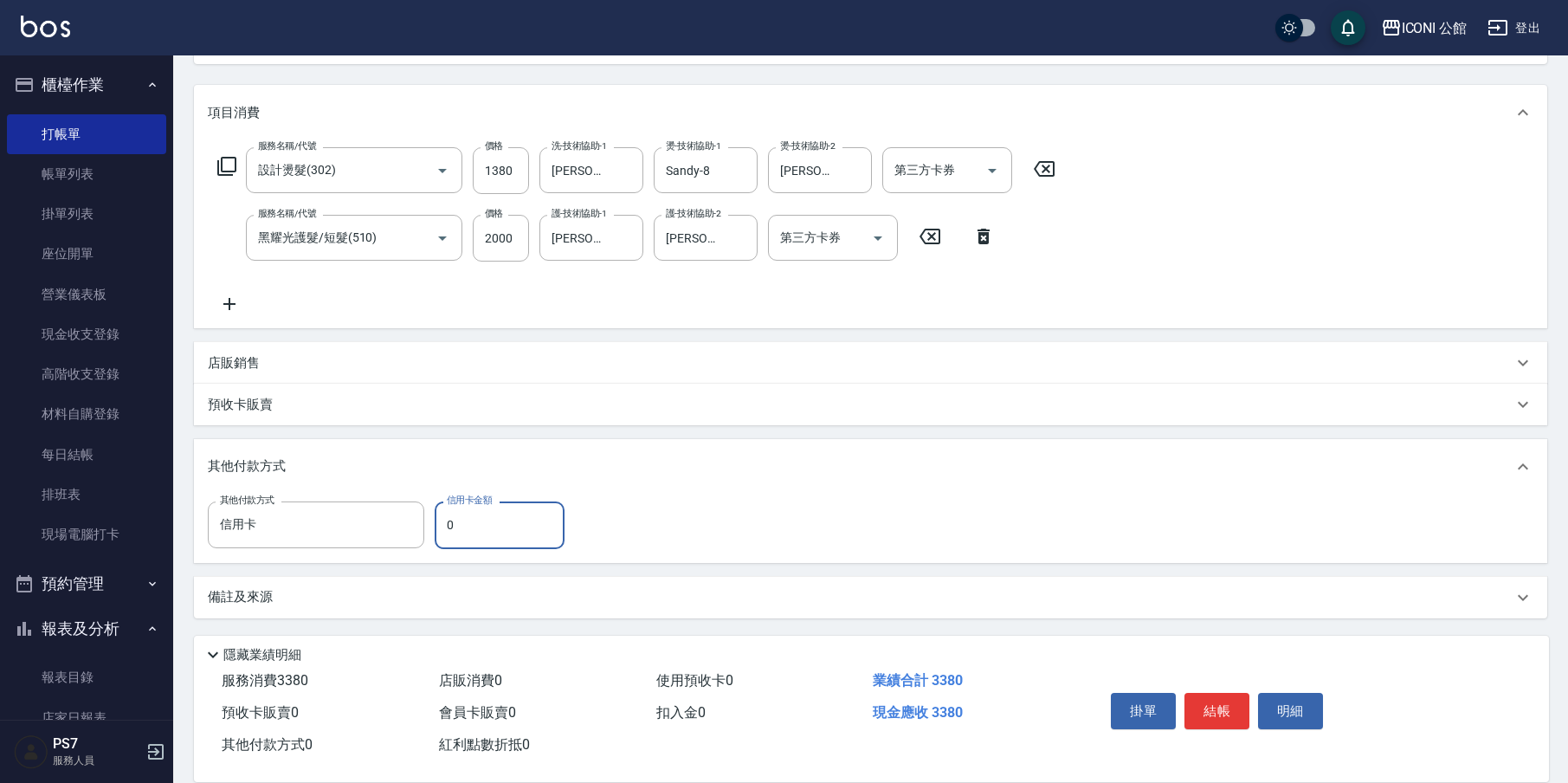
click at [505, 539] on input "0" at bounding box center [499, 525] width 129 height 47
type input "3380"
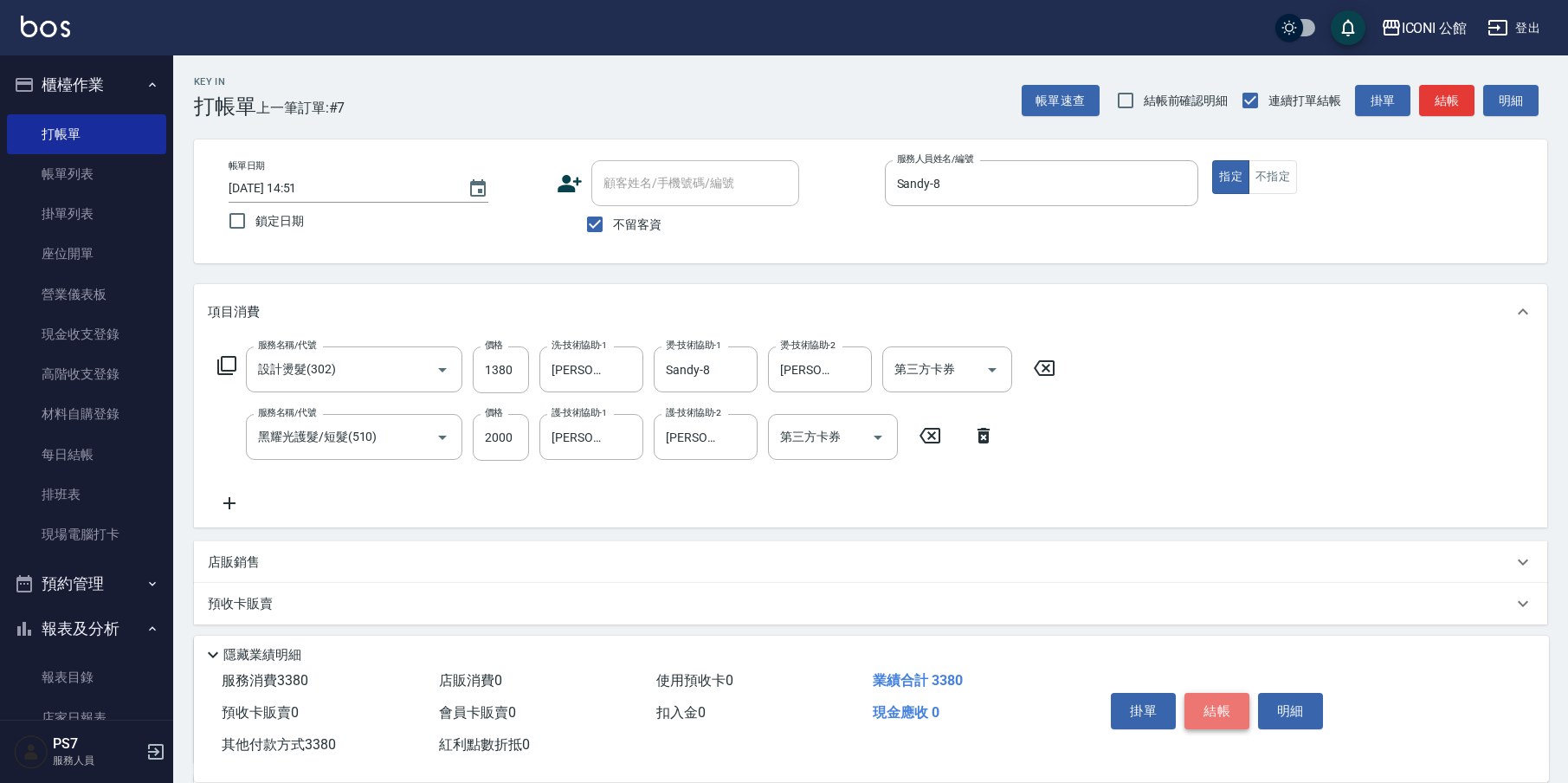
click at [1201, 693] on button "結帳" at bounding box center [1217, 710] width 65 height 36
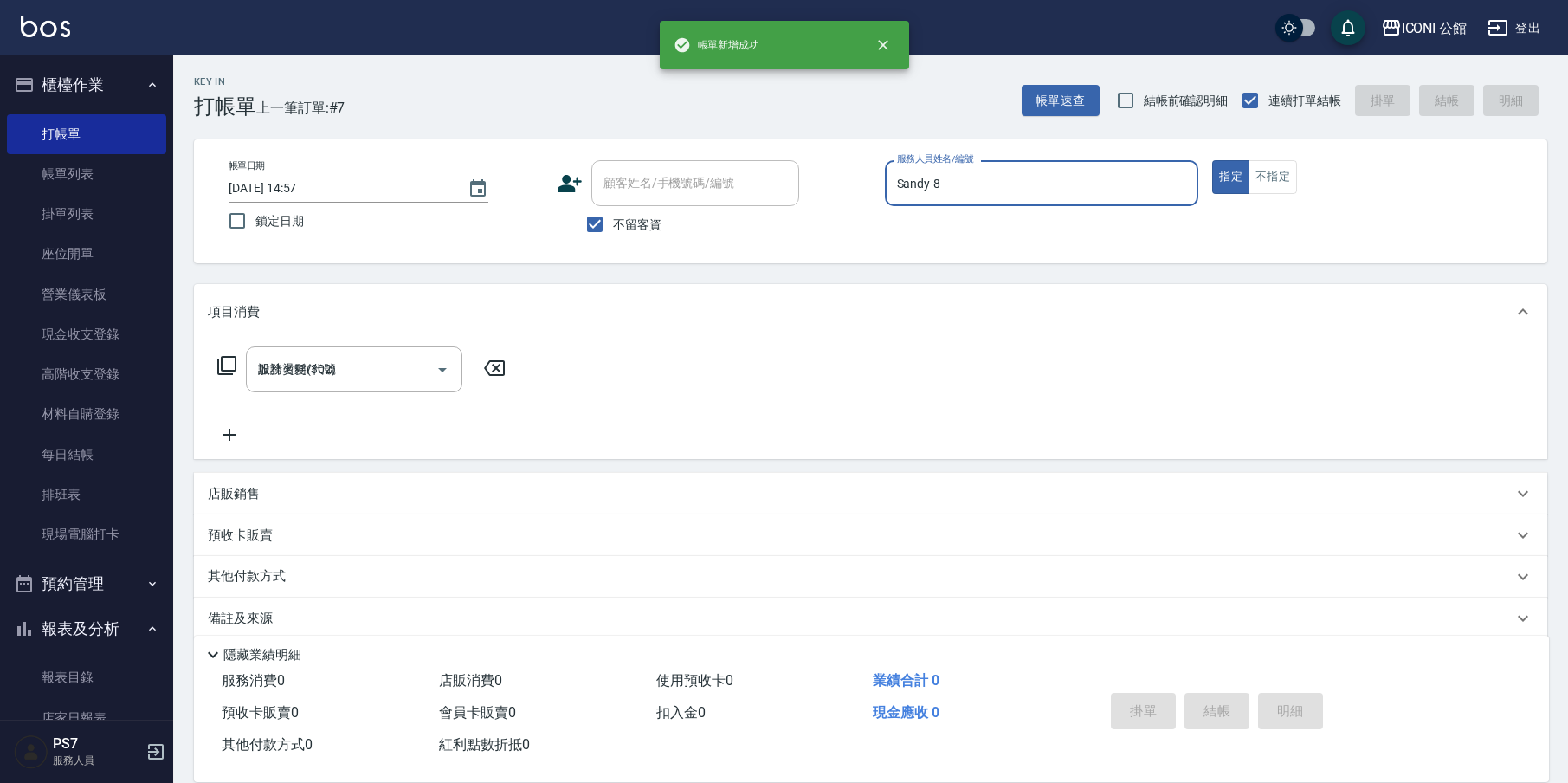
type input "[DATE] 14:57"
type input "Sandy-8"
click at [336, 367] on input "服務名稱/代號" at bounding box center [341, 369] width 175 height 30
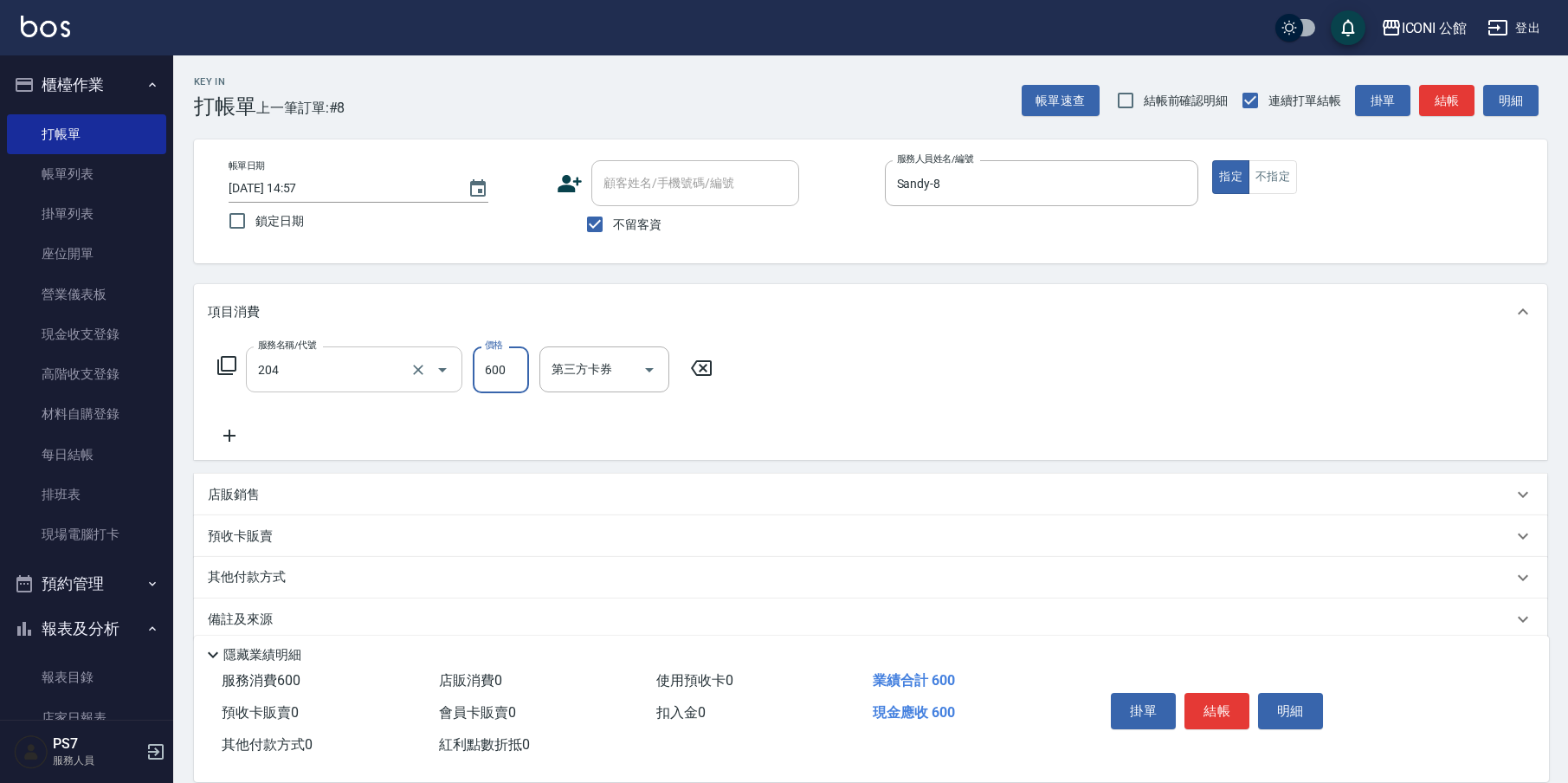
type input "指定洗+剪(204)"
type input "500"
type input "[PERSON_NAME]-24"
click at [1237, 699] on button "結帳" at bounding box center [1217, 710] width 65 height 36
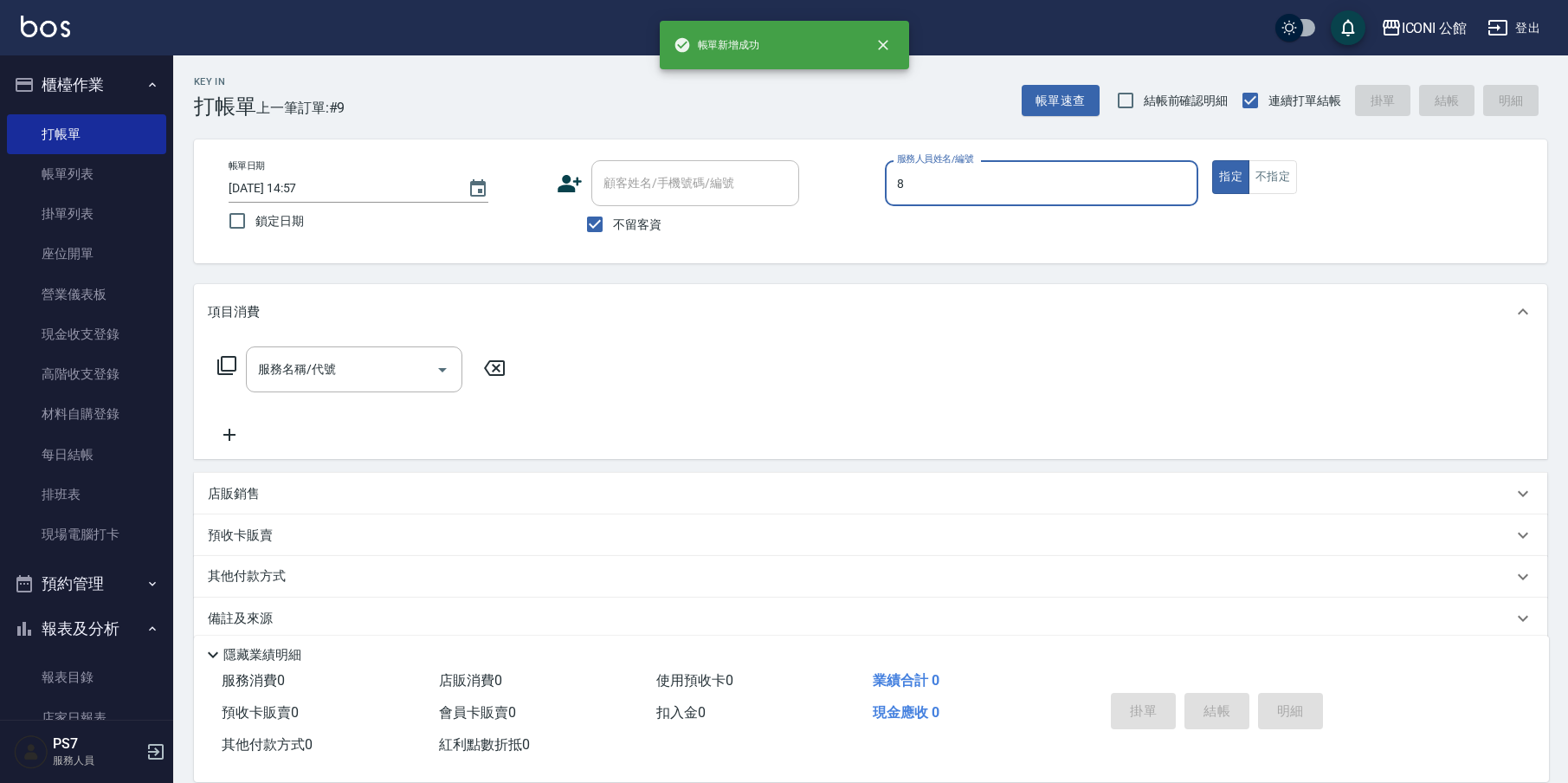
type input "Sandy-8"
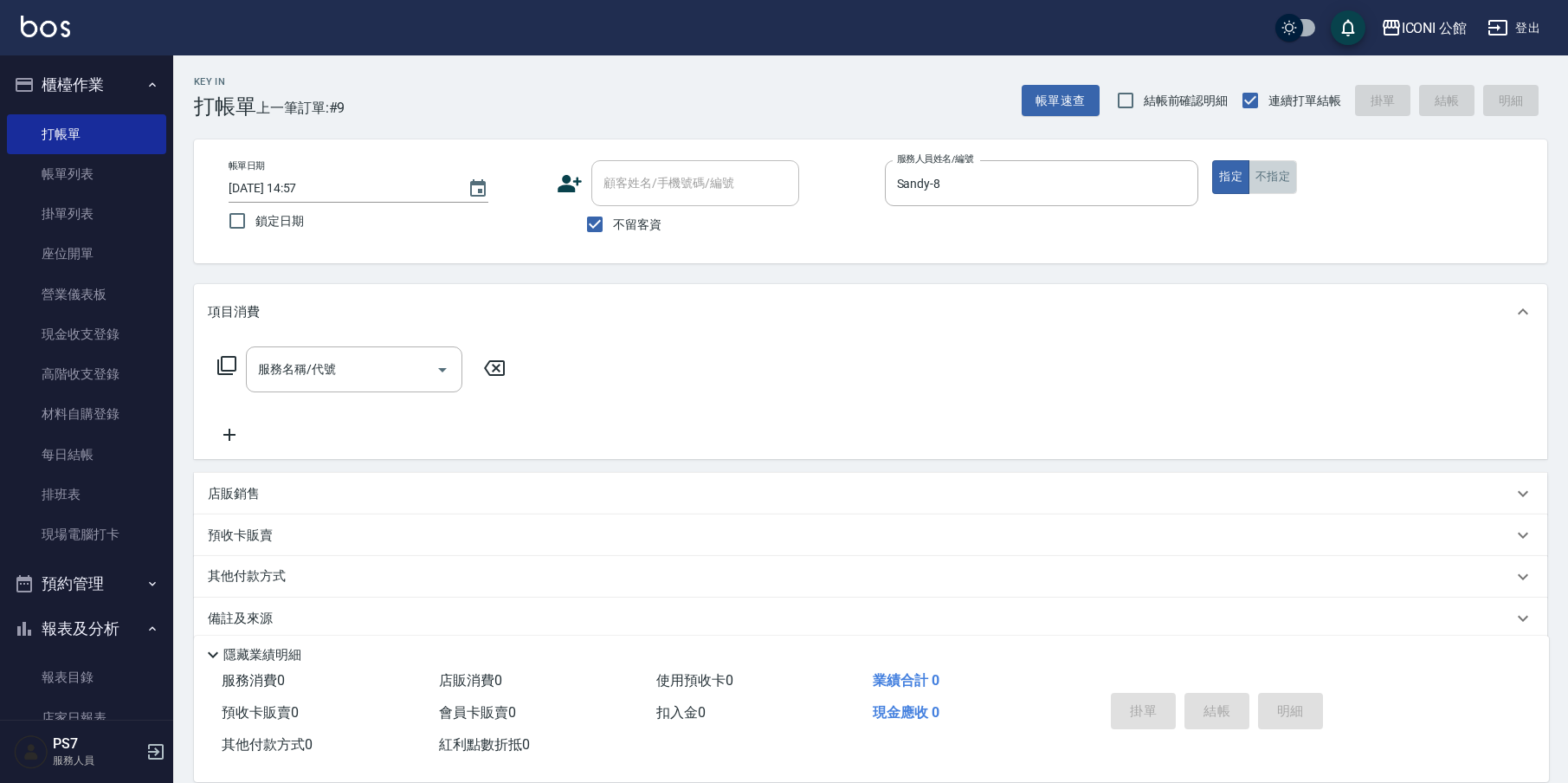
drag, startPoint x: 1275, startPoint y: 182, endPoint x: 695, endPoint y: 327, distance: 597.9
click at [1274, 182] on button "不指定" at bounding box center [1272, 177] width 48 height 33
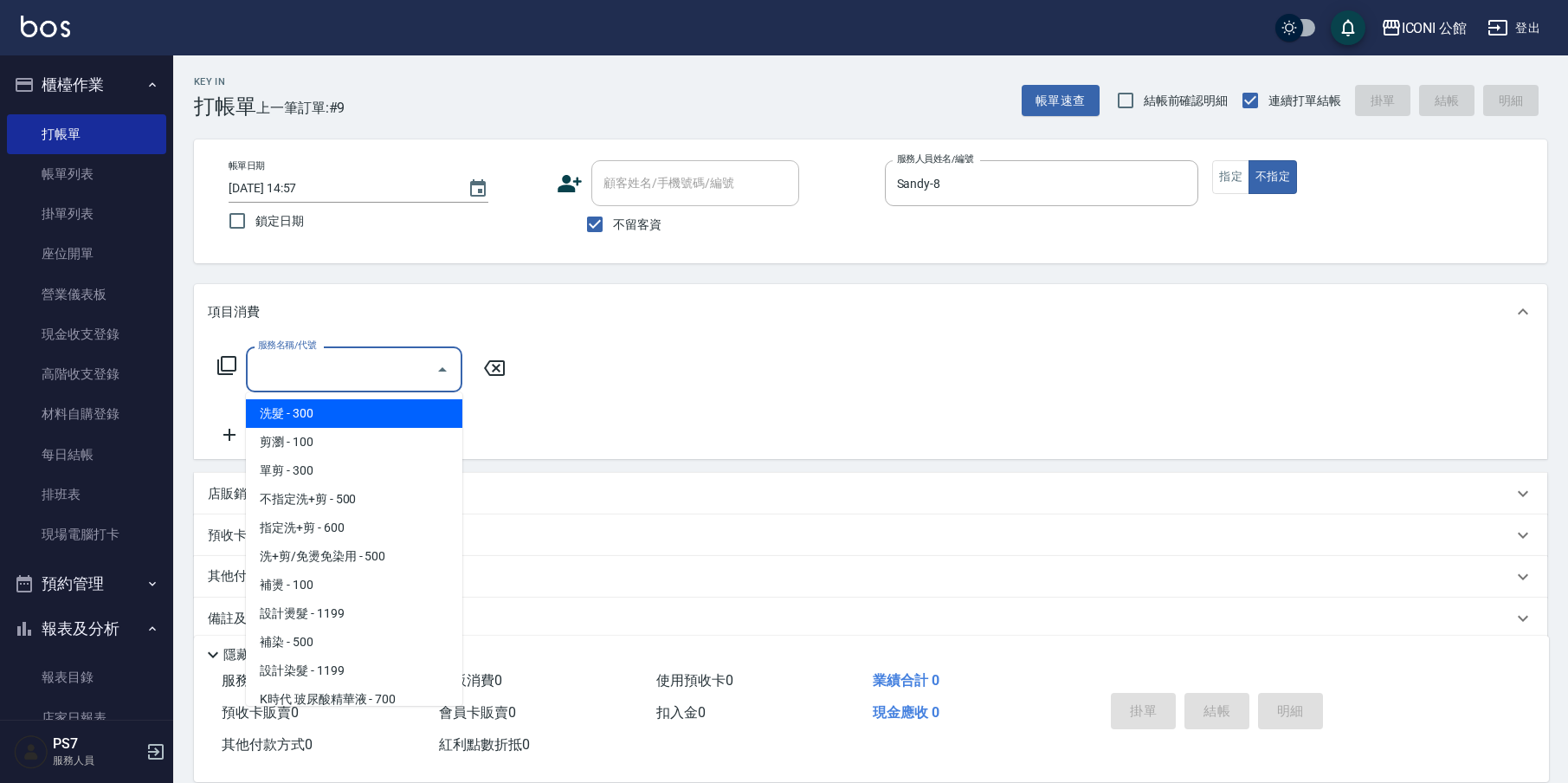
click at [414, 382] on input "服務名稱/代號" at bounding box center [341, 369] width 175 height 30
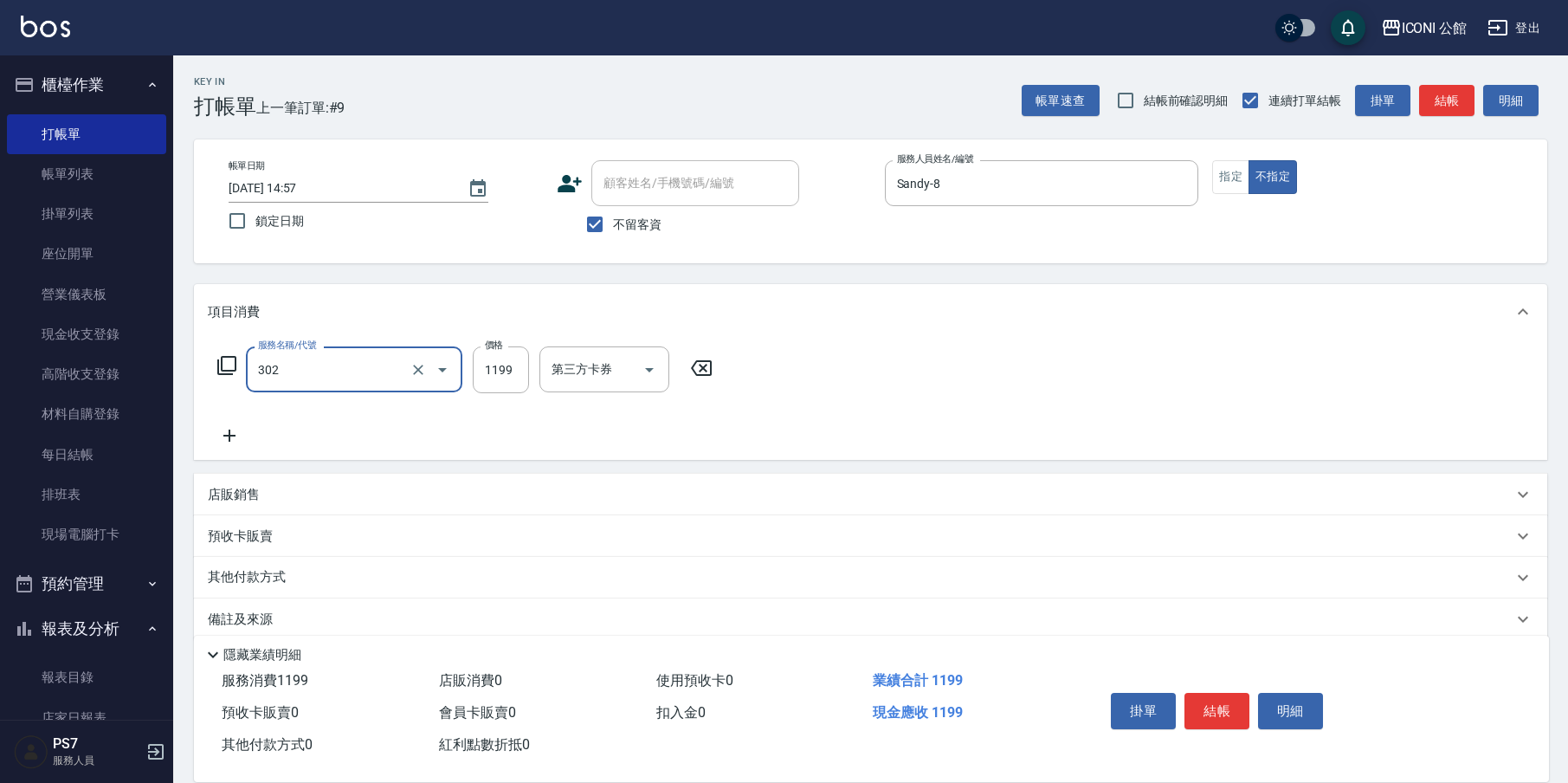
type input "設計燙髮(302)"
type input "1699"
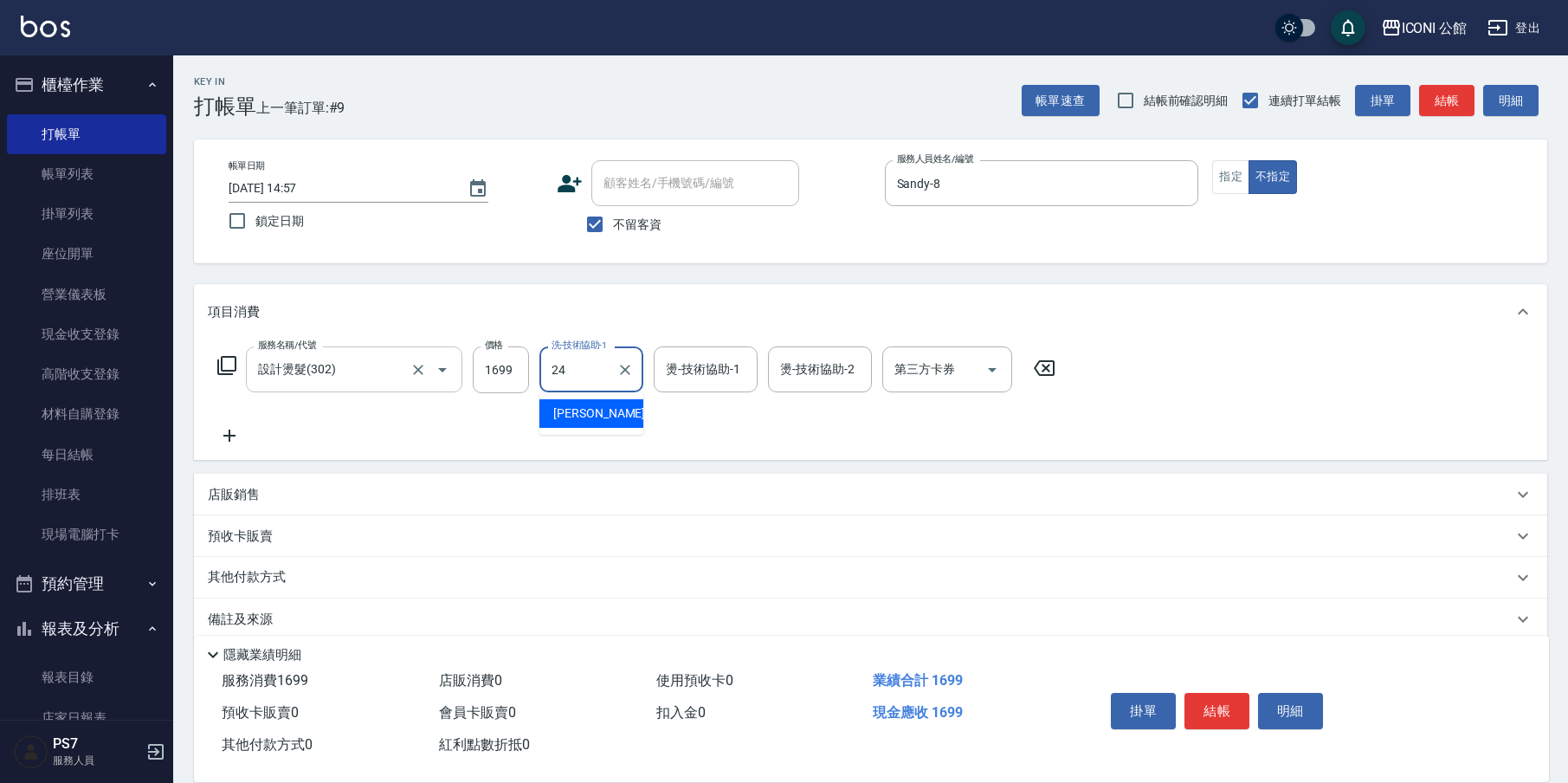
type input "[PERSON_NAME]-24"
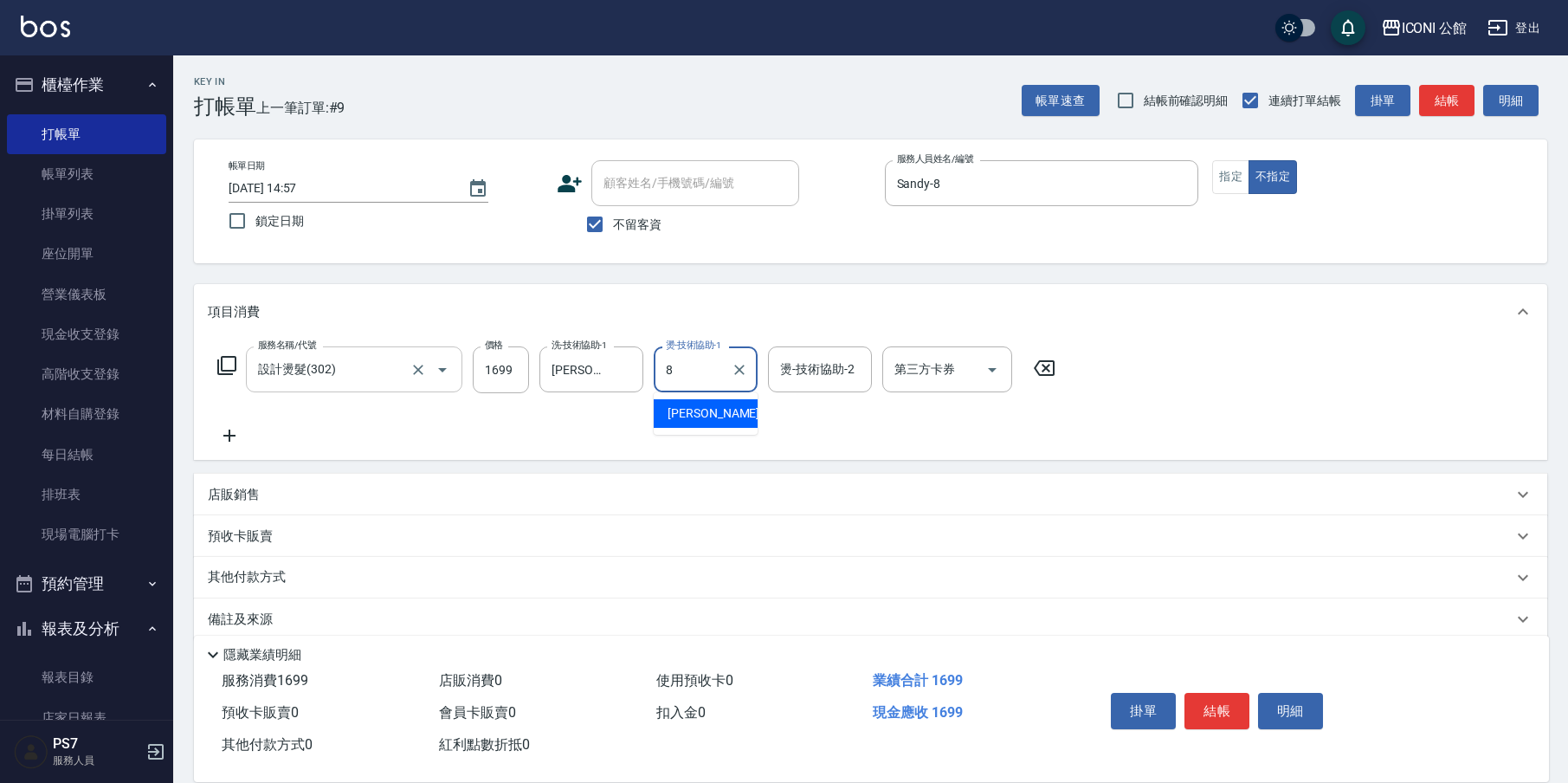
type input "Sandy-8"
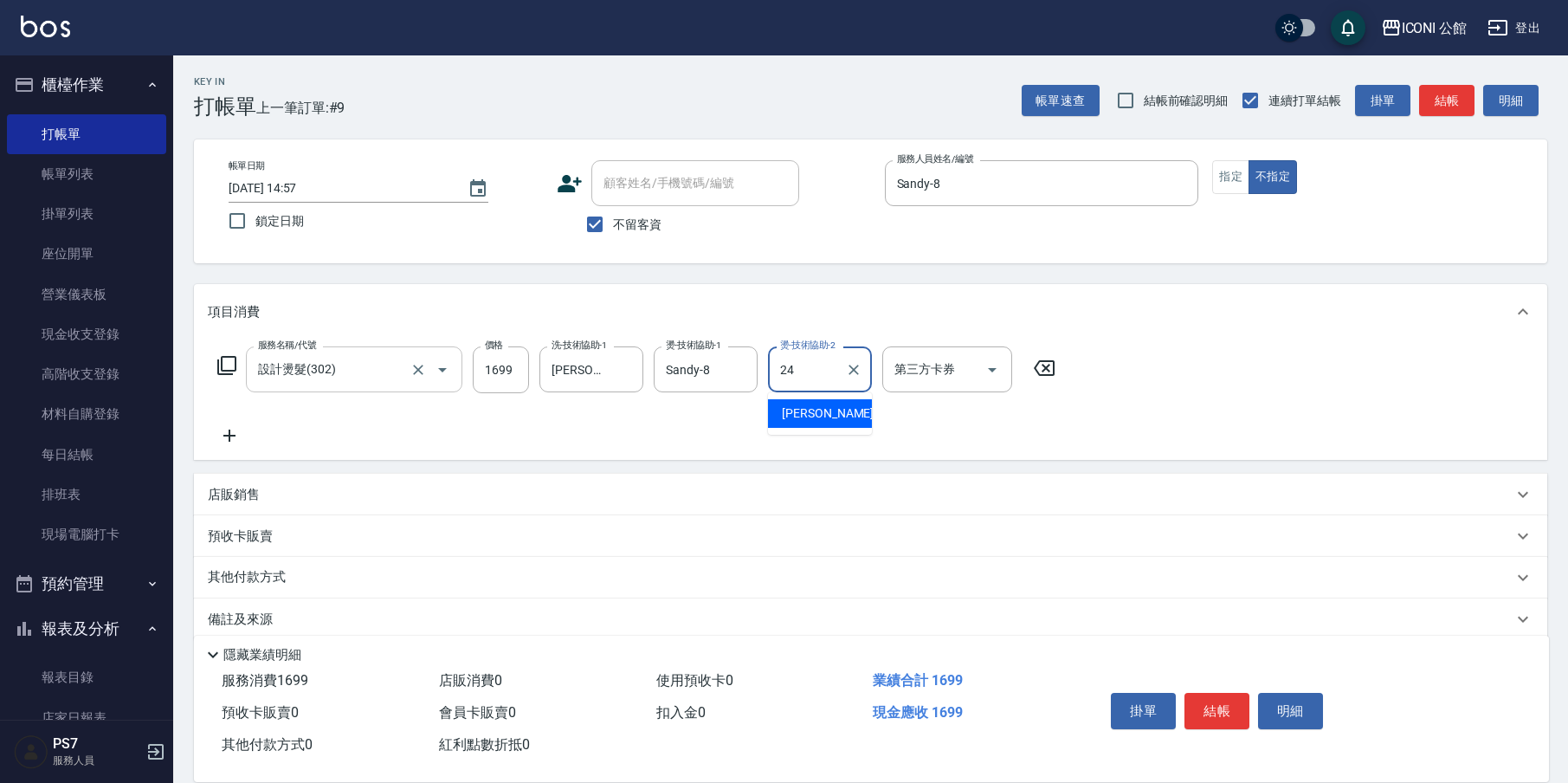
type input "[PERSON_NAME]-24"
click at [231, 363] on icon at bounding box center [227, 365] width 21 height 21
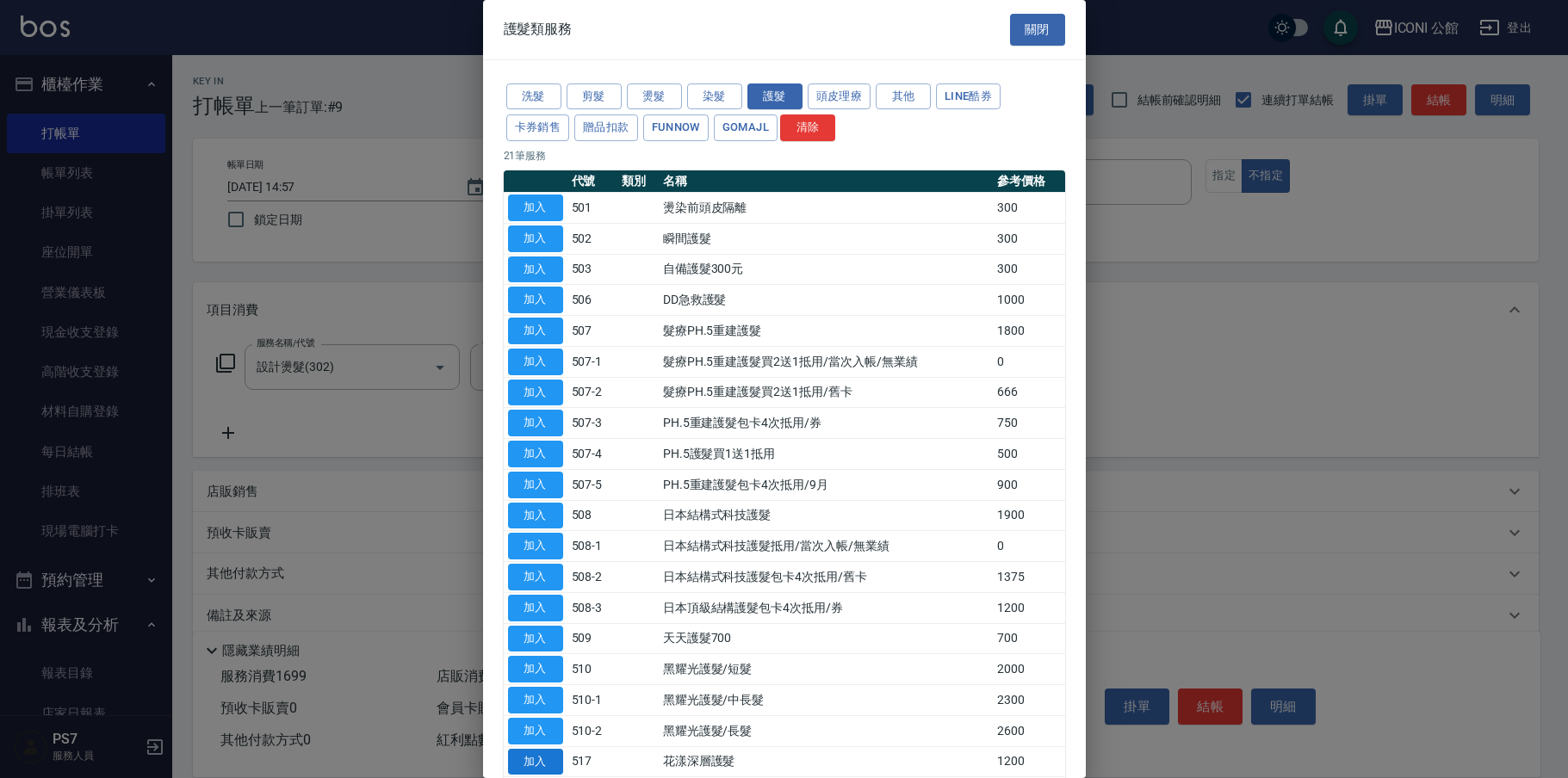
click at [540, 749] on button "加入" at bounding box center [535, 761] width 55 height 26
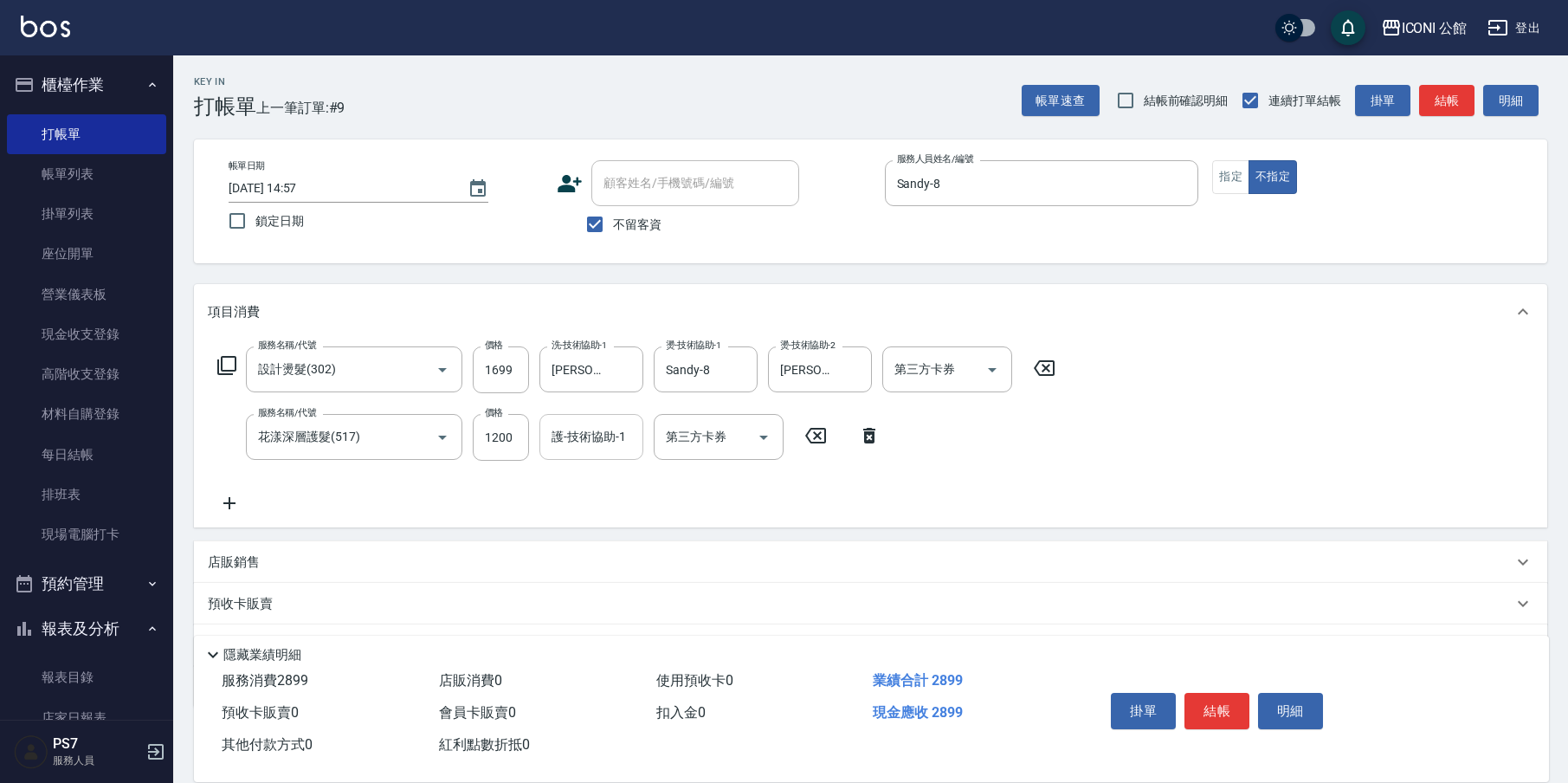
drag, startPoint x: 548, startPoint y: 440, endPoint x: 570, endPoint y: 439, distance: 22.0
click at [559, 438] on input "護-技術協助-1" at bounding box center [591, 437] width 88 height 30
type input "[PERSON_NAME]-24"
click at [1211, 702] on button "結帳" at bounding box center [1217, 710] width 65 height 36
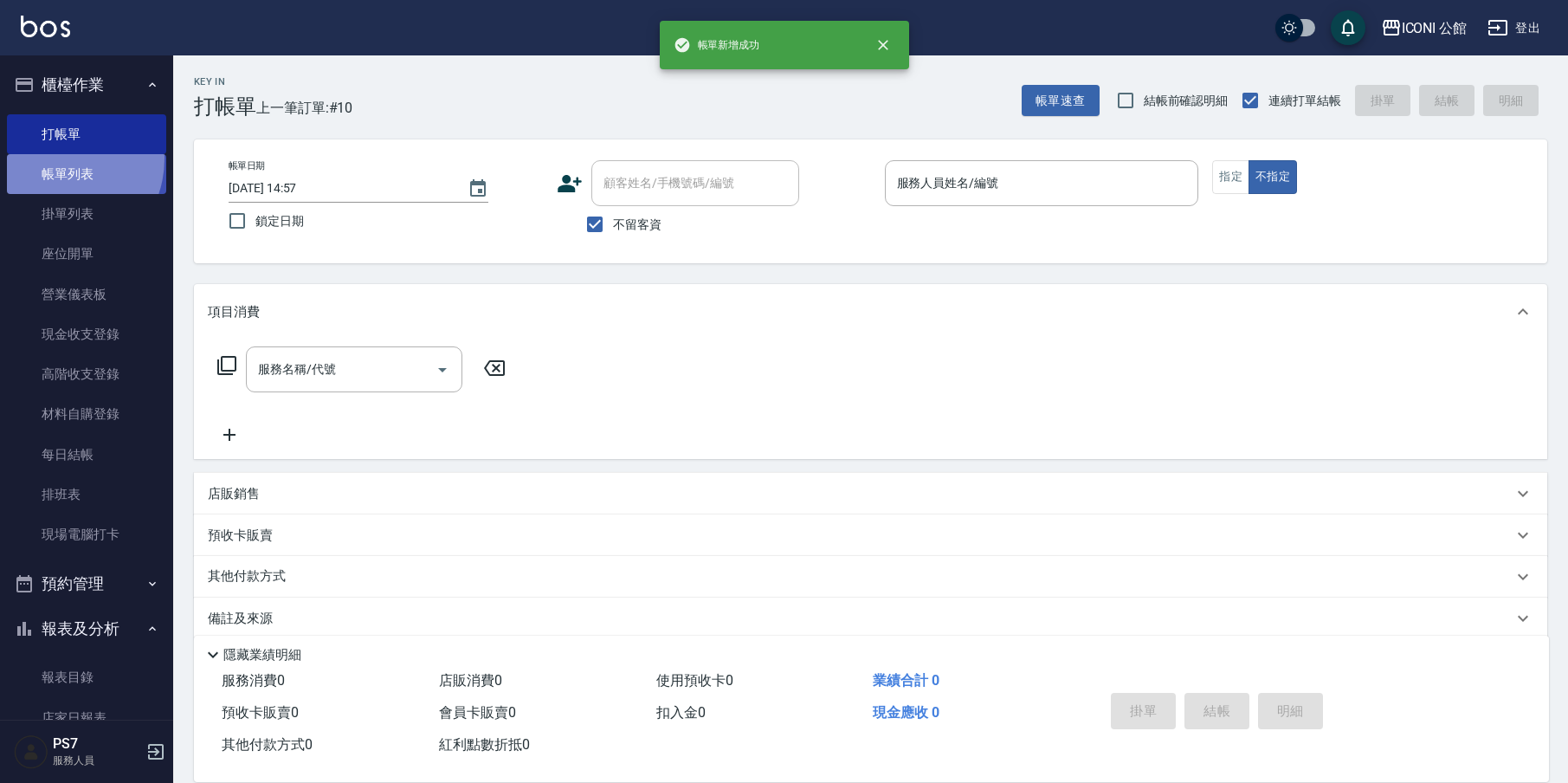
click at [53, 158] on link "帳單列表" at bounding box center [86, 174] width 159 height 40
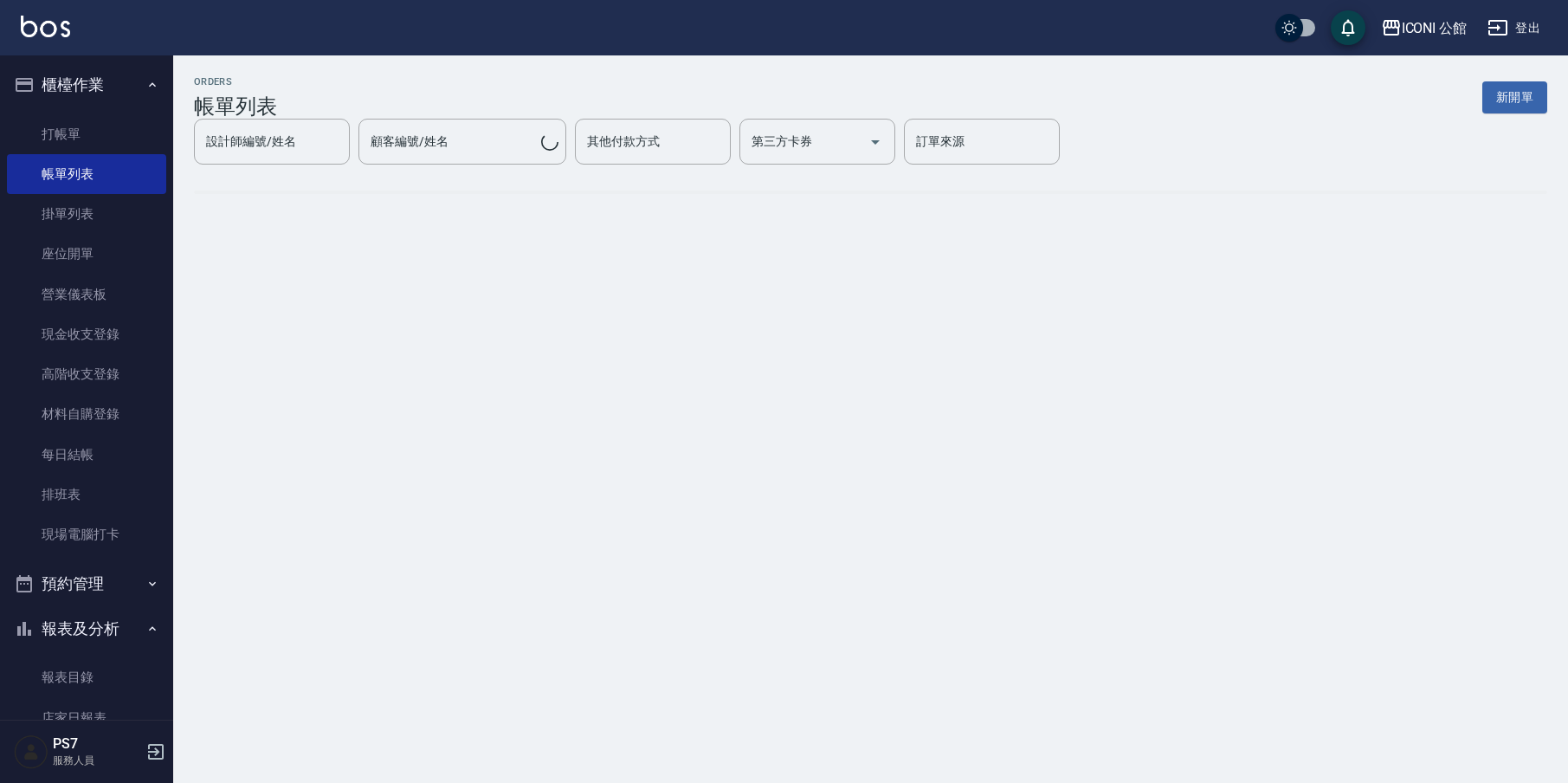
click at [66, 171] on link "帳單列表" at bounding box center [86, 174] width 159 height 40
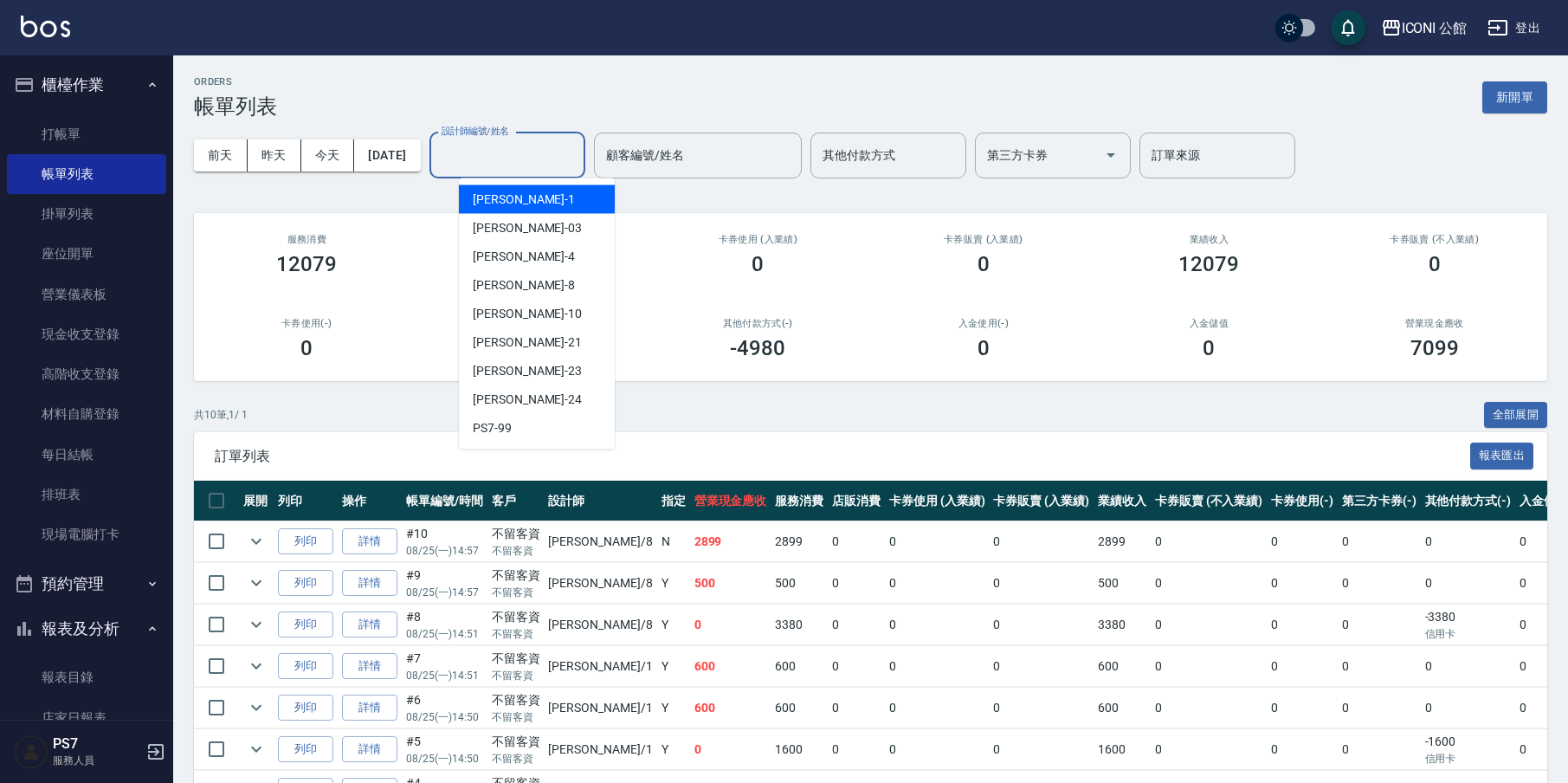
click at [528, 158] on input "設計師編號/姓名" at bounding box center [507, 155] width 140 height 30
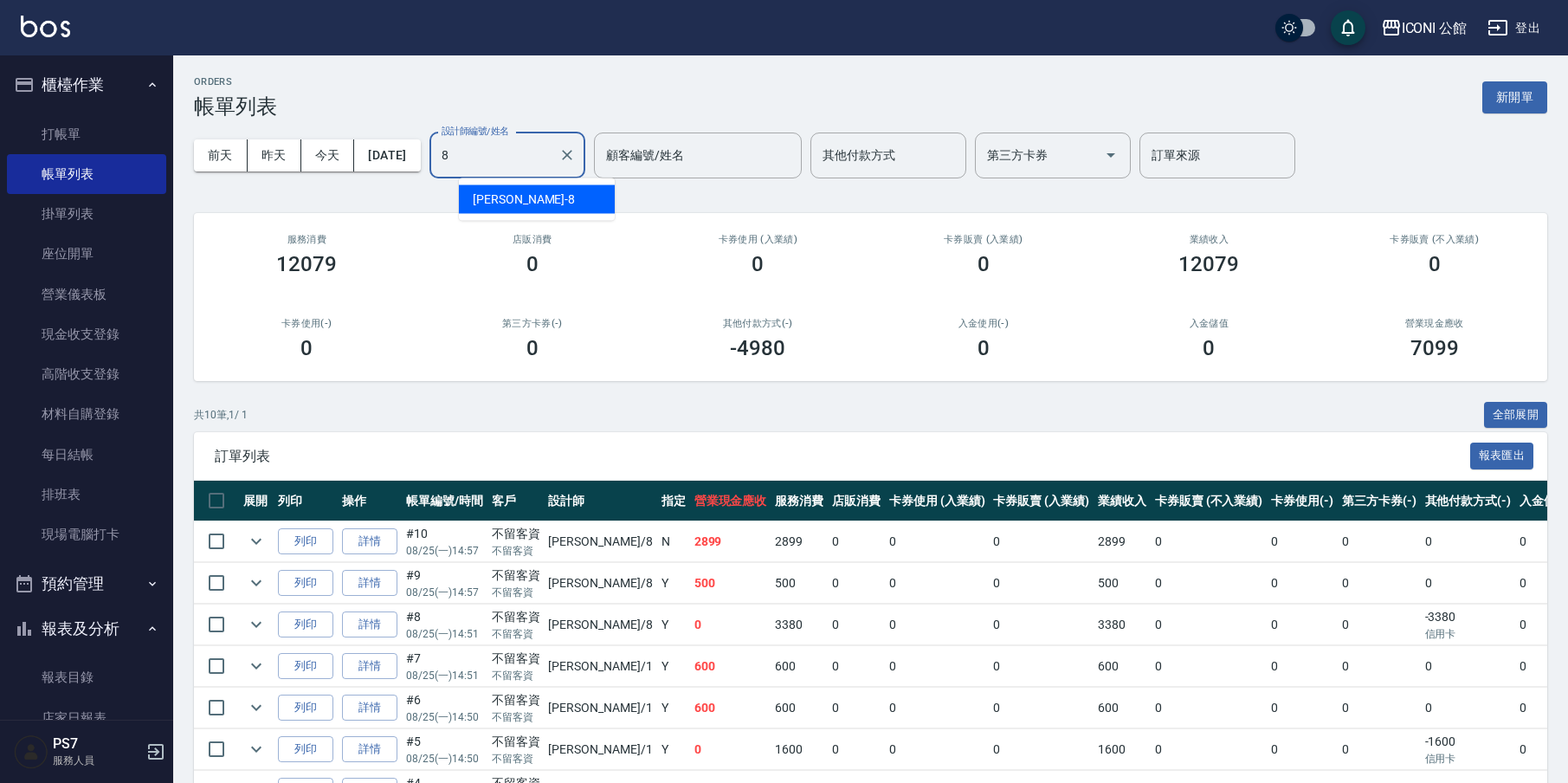
type input "Sandy-8"
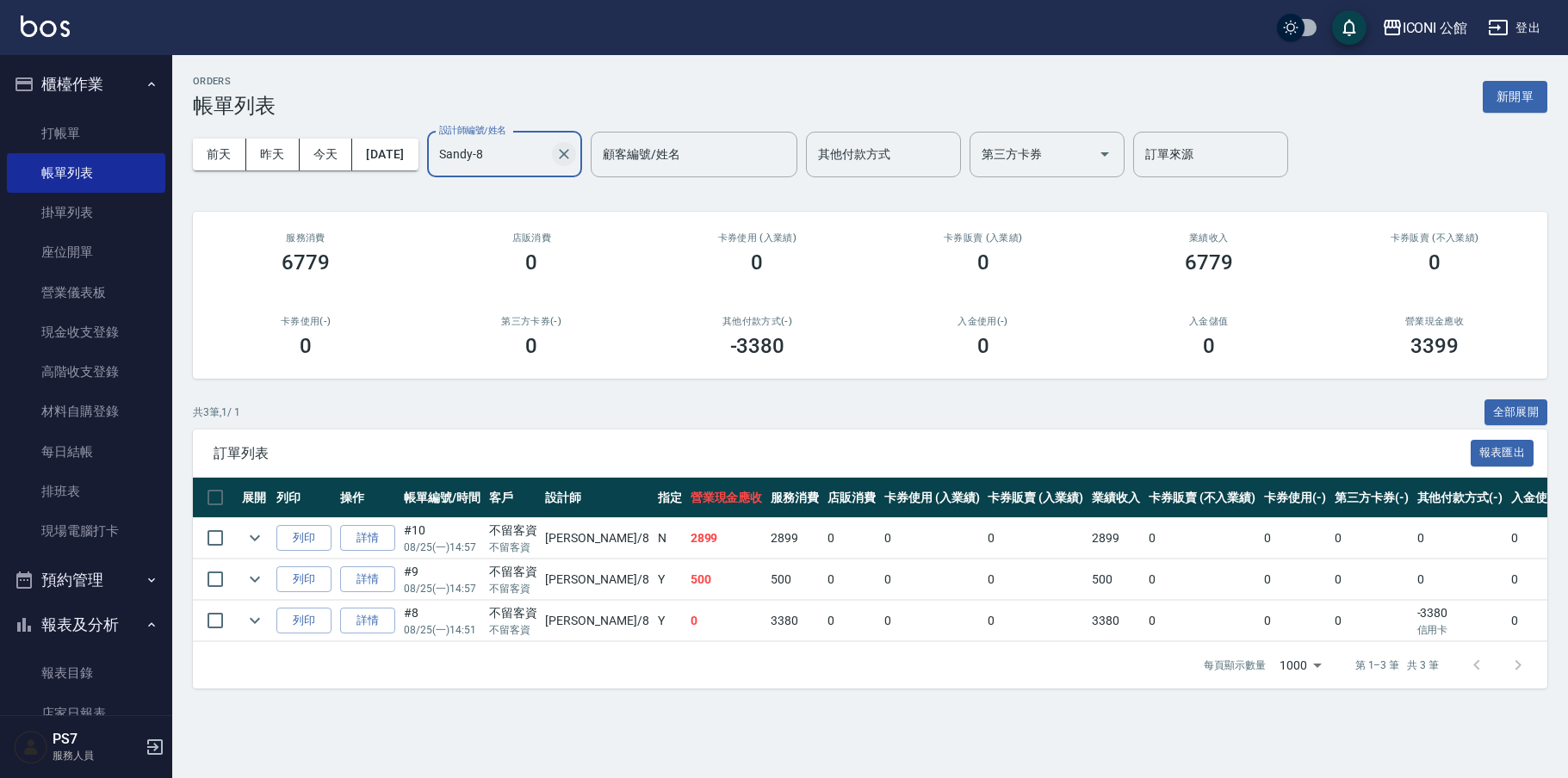
click at [572, 152] on icon "Clear" at bounding box center [564, 154] width 18 height 18
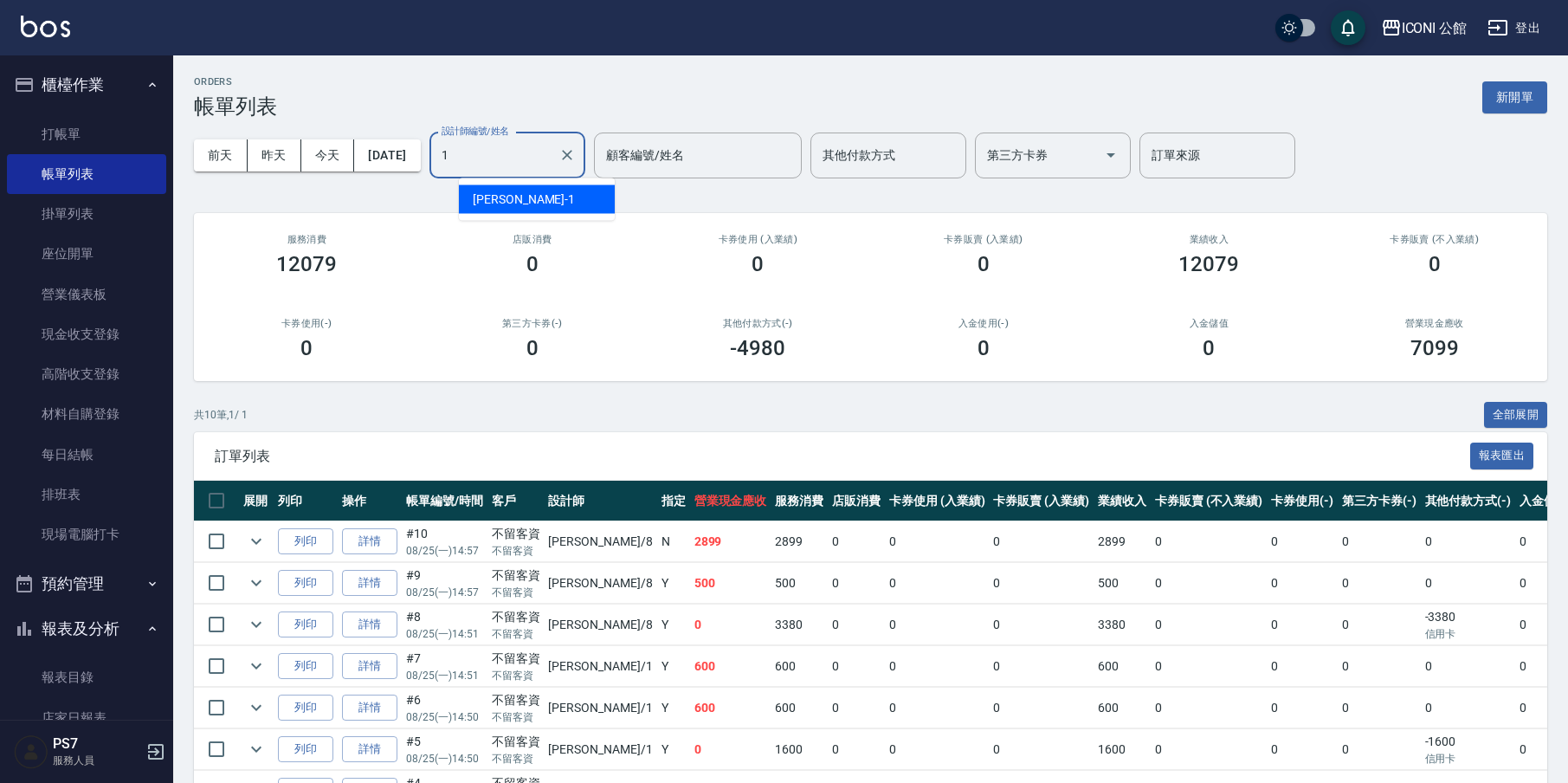
type input "[PERSON_NAME]-1"
click at [573, 151] on icon "Clear" at bounding box center [567, 155] width 11 height 11
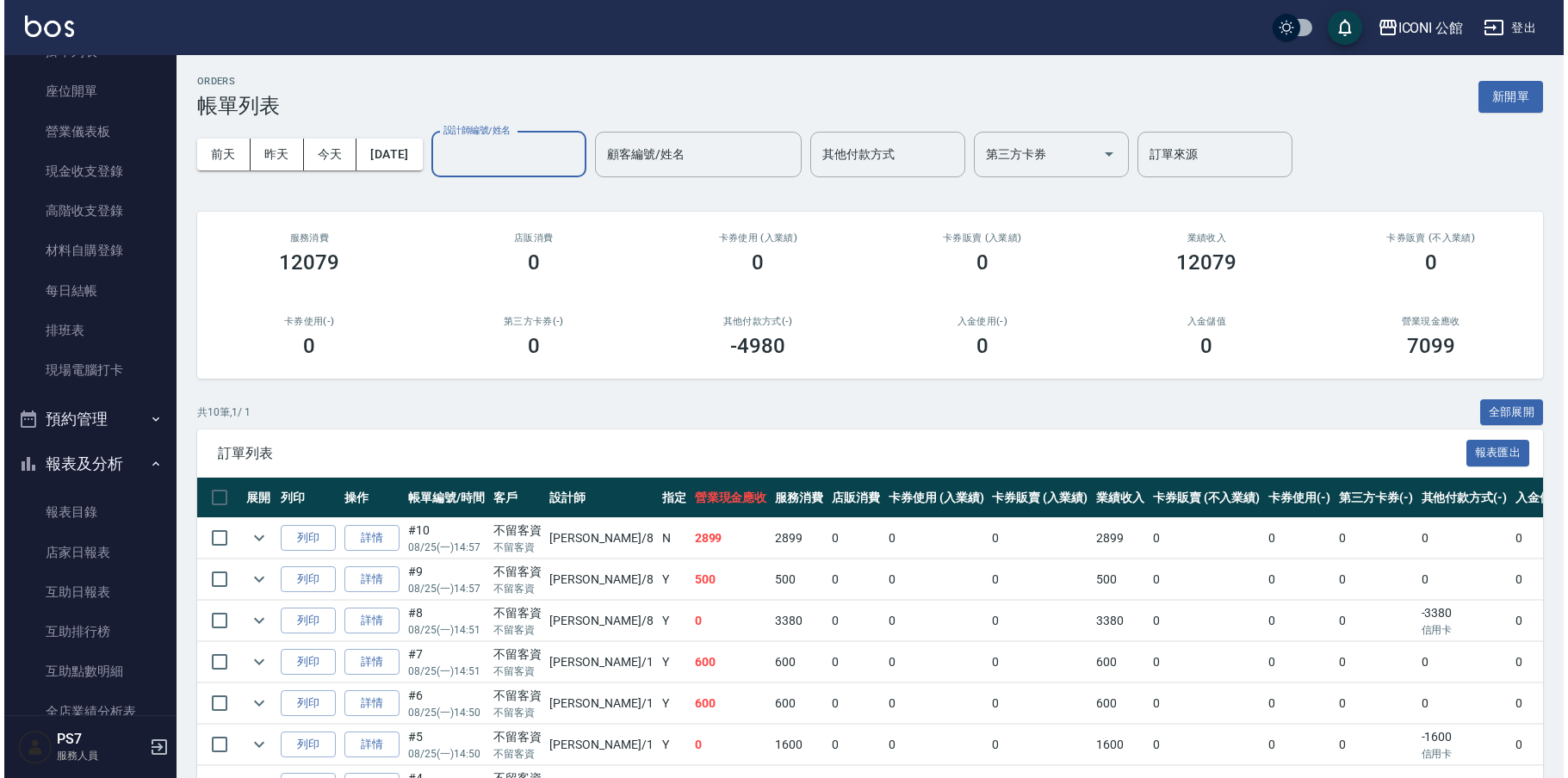
scroll to position [510, 0]
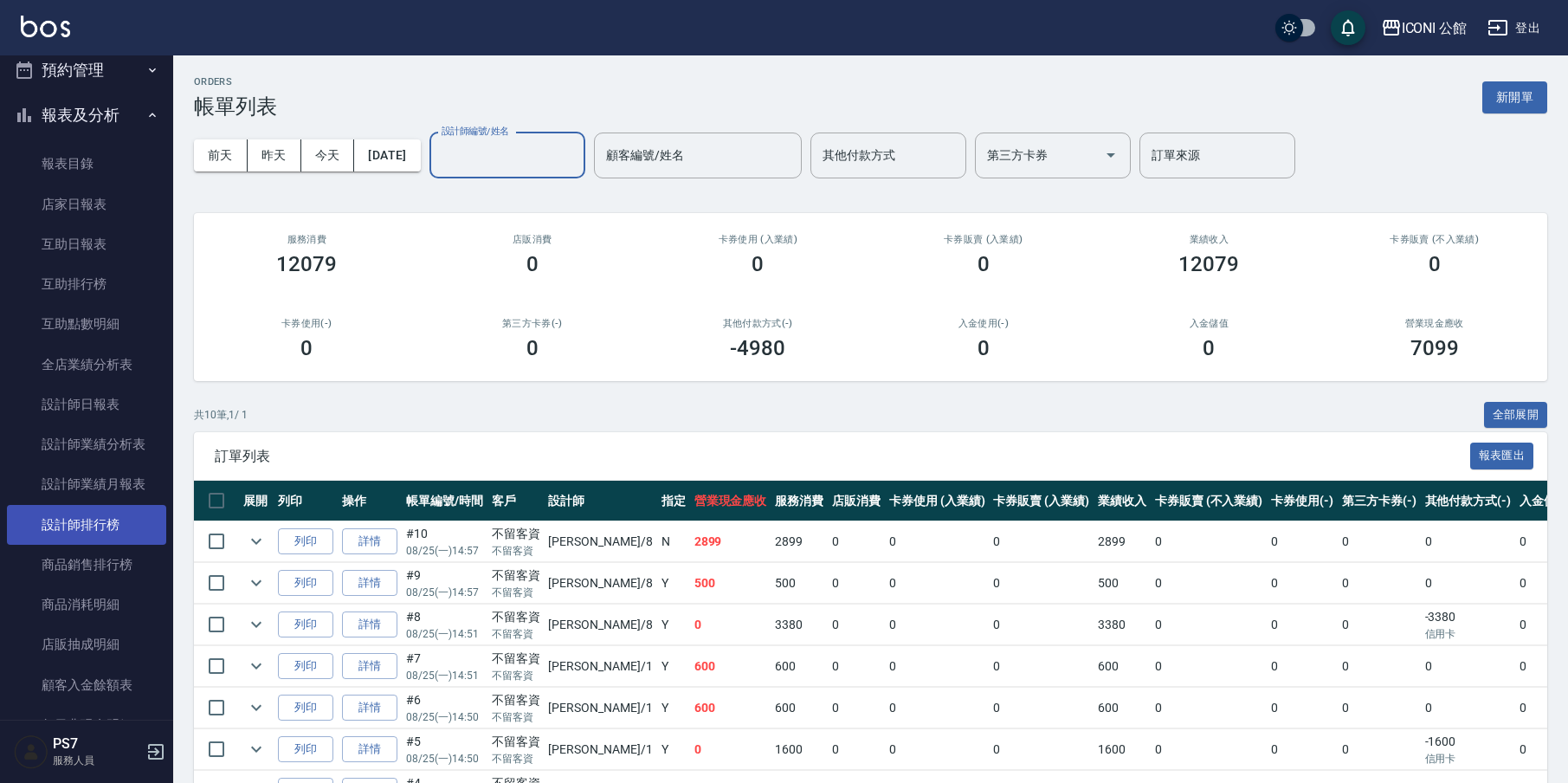
click at [110, 516] on link "設計師排行榜" at bounding box center [86, 525] width 159 height 40
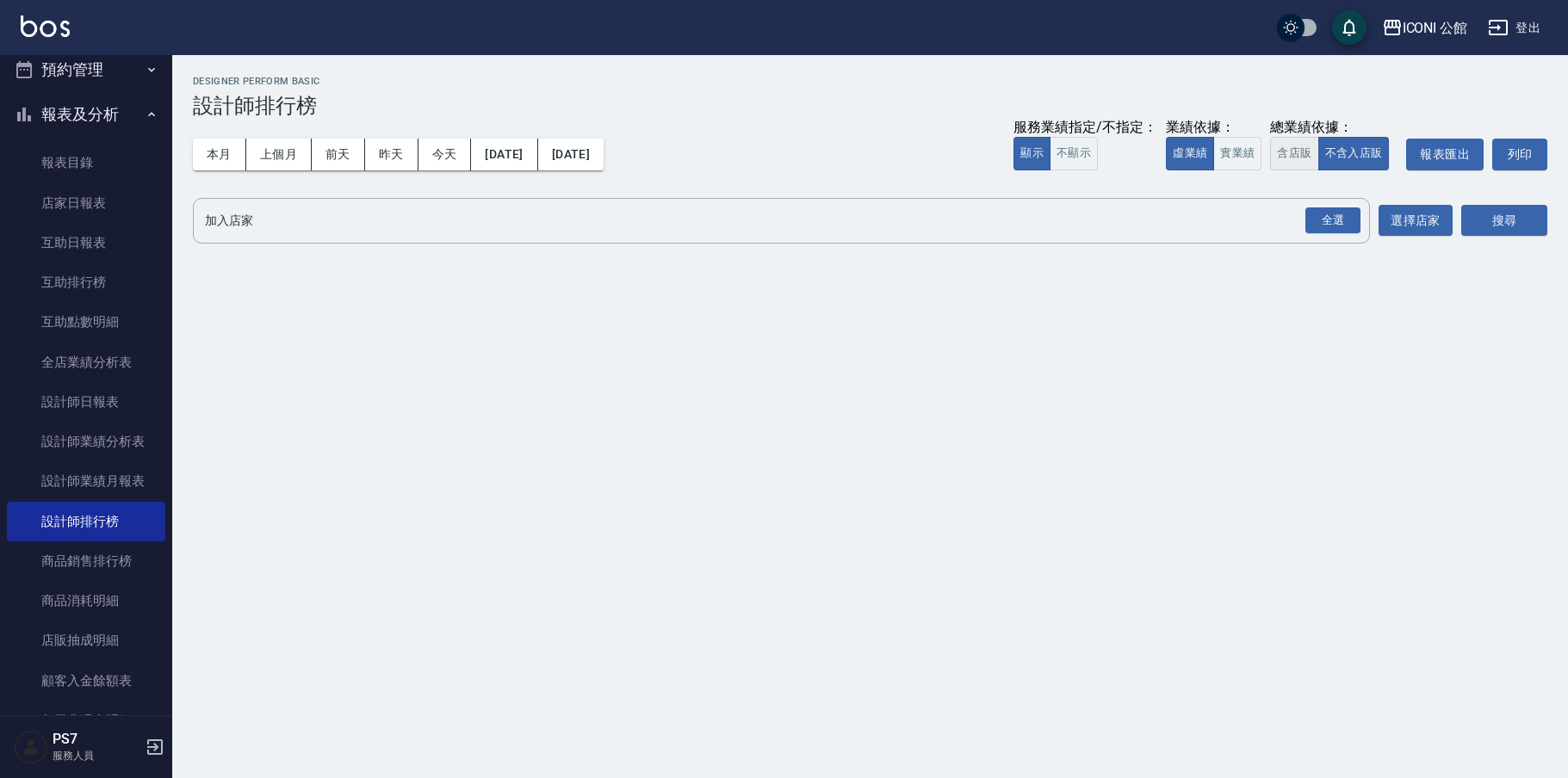
click at [1302, 144] on button "含店販" at bounding box center [1293, 153] width 48 height 33
click at [1325, 206] on button "全選" at bounding box center [1333, 220] width 62 height 33
drag, startPoint x: 1304, startPoint y: 210, endPoint x: 1327, endPoint y: 216, distance: 23.8
click at [1305, 210] on div "全選" at bounding box center [1332, 220] width 60 height 46
click at [1336, 218] on div "全選" at bounding box center [1332, 220] width 55 height 26
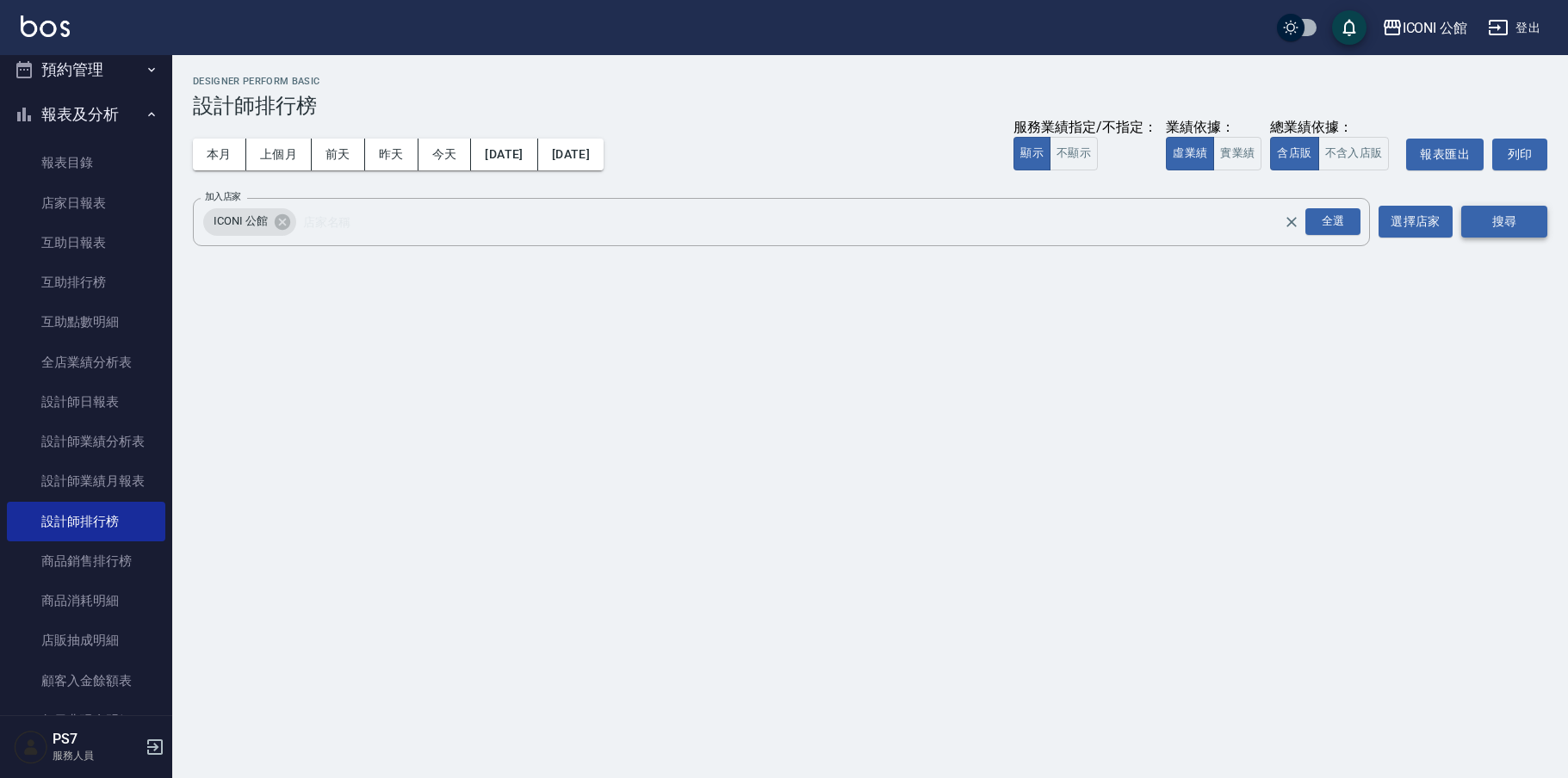
click at [1493, 224] on button "搜尋" at bounding box center [1504, 221] width 86 height 32
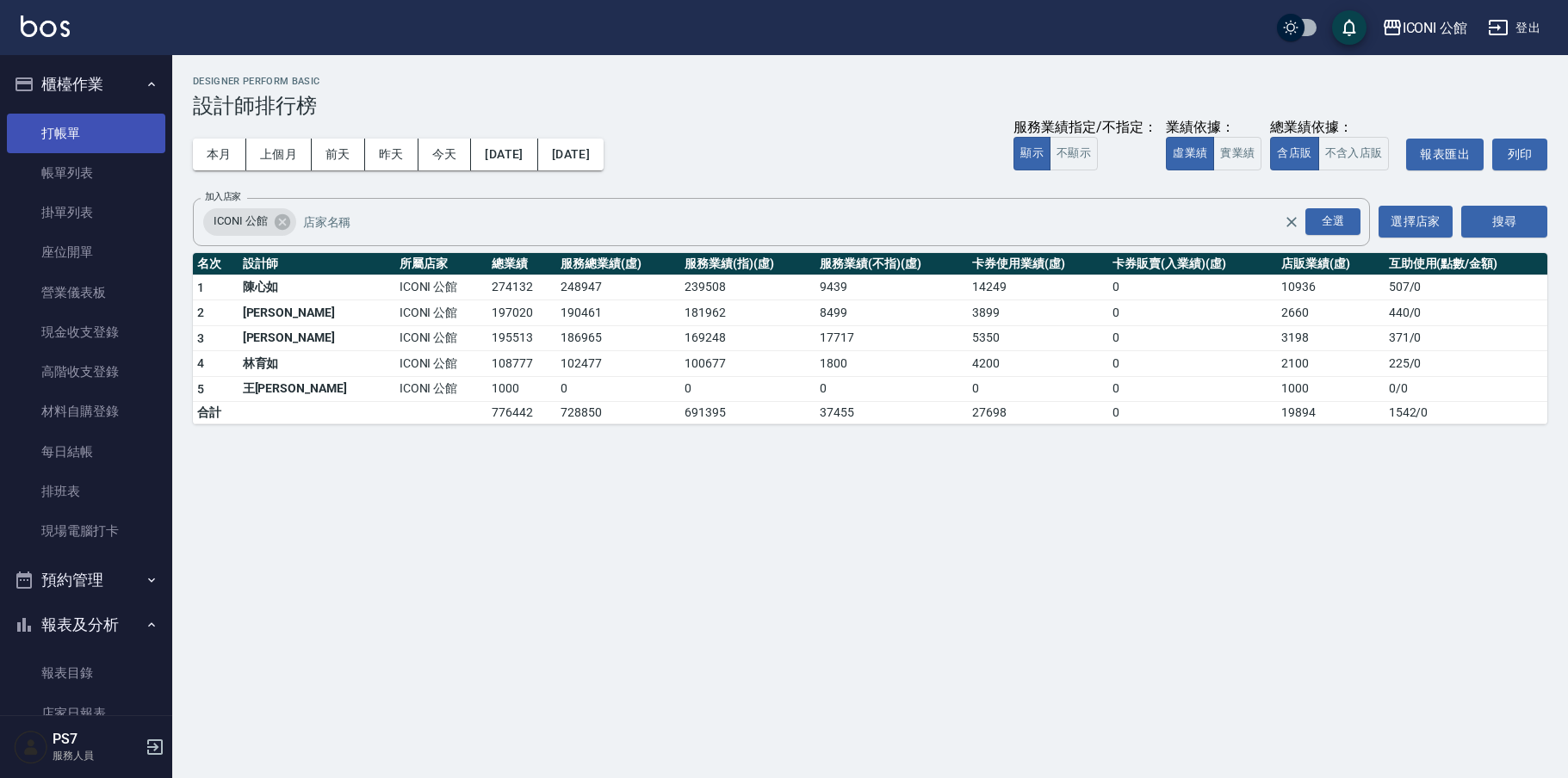
click at [99, 124] on link "打帳單" at bounding box center [86, 134] width 158 height 40
